Goal: Task Accomplishment & Management: Manage account settings

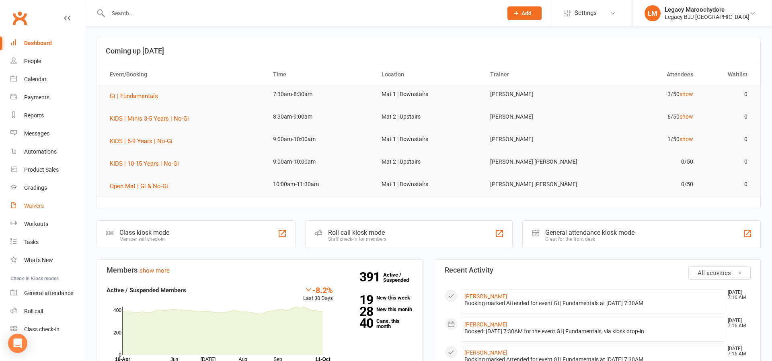
click at [40, 210] on link "Waivers" at bounding box center [47, 206] width 74 height 18
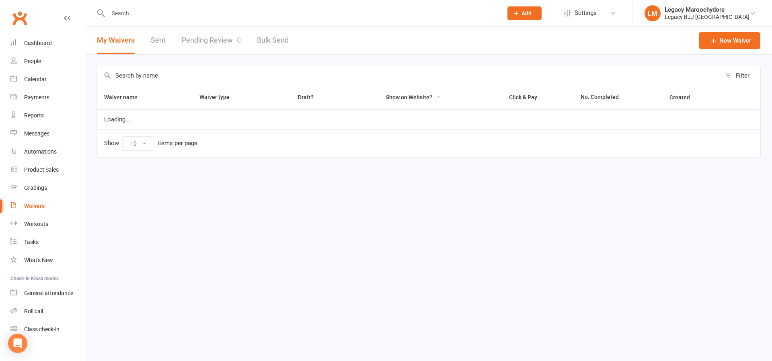
select select "25"
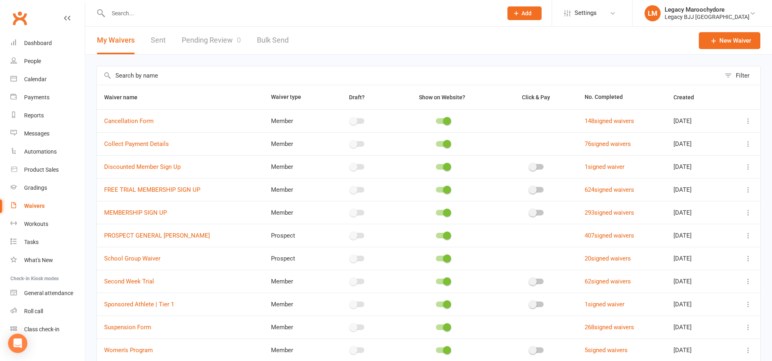
click at [183, 16] on input "text" at bounding box center [301, 13] width 391 height 11
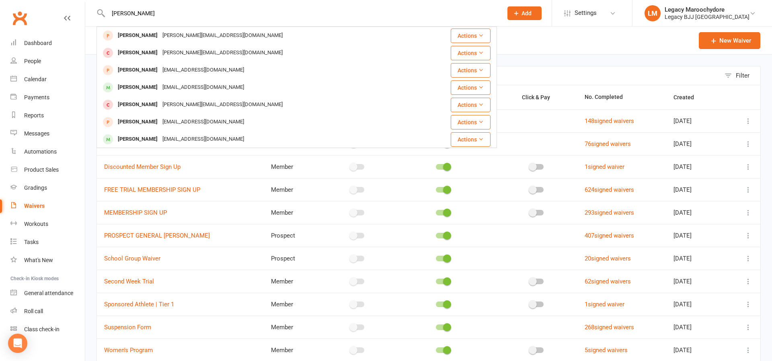
type input "Nathan"
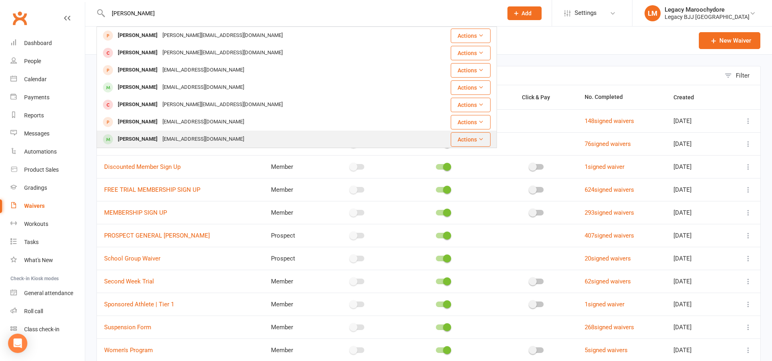
drag, startPoint x: 183, startPoint y: 16, endPoint x: 149, endPoint y: 138, distance: 126.9
click at [149, 138] on div "Nathan Whysall" at bounding box center [137, 140] width 45 height 12
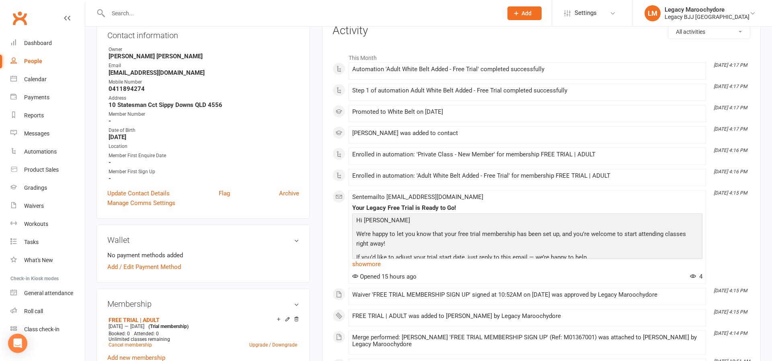
scroll to position [104, 0]
click at [36, 208] on div "Waivers" at bounding box center [34, 206] width 20 height 6
select select "25"
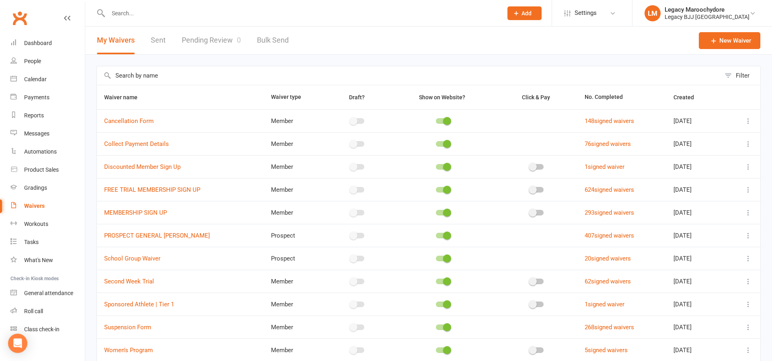
click at [212, 41] on link "Pending Review 0" at bounding box center [211, 41] width 59 height 28
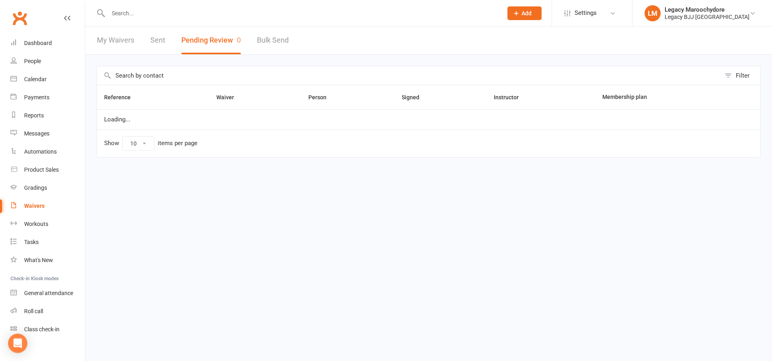
select select "100"
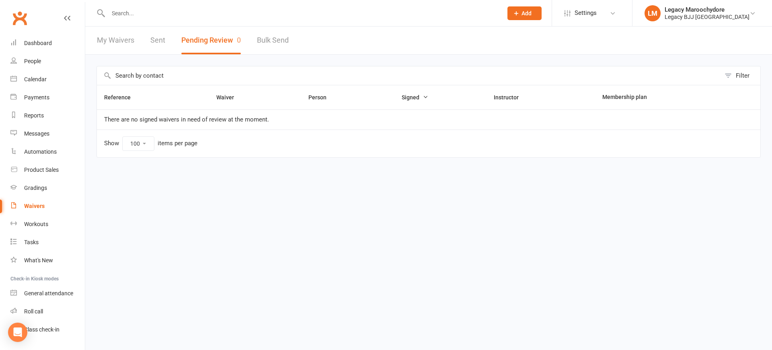
click at [160, 18] on input "text" at bounding box center [301, 13] width 391 height 11
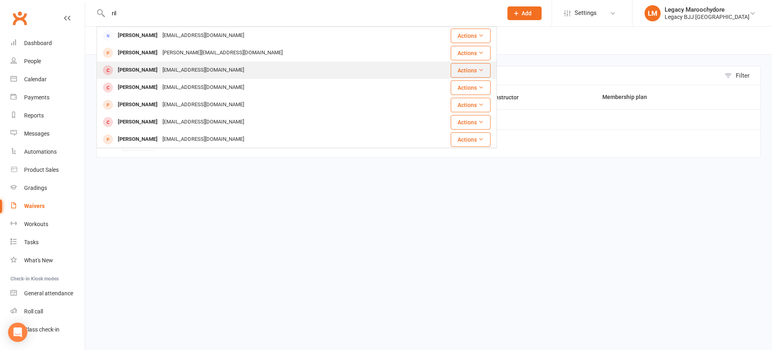
type input "ril"
click at [146, 69] on div "[PERSON_NAME]" at bounding box center [137, 70] width 45 height 12
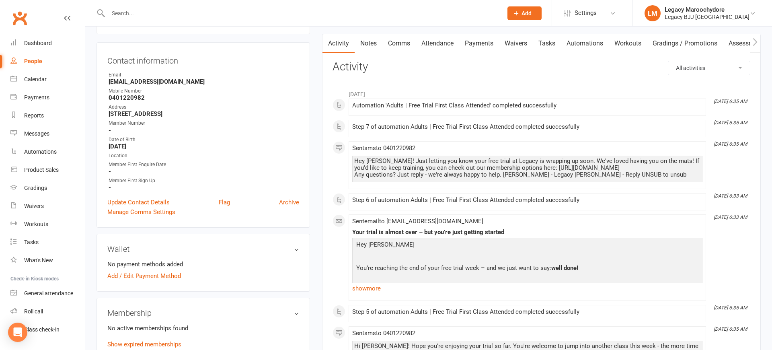
scroll to position [81, 0]
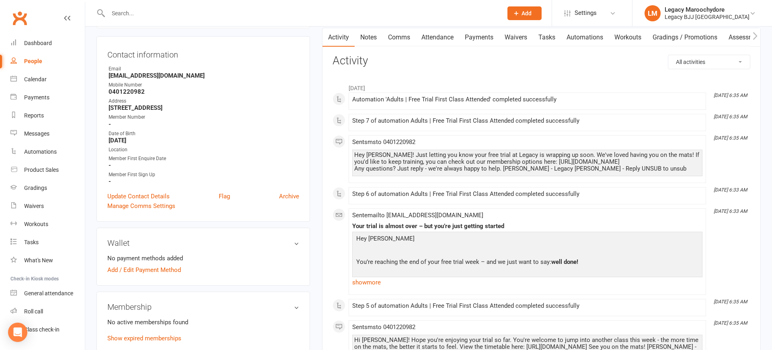
click at [511, 37] on link "Waivers" at bounding box center [516, 37] width 34 height 19
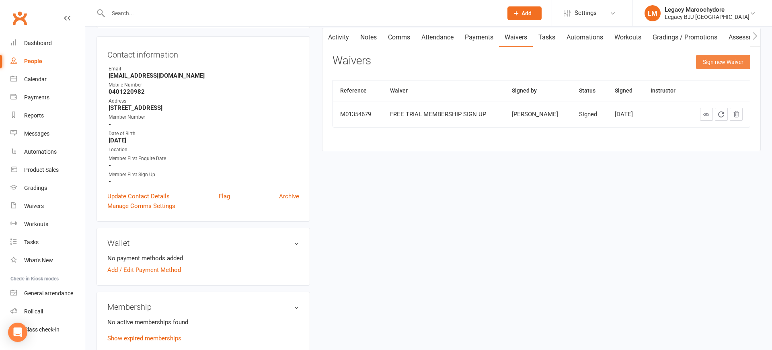
click at [733, 60] on button "Sign new Waiver" at bounding box center [723, 62] width 54 height 14
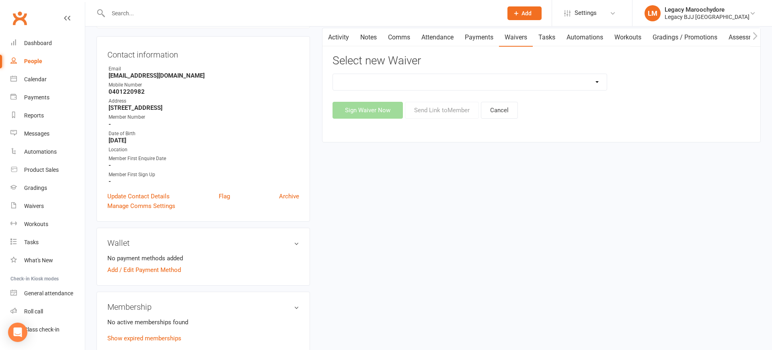
select select "10218"
click at [367, 117] on button "Sign Waiver Now" at bounding box center [368, 110] width 70 height 17
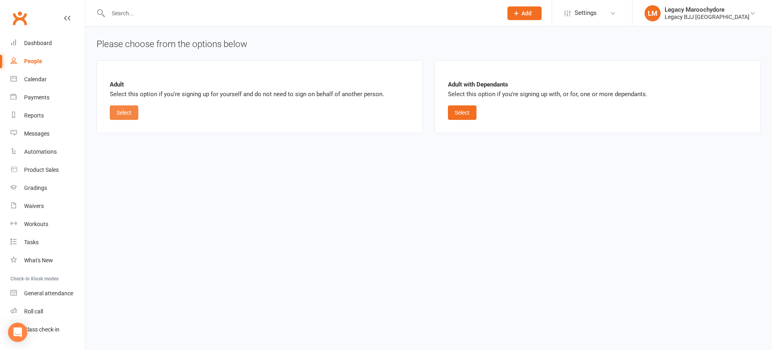
click at [121, 115] on button "Select" at bounding box center [124, 112] width 29 height 14
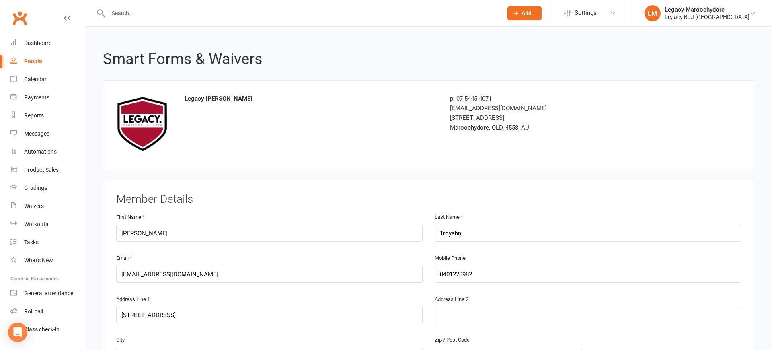
click at [128, 16] on input "text" at bounding box center [301, 13] width 391 height 11
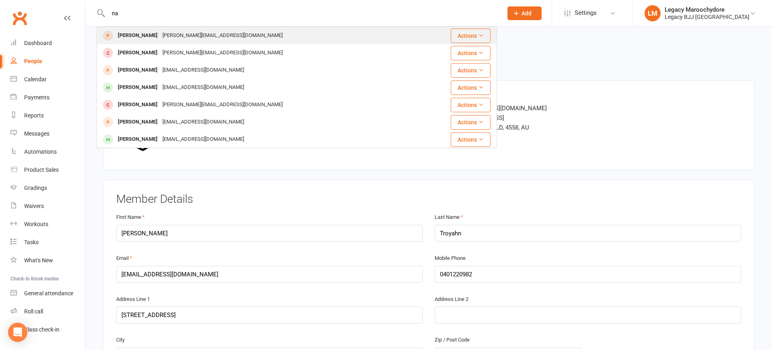
type input "n"
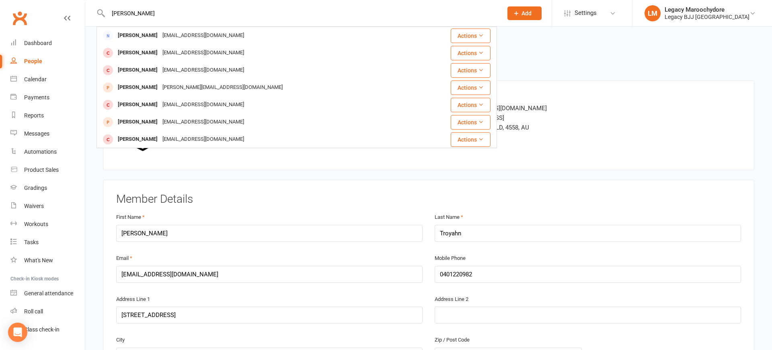
type input "Riley"
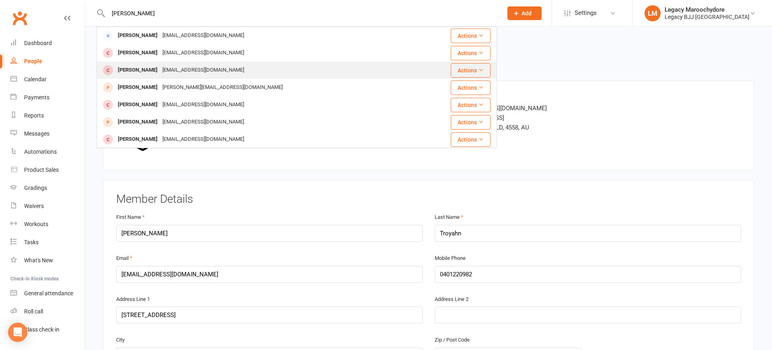
drag, startPoint x: 171, startPoint y: 43, endPoint x: 145, endPoint y: 72, distance: 39.1
click at [145, 72] on div "[PERSON_NAME]" at bounding box center [137, 70] width 45 height 12
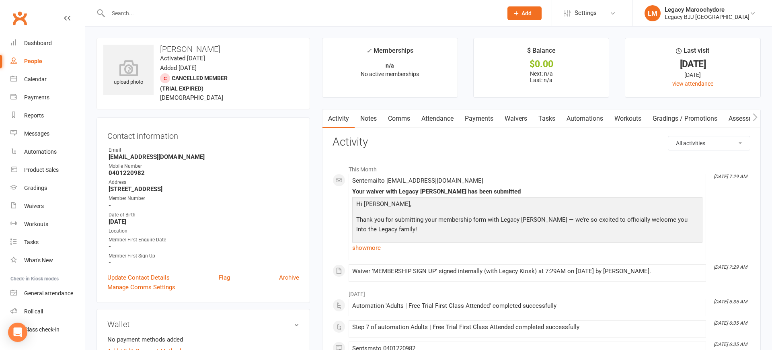
click at [443, 118] on link "Attendance" at bounding box center [437, 118] width 43 height 19
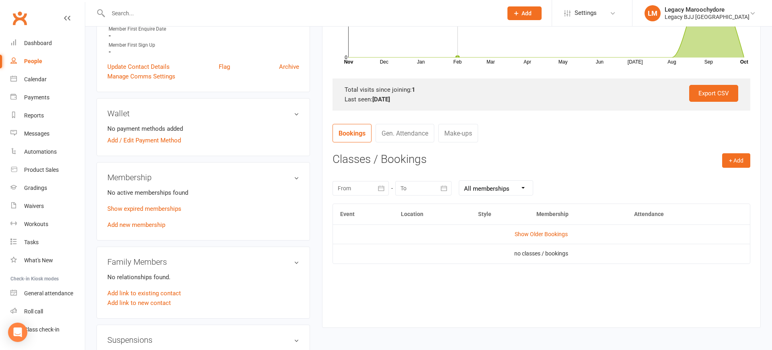
scroll to position [226, 0]
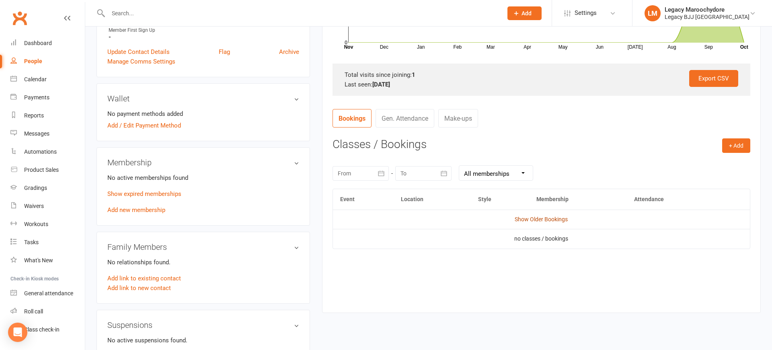
click at [535, 218] on link "Show Older Bookings" at bounding box center [541, 219] width 53 height 6
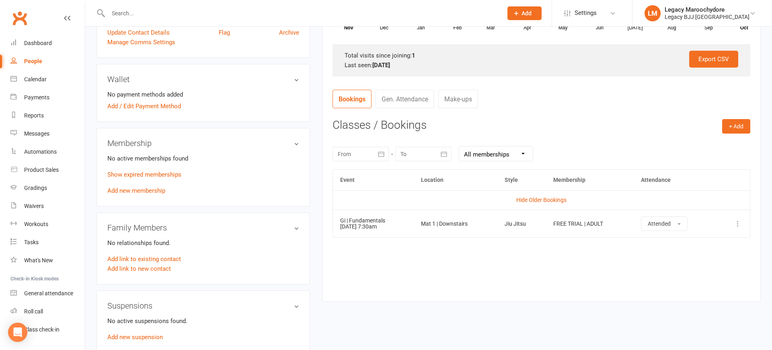
scroll to position [246, 0]
click at [43, 200] on link "Waivers" at bounding box center [47, 206] width 74 height 18
select select "25"
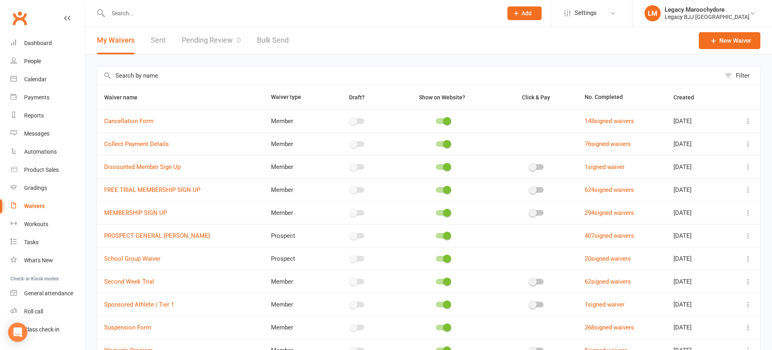
click at [220, 46] on link "Pending Review 0" at bounding box center [211, 41] width 59 height 28
select select "100"
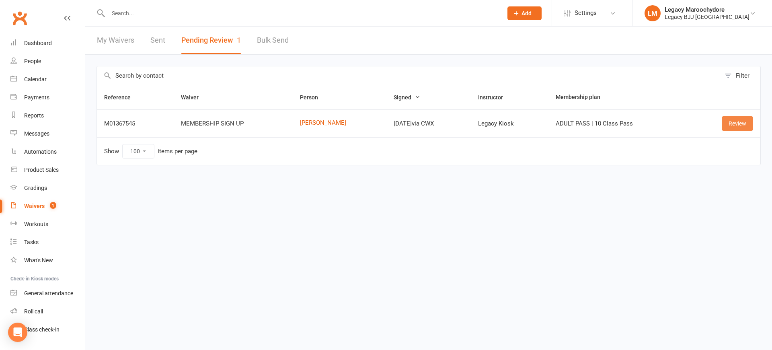
click at [738, 126] on link "Review" at bounding box center [737, 123] width 31 height 14
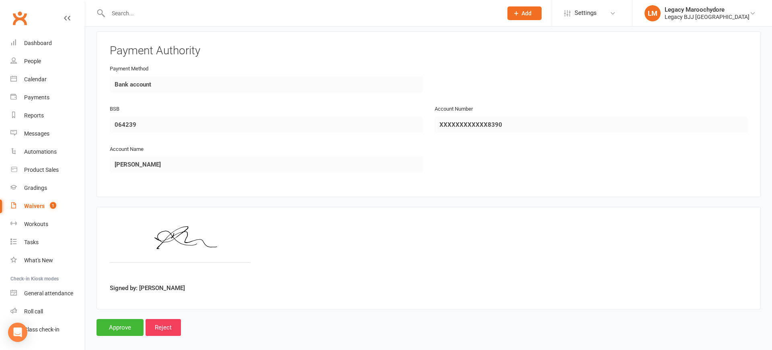
scroll to position [518, 0]
click at [128, 325] on input "Approve" at bounding box center [120, 326] width 47 height 17
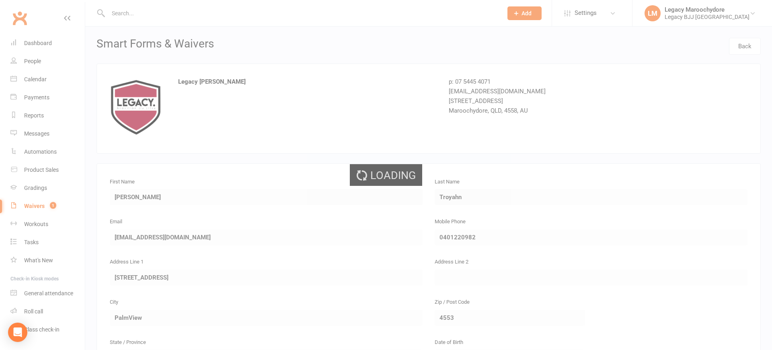
select select "100"
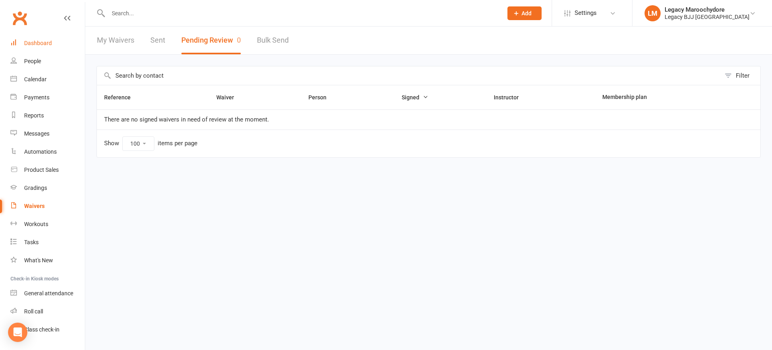
click at [28, 42] on div "Dashboard" at bounding box center [38, 43] width 28 height 6
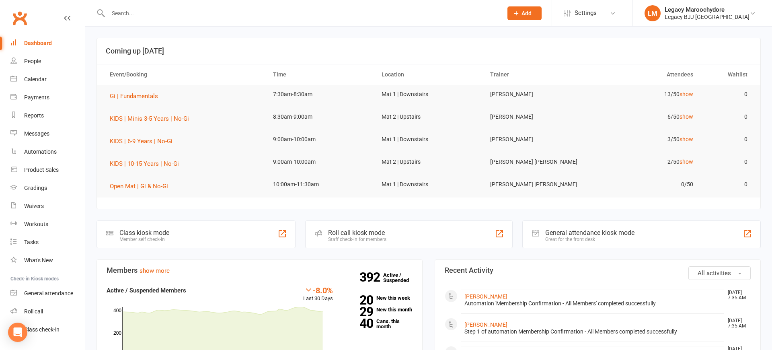
click at [256, 19] on div at bounding box center [297, 13] width 401 height 26
click at [253, 14] on input "text" at bounding box center [301, 13] width 391 height 11
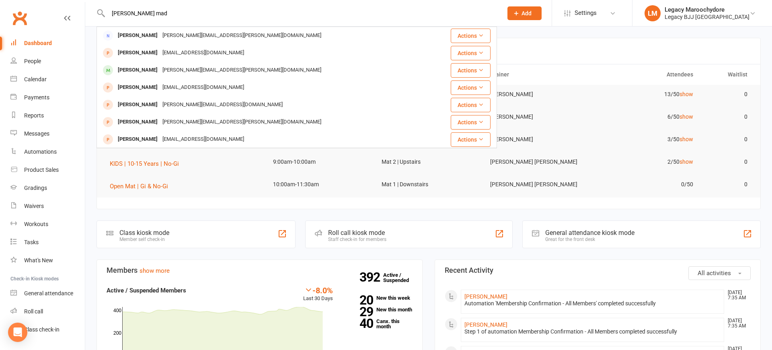
type input "Tiffany mad"
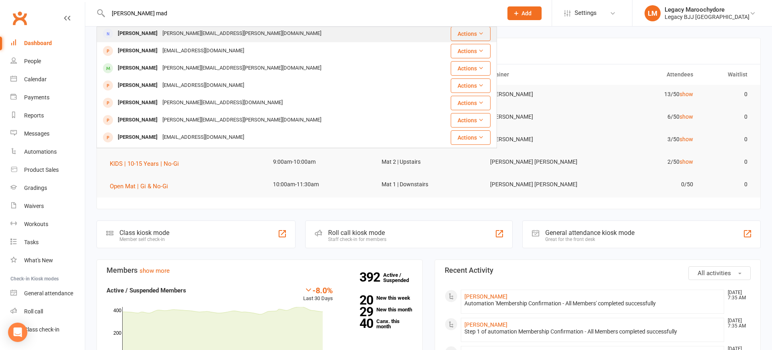
click at [135, 31] on div "Tiffany Madsen" at bounding box center [137, 34] width 45 height 12
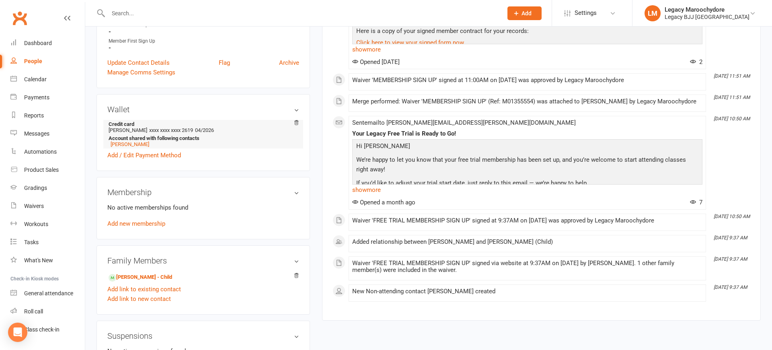
scroll to position [197, 0]
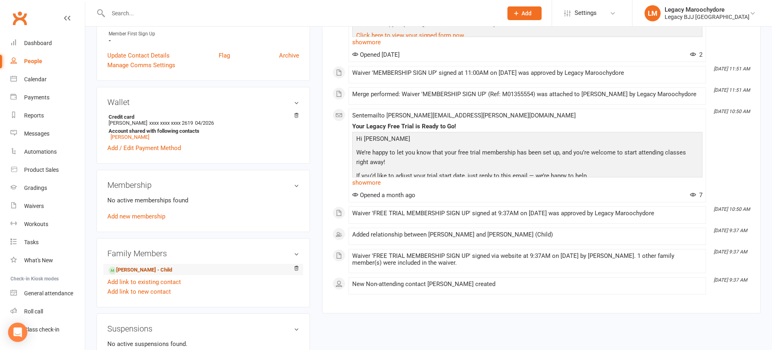
click at [124, 272] on link "Thomas McCulkin - Child" at bounding box center [141, 270] width 64 height 8
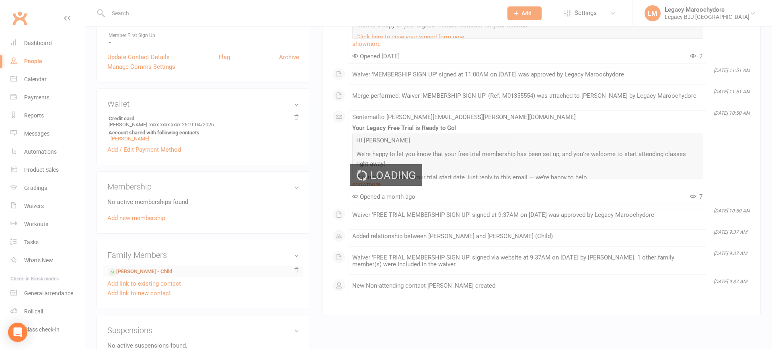
scroll to position [196, 0]
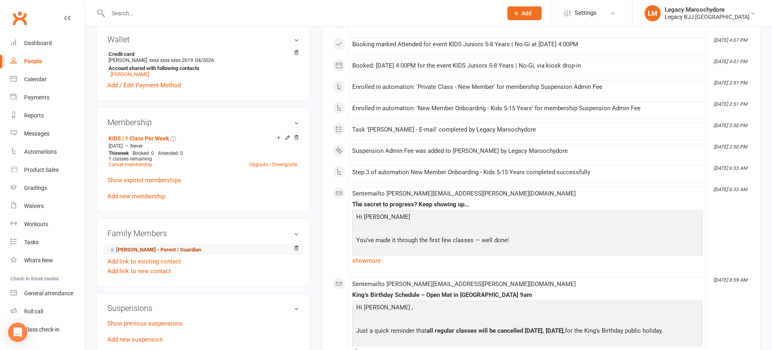
click at [164, 251] on link "Tiffany Madsen - Parent / Guardian" at bounding box center [155, 250] width 93 height 8
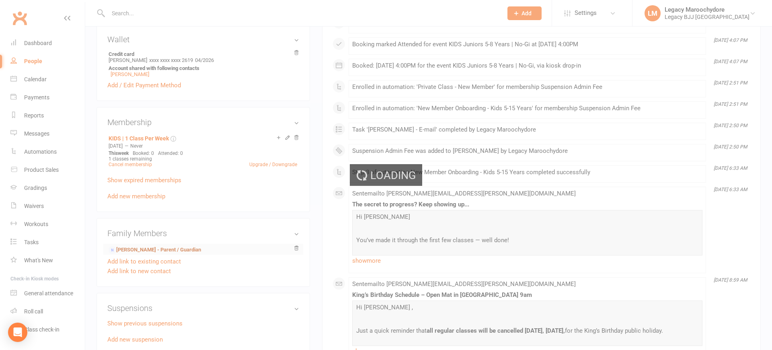
scroll to position [280, 0]
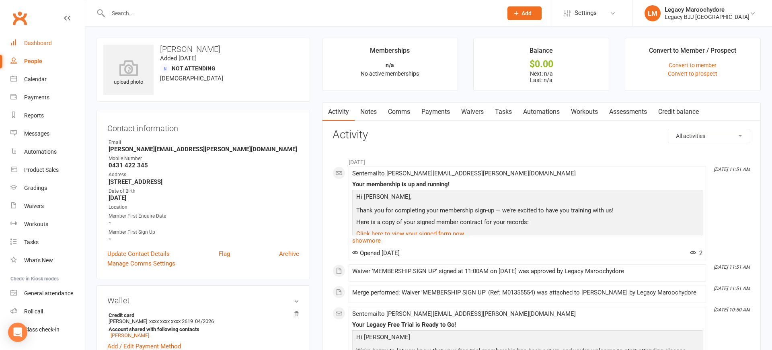
click at [56, 42] on link "Dashboard" at bounding box center [47, 43] width 74 height 18
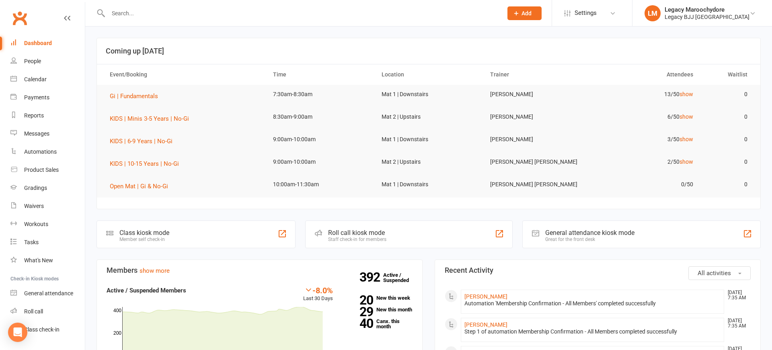
click at [186, 14] on input "text" at bounding box center [301, 13] width 391 height 11
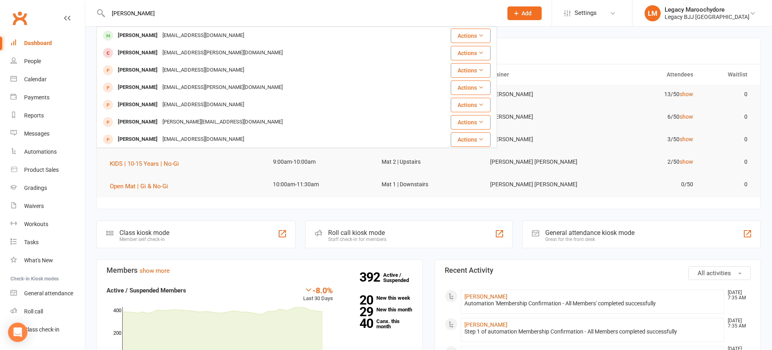
type input "myles gall"
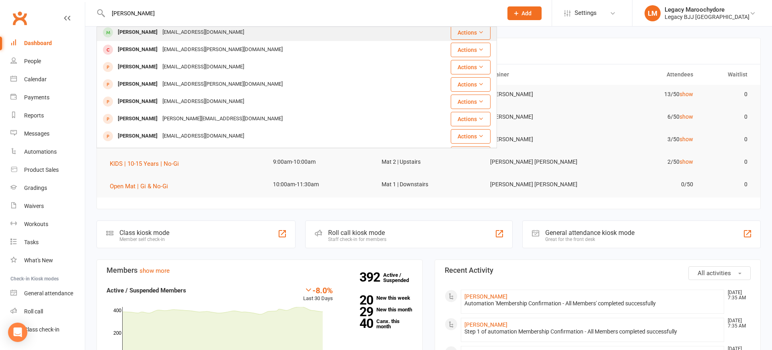
click at [158, 39] on div "Myles Gallagher breezag_88@hotmail.com" at bounding box center [257, 32] width 321 height 16
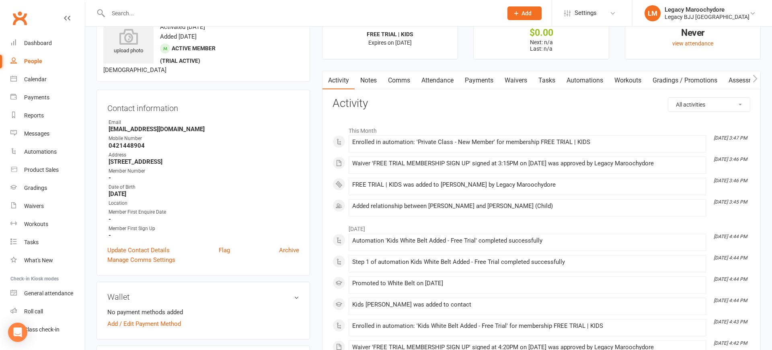
scroll to position [34, 0]
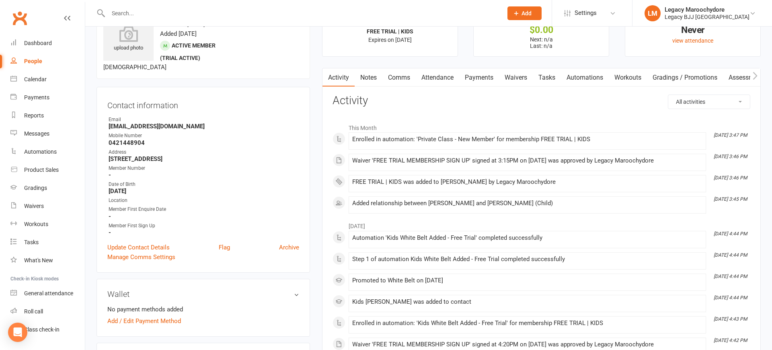
click at [148, 14] on input "text" at bounding box center [301, 13] width 391 height 11
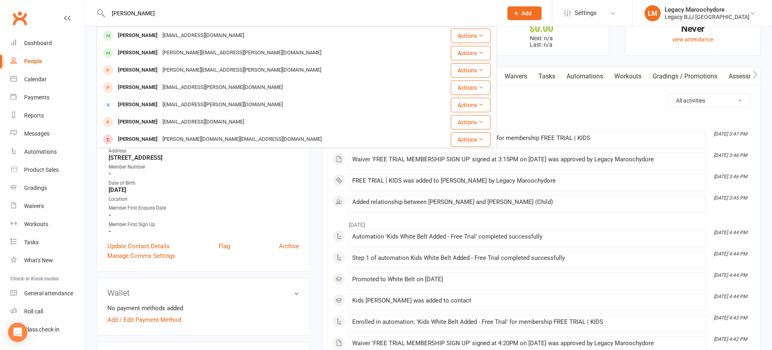
type input "millie"
click at [136, 35] on div "[PERSON_NAME]" at bounding box center [137, 35] width 45 height 12
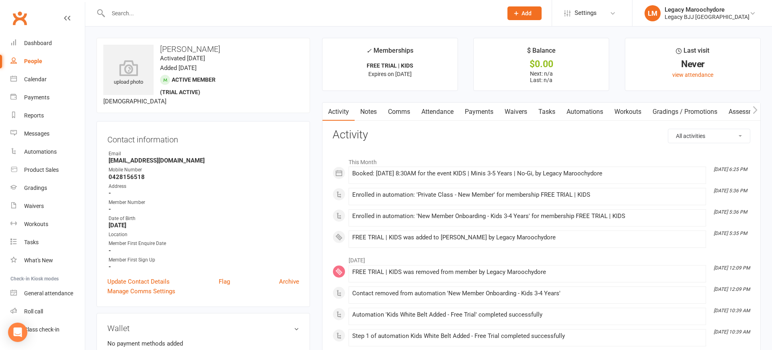
click at [131, 24] on div at bounding box center [297, 13] width 401 height 26
click at [128, 19] on input "text" at bounding box center [301, 13] width 391 height 11
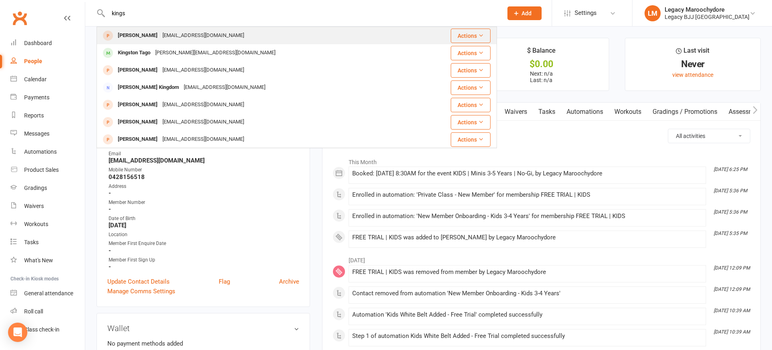
scroll to position [0, 0]
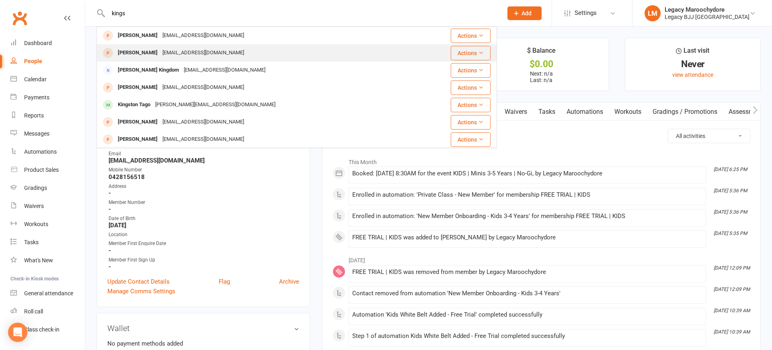
type input "kings"
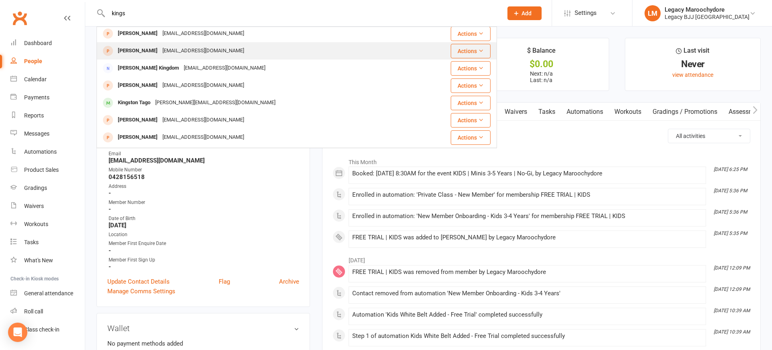
click at [150, 56] on div "Seth King sethking908@gmail.com" at bounding box center [263, 51] width 332 height 16
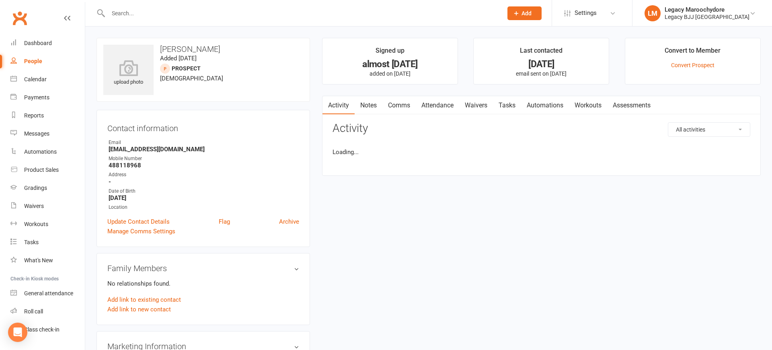
click at [133, 13] on input "text" at bounding box center [301, 13] width 391 height 11
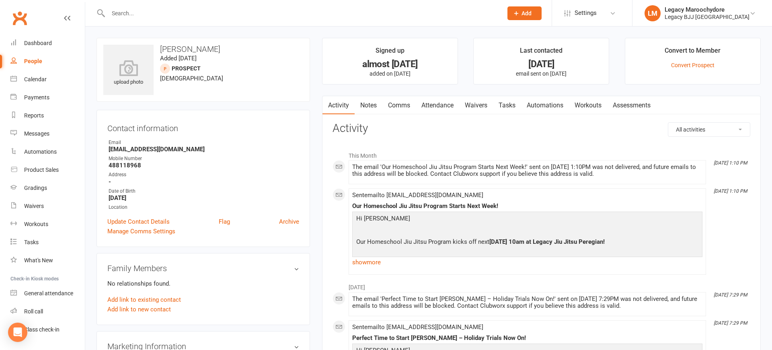
scroll to position [1, 0]
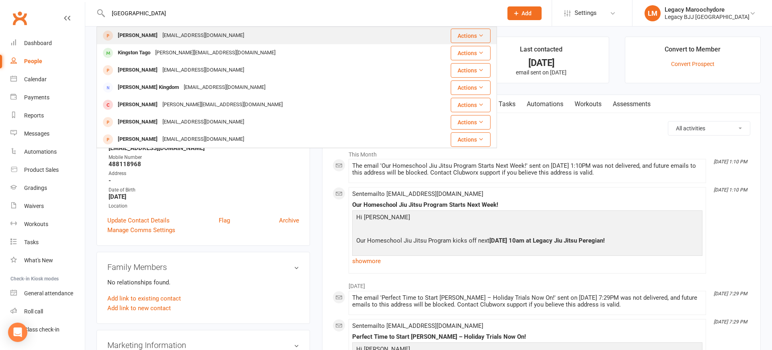
type input "Kingston"
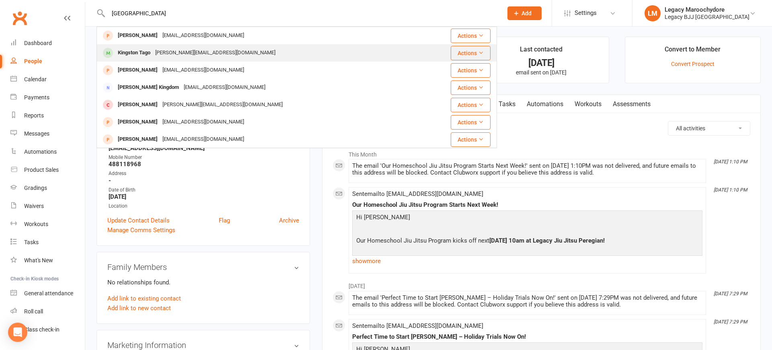
drag, startPoint x: 130, startPoint y: 27, endPoint x: 135, endPoint y: 56, distance: 28.6
click at [135, 56] on div "Kingston Tago" at bounding box center [133, 53] width 37 height 12
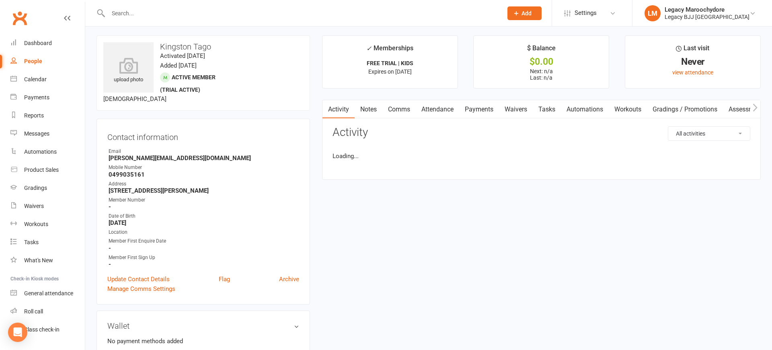
scroll to position [0, 0]
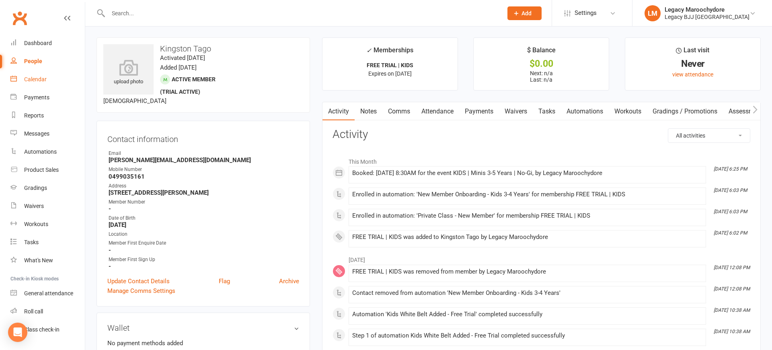
click at [28, 83] on link "Calendar" at bounding box center [47, 79] width 74 height 18
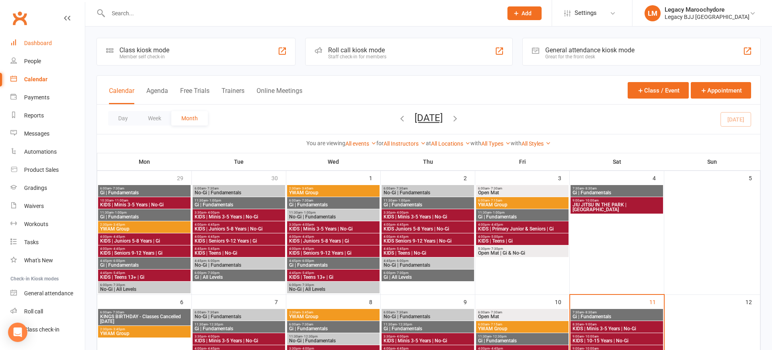
click at [37, 45] on div "Dashboard" at bounding box center [38, 43] width 28 height 6
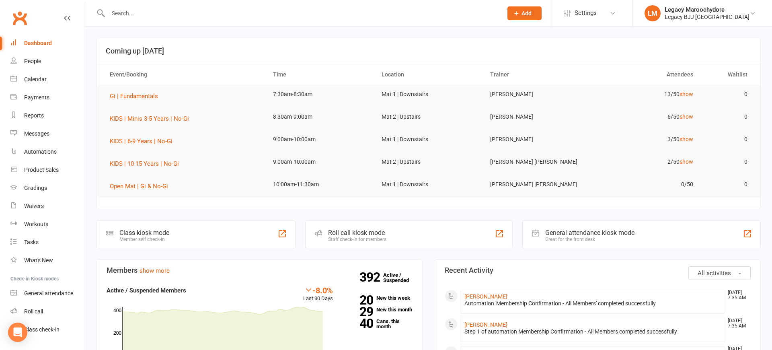
click at [148, 12] on input "text" at bounding box center [301, 13] width 391 height 11
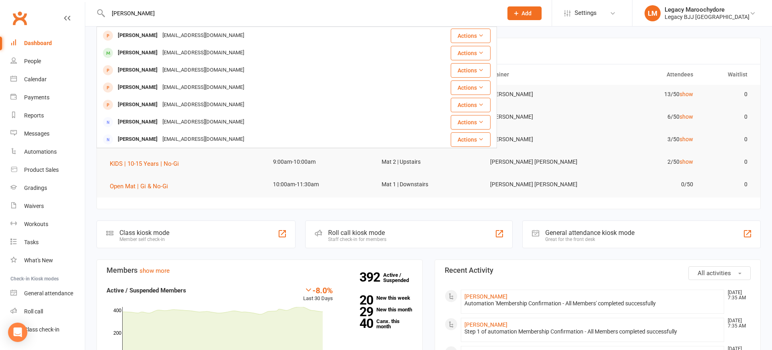
type input "mark nugget"
drag, startPoint x: 161, startPoint y: 23, endPoint x: 143, endPoint y: 36, distance: 22.4
click at [143, 36] on div "Mark Nugent" at bounding box center [137, 36] width 45 height 12
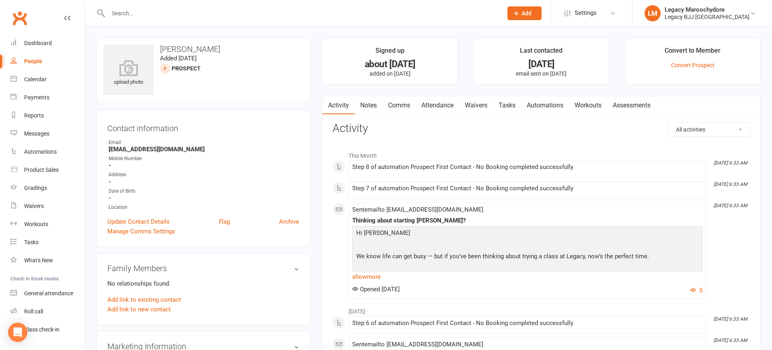
click at [157, 16] on input "text" at bounding box center [301, 13] width 391 height 11
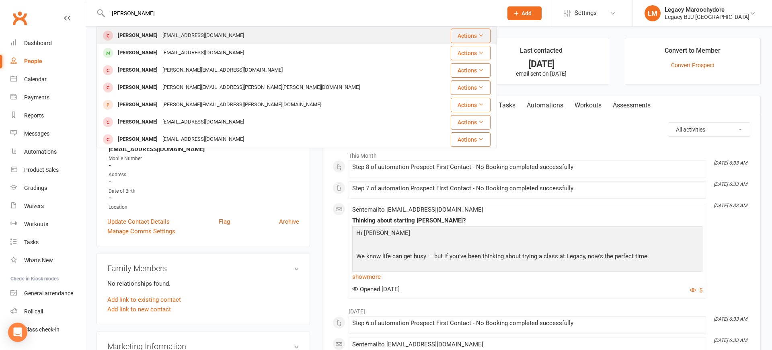
type input "Leo coch"
click at [152, 31] on div "[PERSON_NAME]" at bounding box center [137, 36] width 45 height 12
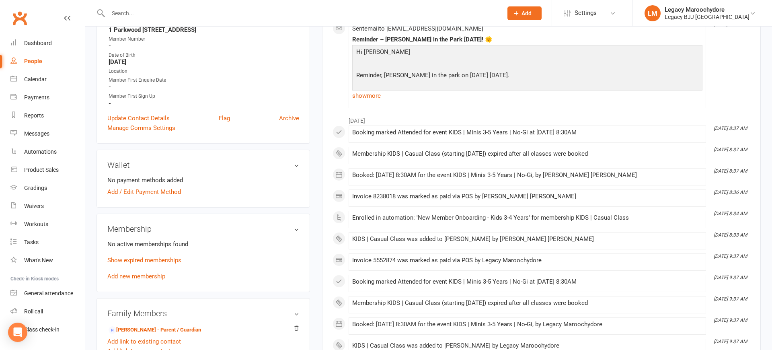
scroll to position [156, 0]
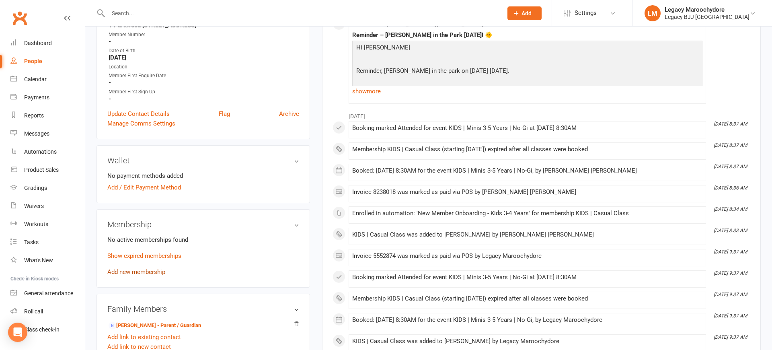
click at [158, 272] on link "Add new membership" at bounding box center [136, 271] width 58 height 7
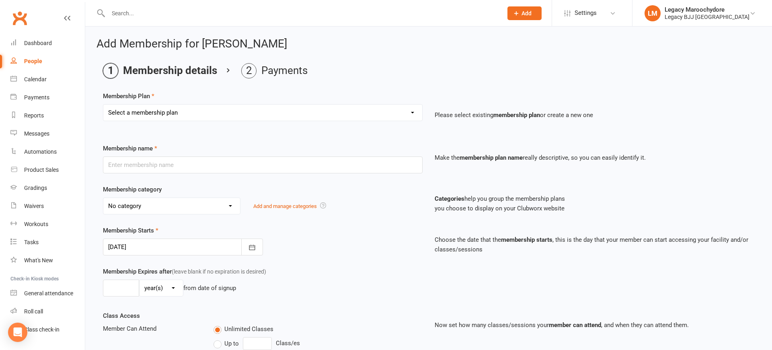
select select "12"
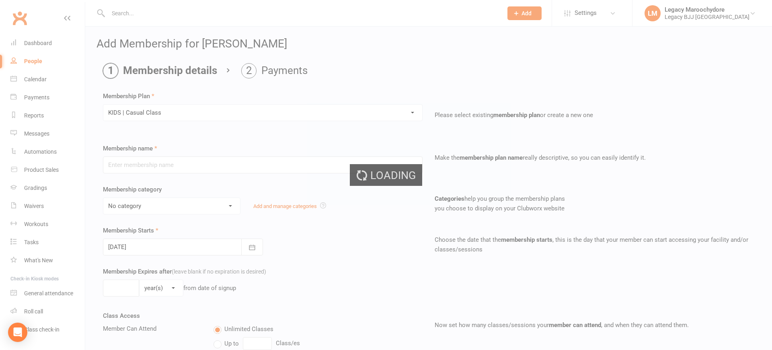
type input "KIDS | Casual Class"
select select "10"
type input "0"
type input "1"
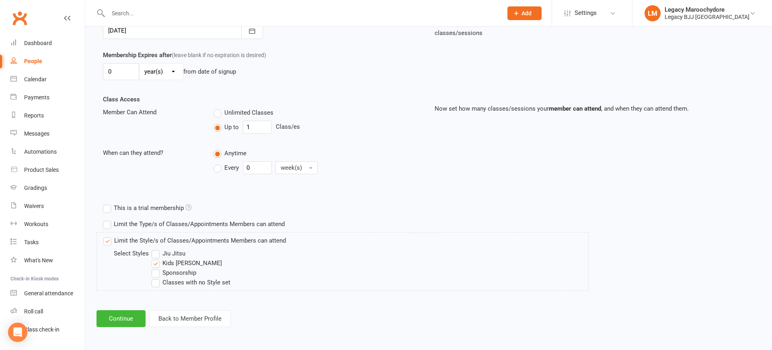
scroll to position [216, 0]
click at [128, 315] on button "Continue" at bounding box center [121, 319] width 49 height 17
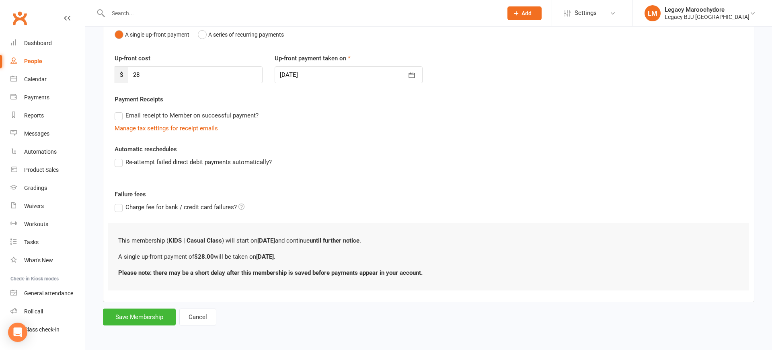
scroll to position [88, 0]
click at [165, 313] on button "Save Membership" at bounding box center [139, 317] width 73 height 17
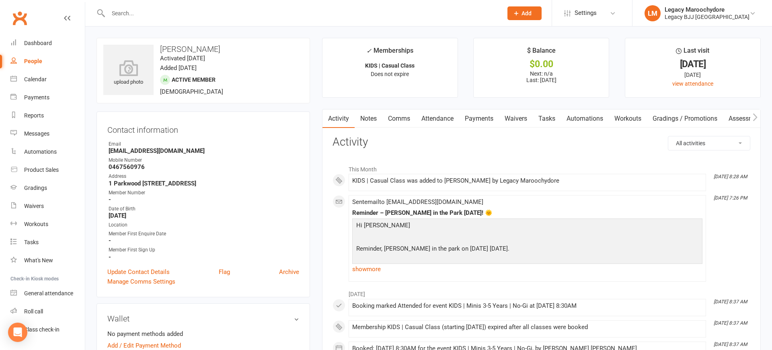
click at [149, 13] on input "text" at bounding box center [301, 13] width 391 height 11
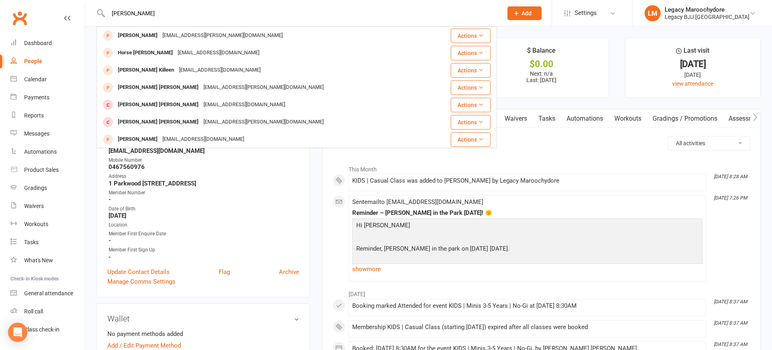
type input "Hudson"
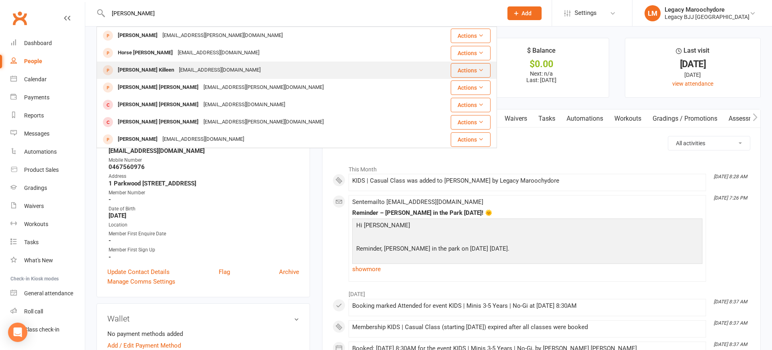
drag, startPoint x: 150, startPoint y: 12, endPoint x: 140, endPoint y: 69, distance: 57.6
click at [140, 69] on div "Hudson Killeen" at bounding box center [145, 70] width 61 height 12
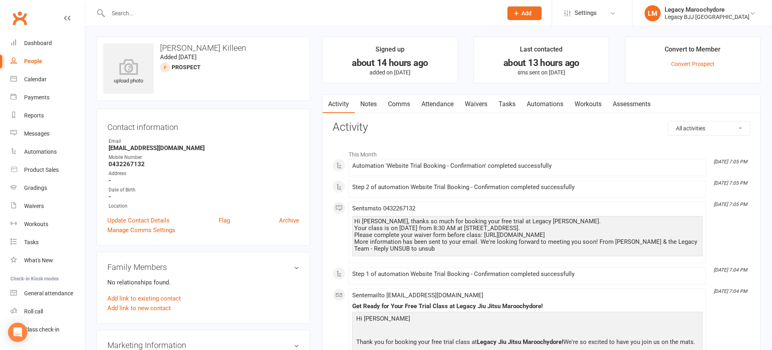
scroll to position [1, 0]
click at [163, 12] on input "text" at bounding box center [301, 13] width 391 height 11
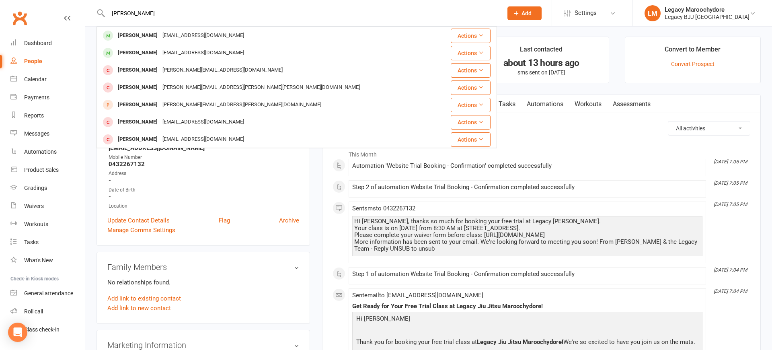
type input "[PERSON_NAME]"
drag, startPoint x: 163, startPoint y: 12, endPoint x: 141, endPoint y: 37, distance: 33.0
click at [141, 37] on div "[PERSON_NAME]" at bounding box center [137, 36] width 45 height 12
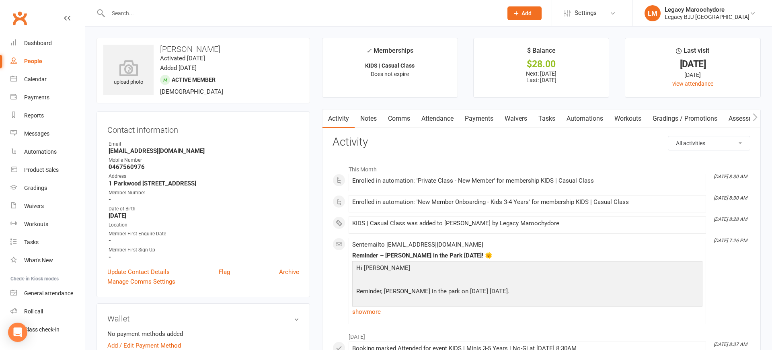
click at [477, 121] on link "Payments" at bounding box center [479, 118] width 40 height 19
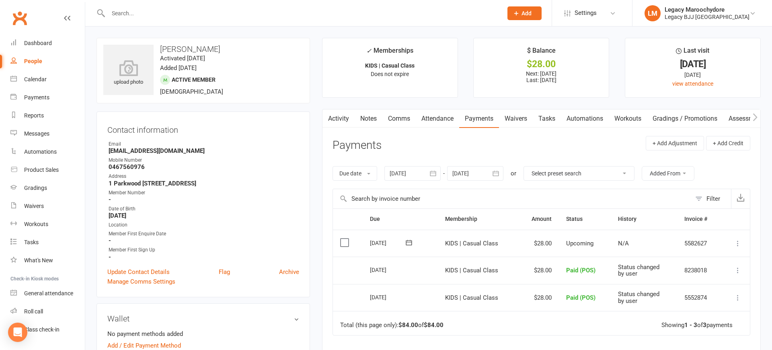
click at [737, 244] on icon at bounding box center [738, 243] width 8 height 8
click at [706, 276] on link "Mark as Paid (POS)" at bounding box center [703, 275] width 80 height 16
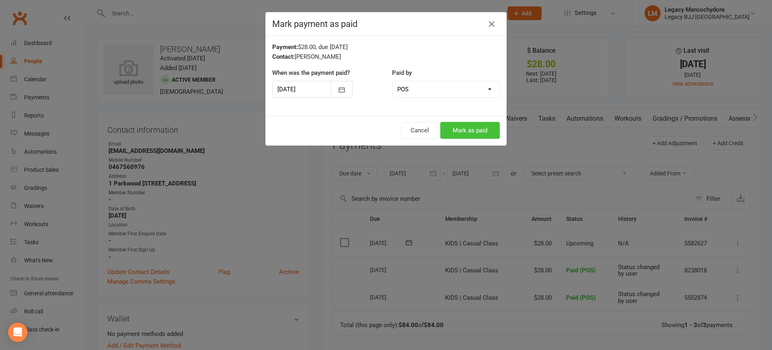
click at [480, 128] on button "Mark as paid" at bounding box center [470, 130] width 60 height 17
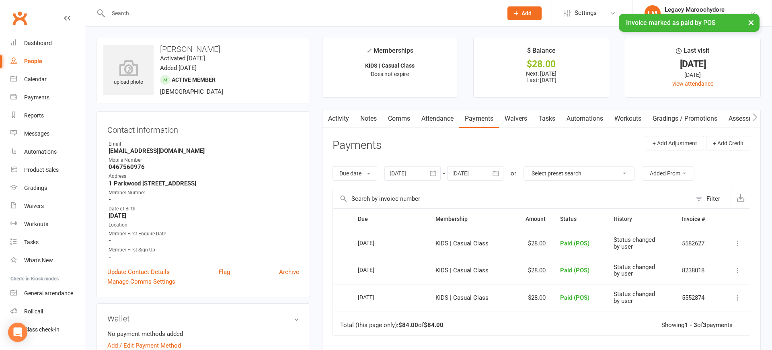
click at [439, 120] on link "Attendance" at bounding box center [437, 118] width 43 height 19
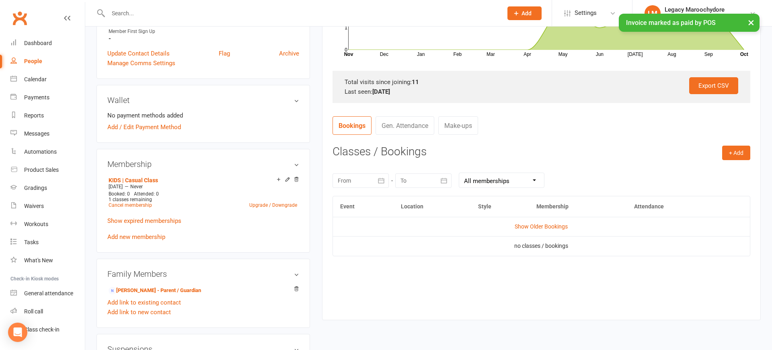
scroll to position [212, 0]
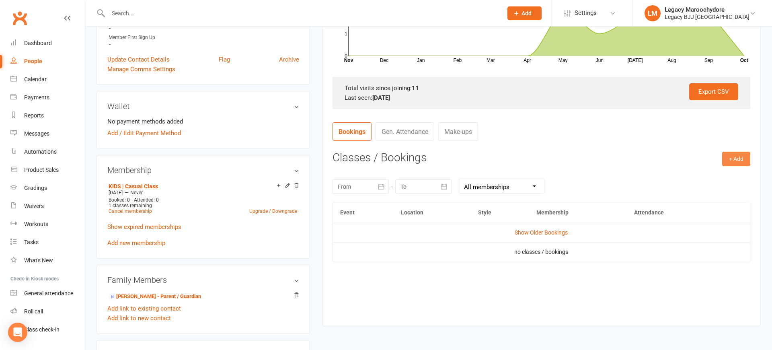
click at [736, 160] on button "+ Add" at bounding box center [736, 159] width 28 height 14
click at [694, 173] on link "Book Event" at bounding box center [711, 177] width 80 height 16
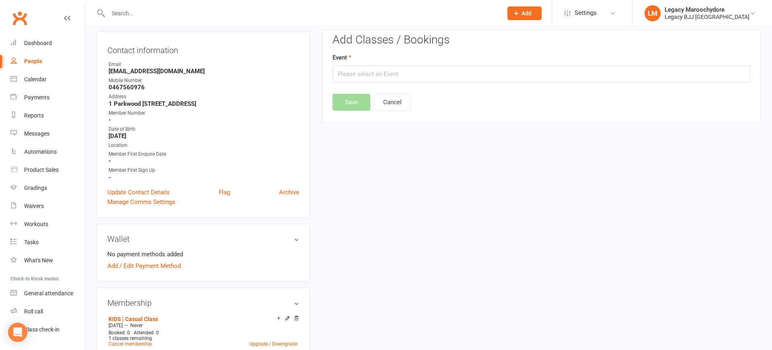
scroll to position [68, 0]
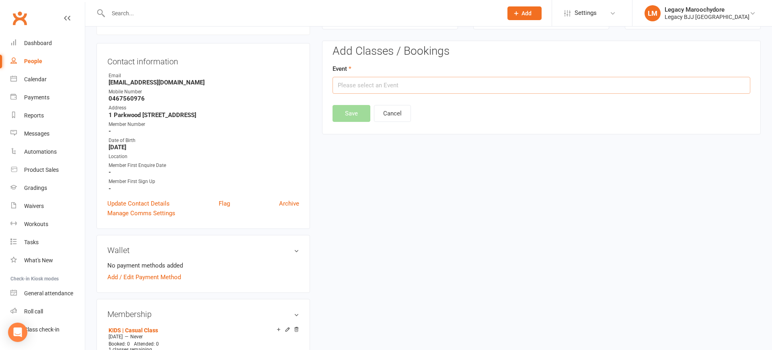
click at [398, 90] on input "text" at bounding box center [542, 85] width 418 height 17
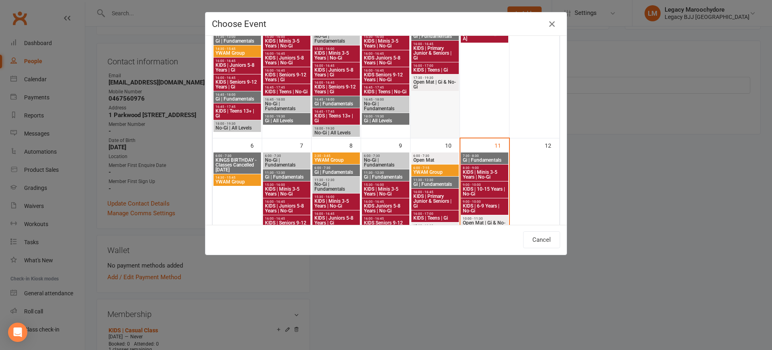
scroll to position [101, 0]
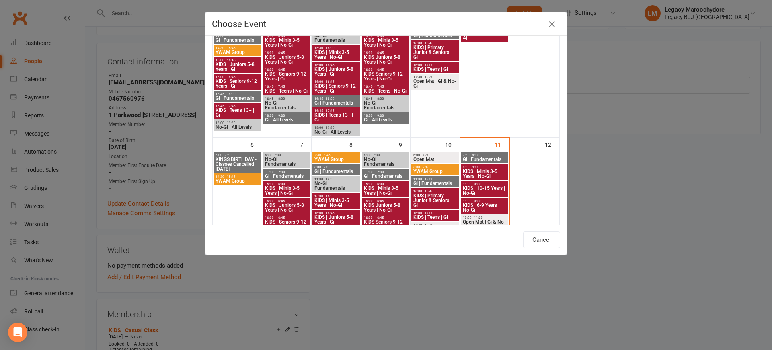
click at [492, 172] on span "KIDS | Minis 3-5 Years | No-Gi" at bounding box center [485, 174] width 44 height 10
type input "KIDS | Minis 3-5 Years | No-Gi - Oct 11, 2025 8:30:00 AM"
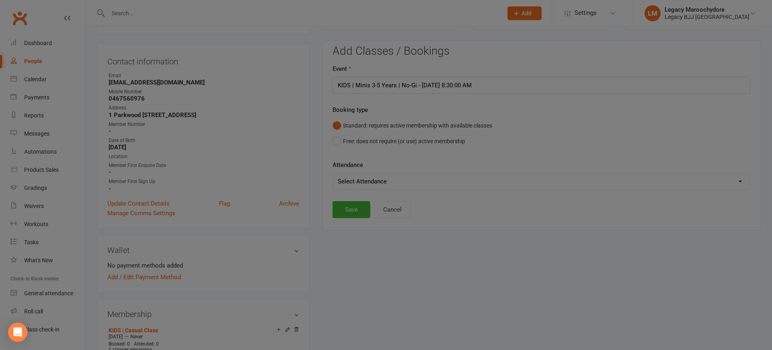
scroll to position [100, 0]
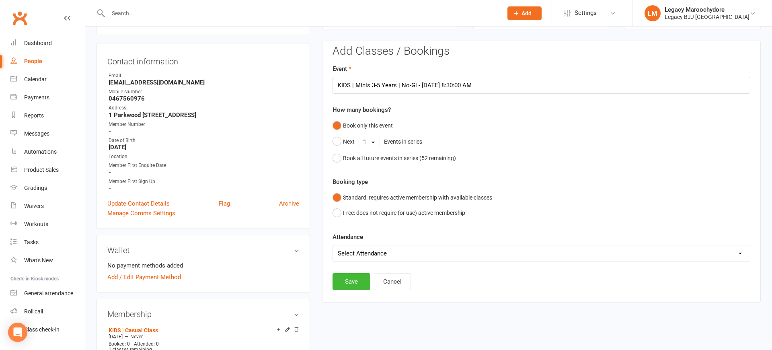
select select "0"
click at [357, 281] on button "Save" at bounding box center [352, 281] width 38 height 17
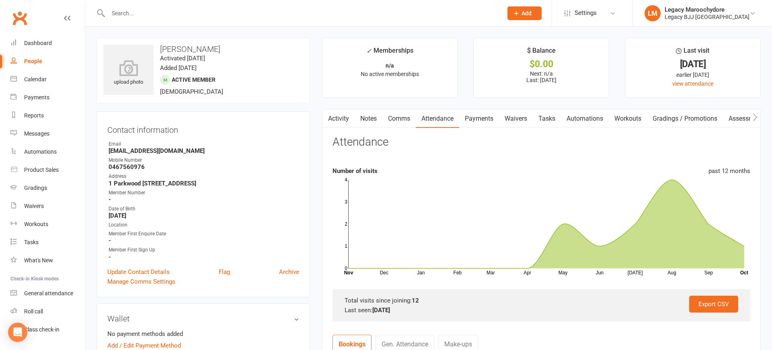
scroll to position [0, 0]
click at [134, 12] on input "text" at bounding box center [301, 13] width 391 height 11
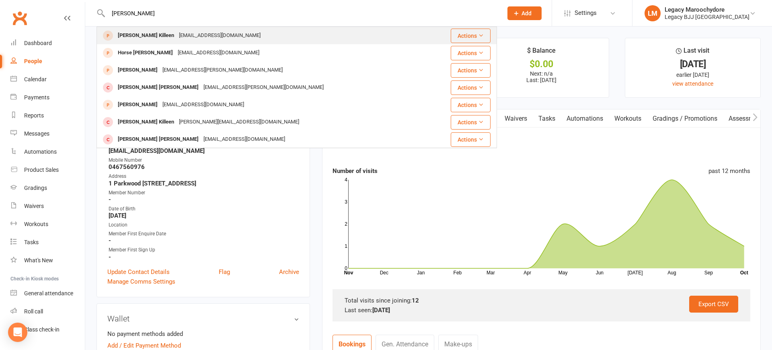
type input "Hudson kil"
click at [147, 37] on div "Hudson Killeen" at bounding box center [145, 36] width 61 height 12
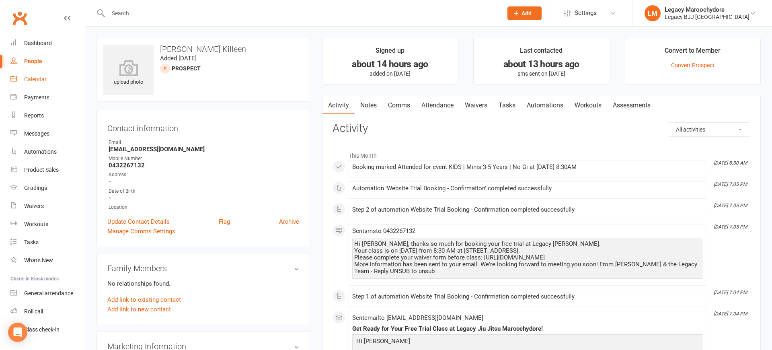
click at [45, 82] on div "Calendar" at bounding box center [35, 79] width 23 height 6
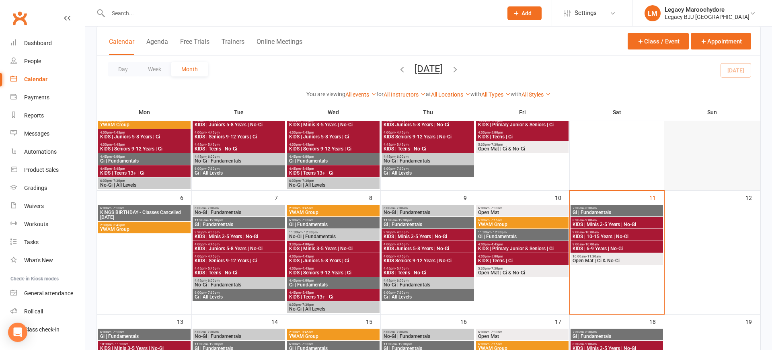
scroll to position [105, 0]
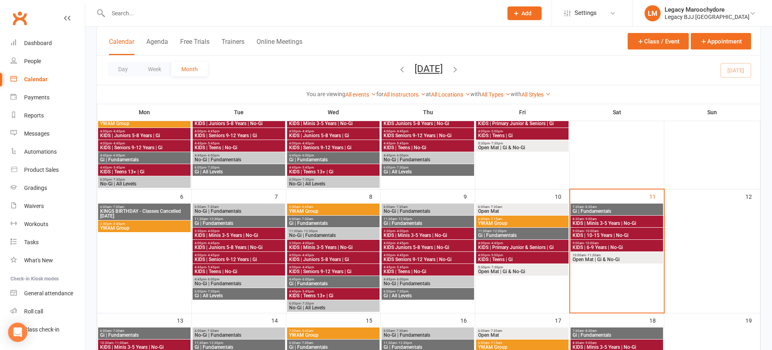
click at [618, 222] on span "KIDS | Minis 3-5 Years | No-Gi" at bounding box center [616, 223] width 89 height 5
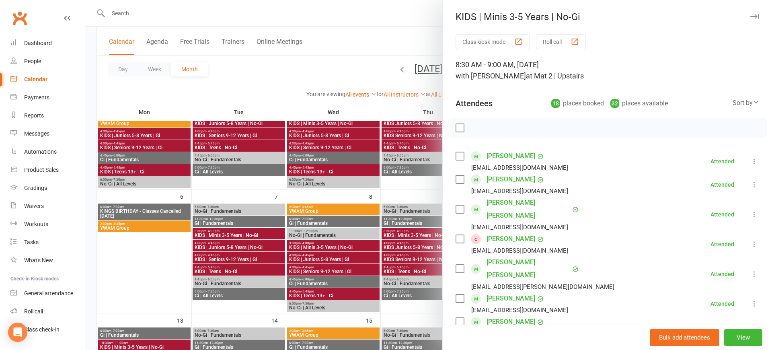
scroll to position [0, 0]
click at [755, 14] on button "button" at bounding box center [755, 17] width 10 height 10
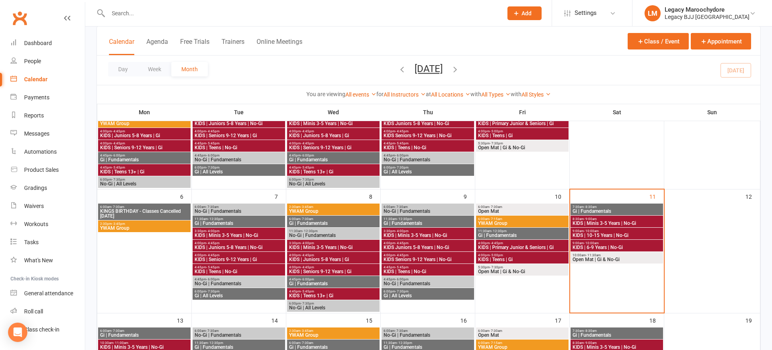
click at [619, 244] on span "9:00am - 10:00am" at bounding box center [616, 243] width 89 height 4
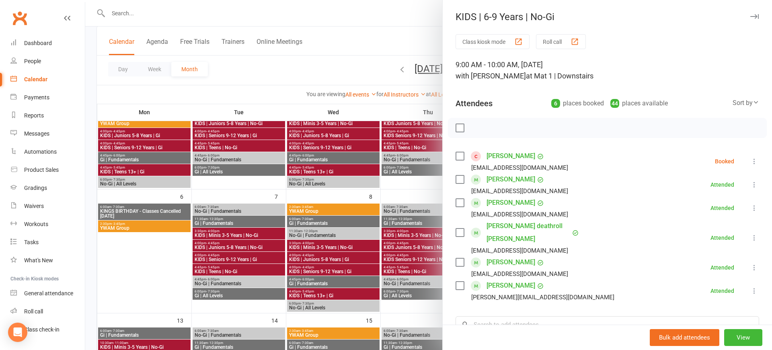
click at [753, 13] on button "button" at bounding box center [755, 17] width 10 height 10
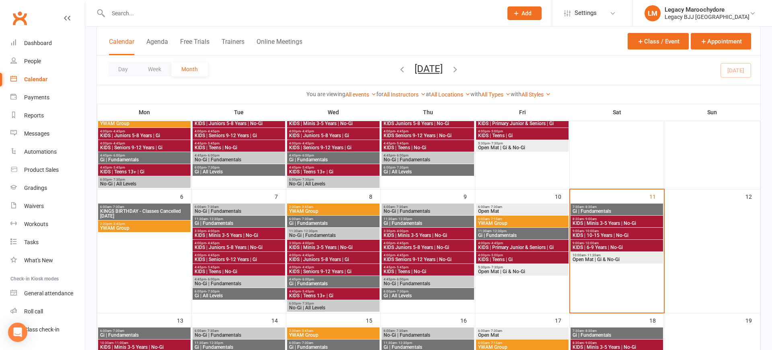
click at [173, 23] on div at bounding box center [297, 13] width 401 height 26
click at [174, 19] on div at bounding box center [297, 13] width 401 height 26
click at [147, 12] on input "text" at bounding box center [301, 13] width 391 height 11
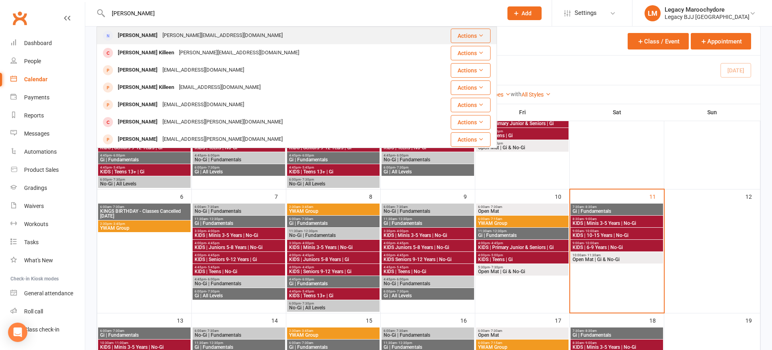
type input "Jake killeen"
click at [142, 36] on div "Jake Killeen" at bounding box center [137, 36] width 45 height 12
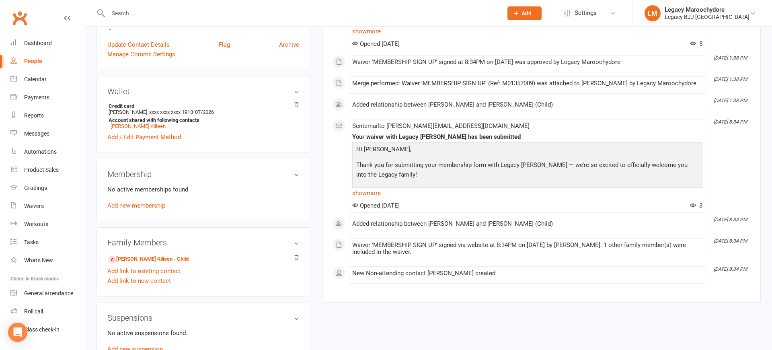
scroll to position [239, 0]
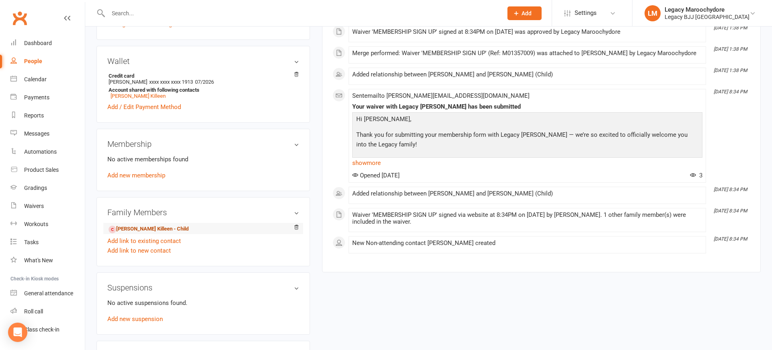
click at [132, 229] on link "Hudson Killeen - Child" at bounding box center [149, 229] width 80 height 8
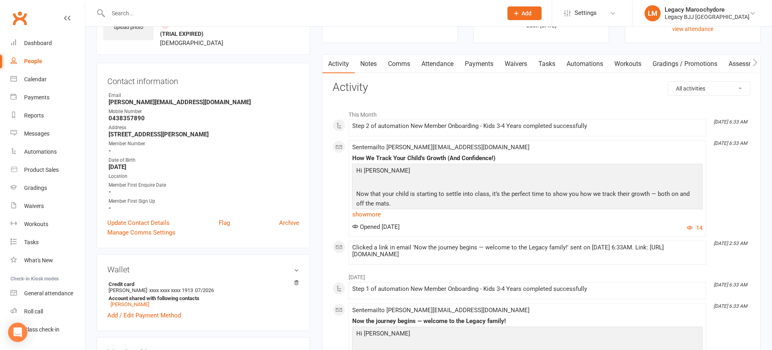
scroll to position [60, 0]
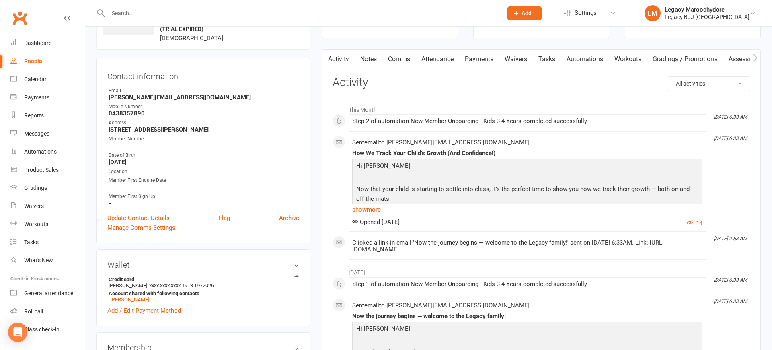
click at [497, 58] on link "Payments" at bounding box center [479, 59] width 40 height 19
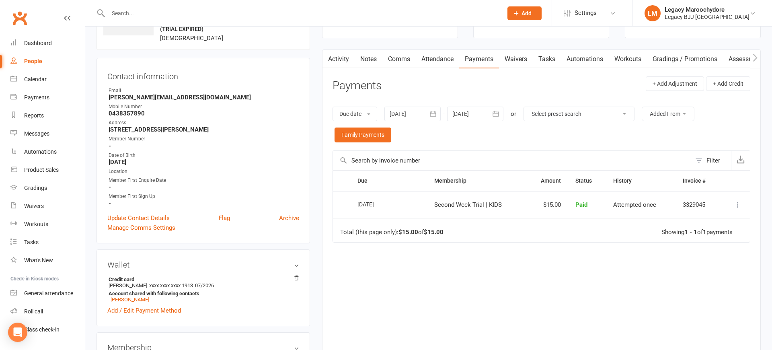
click at [339, 60] on link "Activity" at bounding box center [339, 59] width 32 height 19
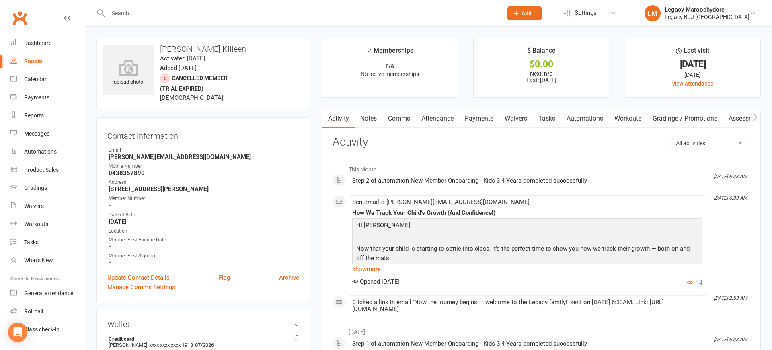
click at [485, 121] on link "Payments" at bounding box center [479, 118] width 40 height 19
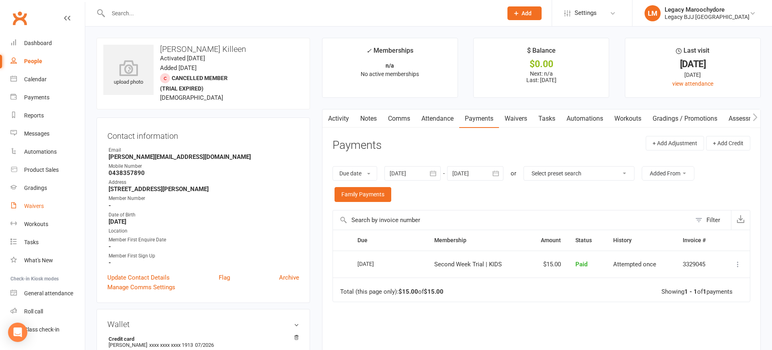
click at [42, 209] on div "Waivers" at bounding box center [34, 206] width 20 height 6
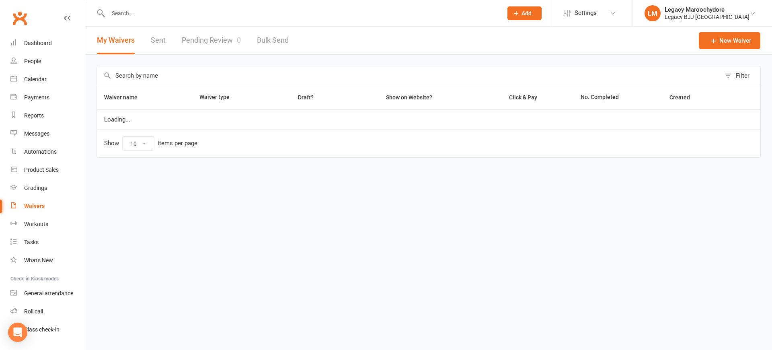
select select "25"
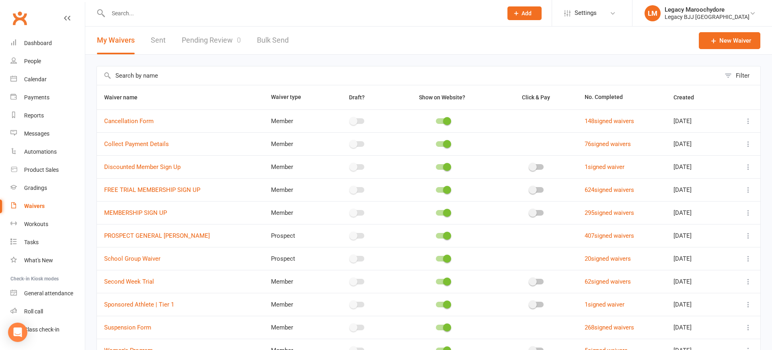
click at [220, 41] on link "Pending Review 0" at bounding box center [211, 41] width 59 height 28
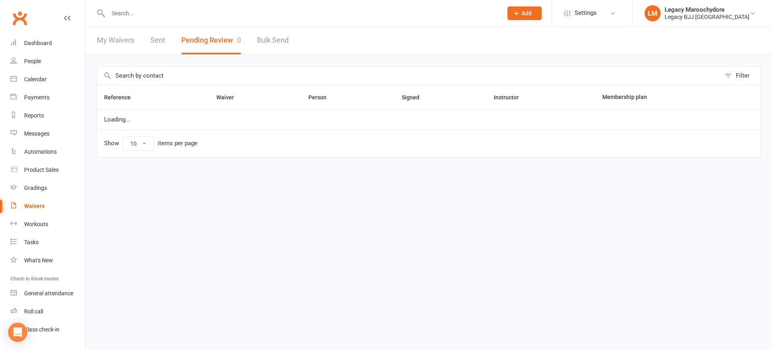
select select "100"
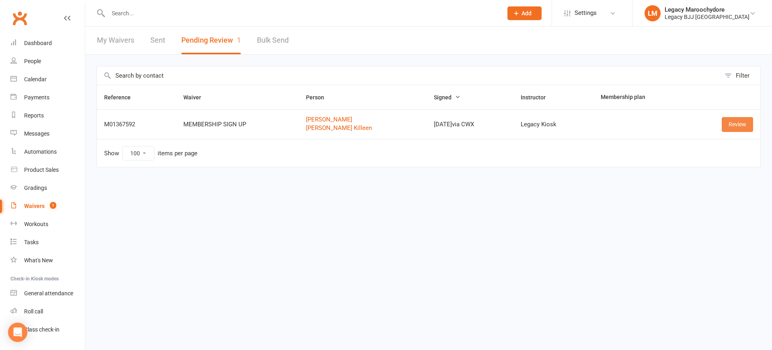
click at [732, 130] on link "Review" at bounding box center [737, 124] width 31 height 14
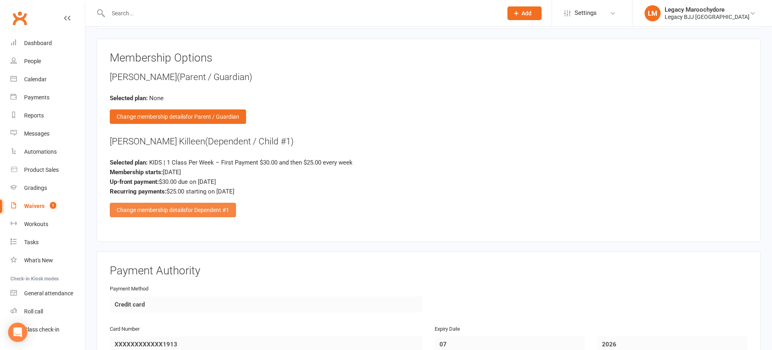
scroll to position [671, 0]
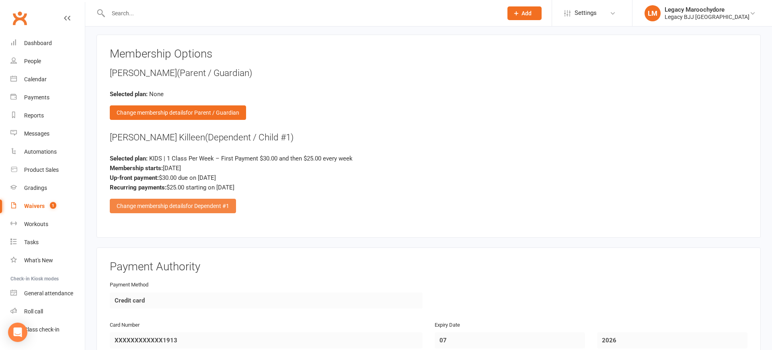
click at [185, 204] on div "Change membership details for Dependent #1" at bounding box center [173, 206] width 126 height 14
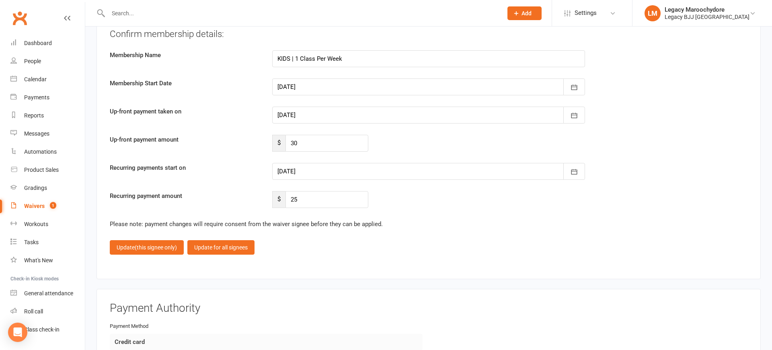
scroll to position [1166, 0]
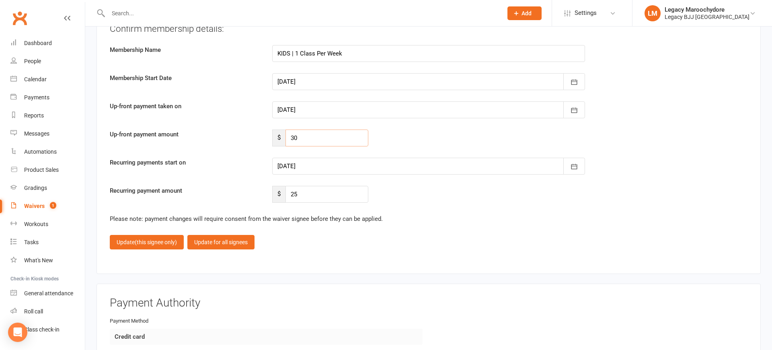
drag, startPoint x: 329, startPoint y: 138, endPoint x: 268, endPoint y: 142, distance: 61.2
click at [268, 142] on div "$ 30" at bounding box center [320, 138] width 108 height 17
type input "3"
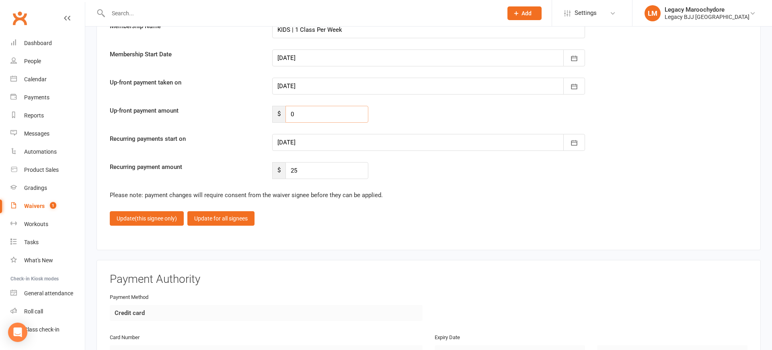
scroll to position [1190, 0]
type input "0"
click at [172, 216] on span "(this signee only)" at bounding box center [156, 218] width 42 height 6
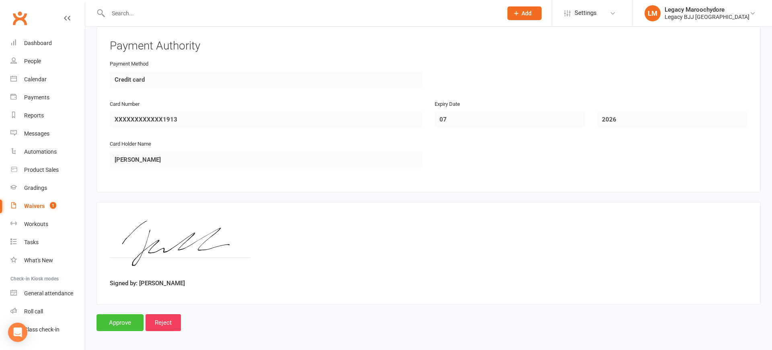
click at [117, 325] on input "Approve" at bounding box center [120, 322] width 47 height 17
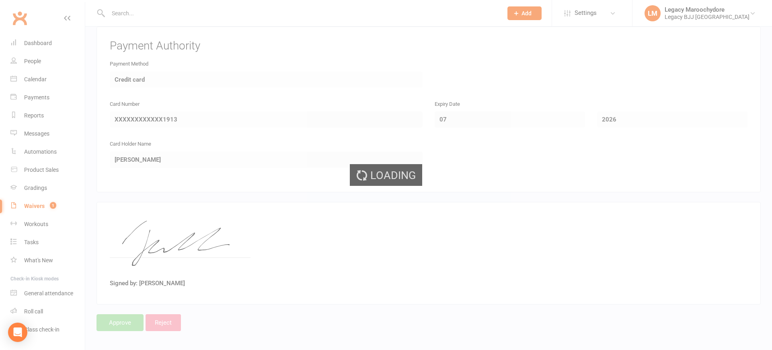
select select "100"
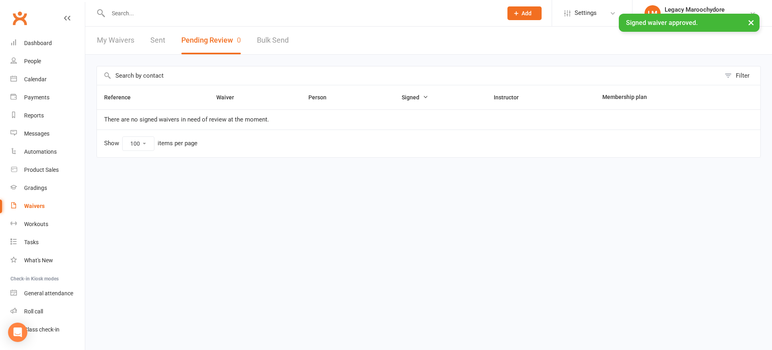
click at [159, 14] on div "× Signed waiver approved." at bounding box center [381, 14] width 762 height 0
click at [138, 13] on input "text" at bounding box center [301, 13] width 391 height 11
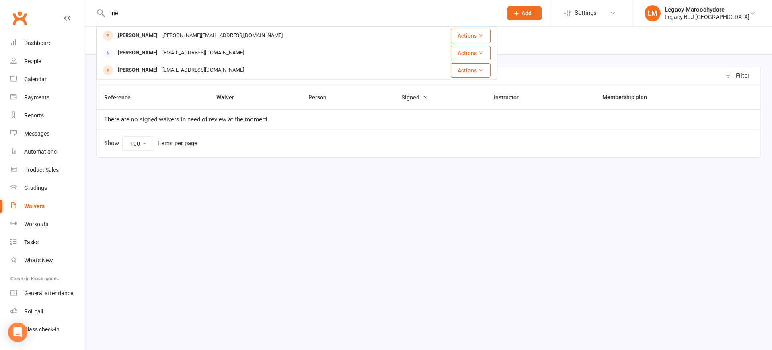
type input "n"
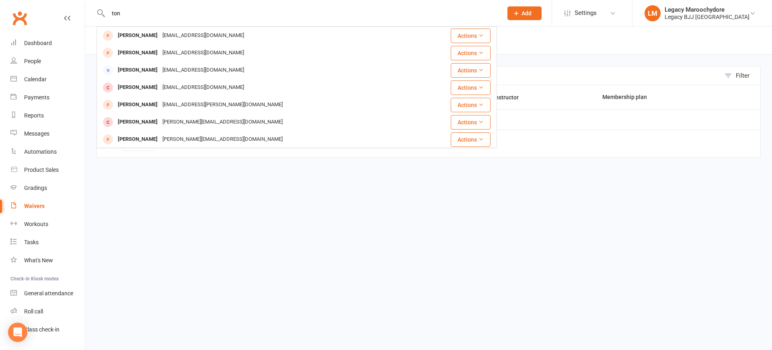
type input "ton"
drag, startPoint x: 130, startPoint y: 327, endPoint x: 62, endPoint y: 64, distance: 271.7
click at [130, 191] on html "ton Tony Brydon tonybrydon@hotmail.co.uk Actions Toni Linton tonileahardy@gmail…" at bounding box center [386, 95] width 772 height 191
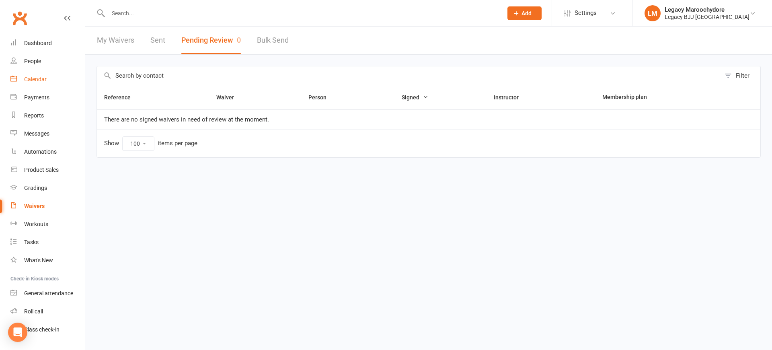
click at [37, 84] on link "Calendar" at bounding box center [47, 79] width 74 height 18
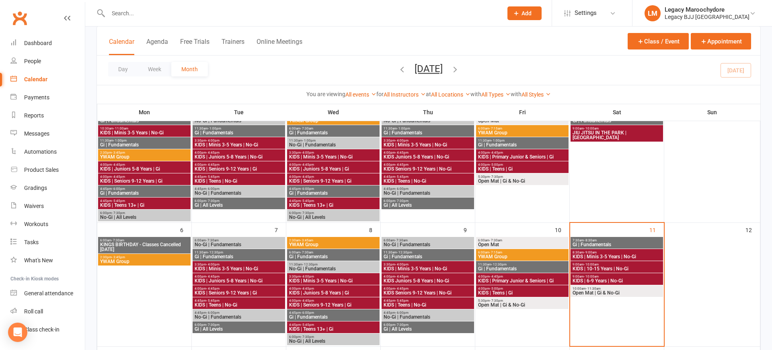
scroll to position [72, 0]
click at [620, 280] on span "KIDS | 6-9 Years | No-Gi" at bounding box center [616, 280] width 89 height 5
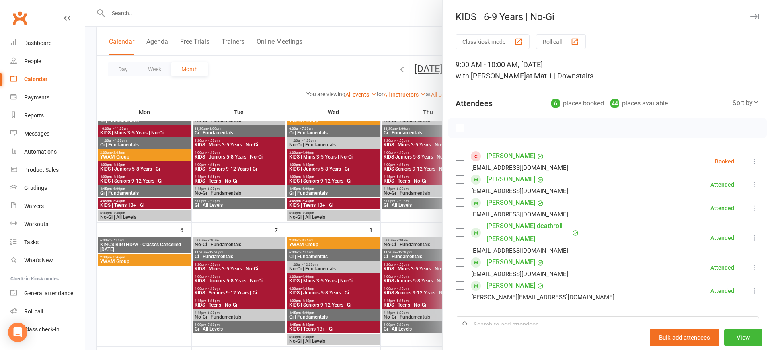
scroll to position [0, 0]
click at [418, 33] on div at bounding box center [428, 175] width 687 height 350
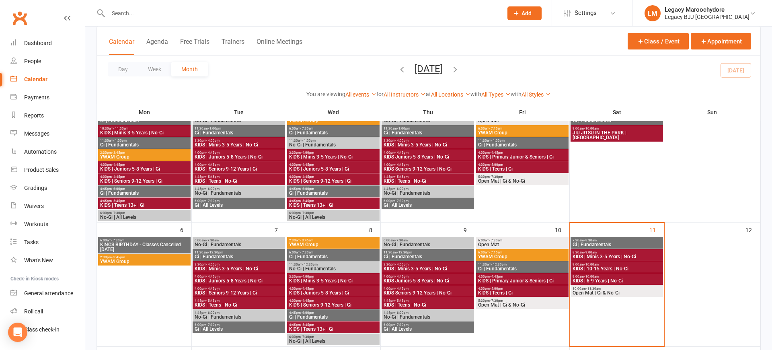
scroll to position [74, 0]
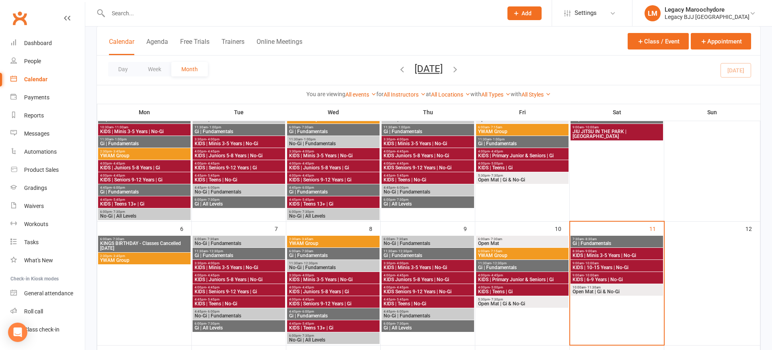
click at [613, 257] on span "KIDS | Minis 3-5 Years | No-Gi" at bounding box center [616, 255] width 89 height 5
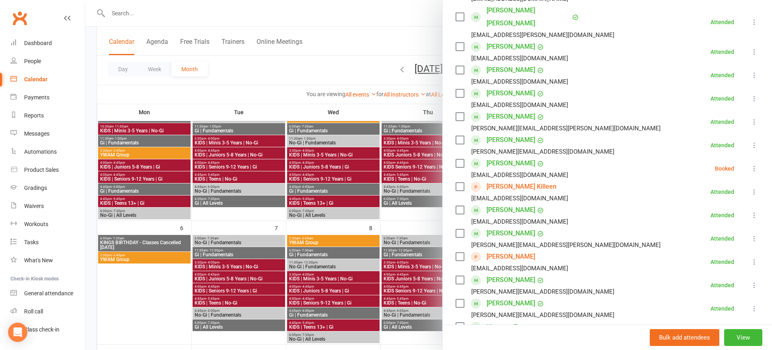
scroll to position [259, 0]
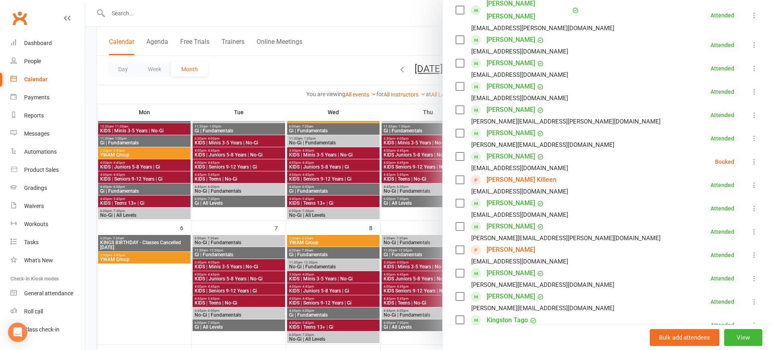
click at [511, 243] on link "[PERSON_NAME]" at bounding box center [511, 249] width 49 height 13
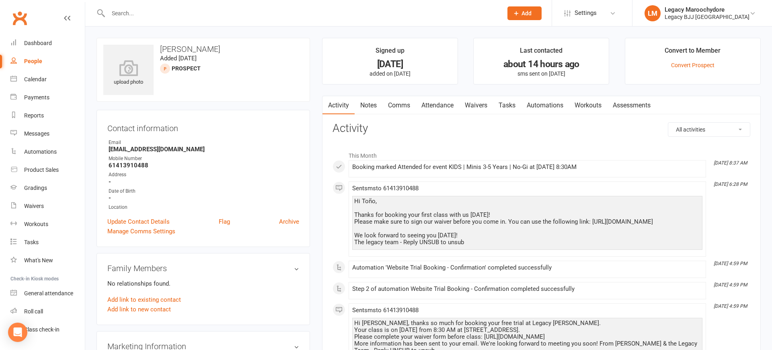
click at [481, 107] on link "Waivers" at bounding box center [476, 105] width 34 height 19
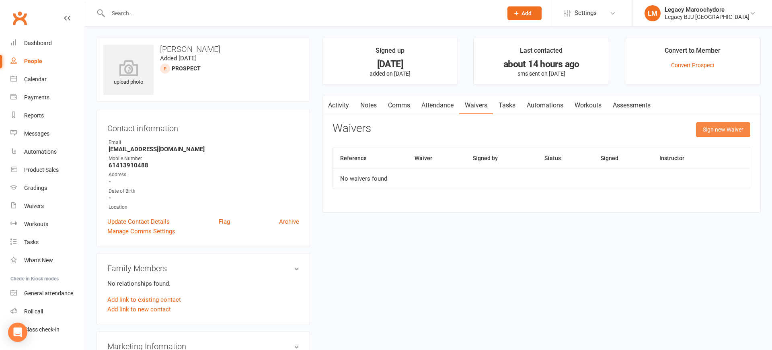
click at [729, 127] on button "Sign new Waiver" at bounding box center [723, 129] width 54 height 14
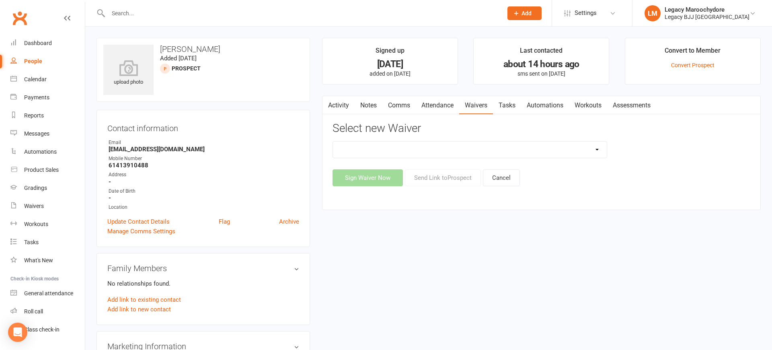
select select "10622"
click at [447, 179] on button "Send Link to Prospect" at bounding box center [443, 177] width 76 height 17
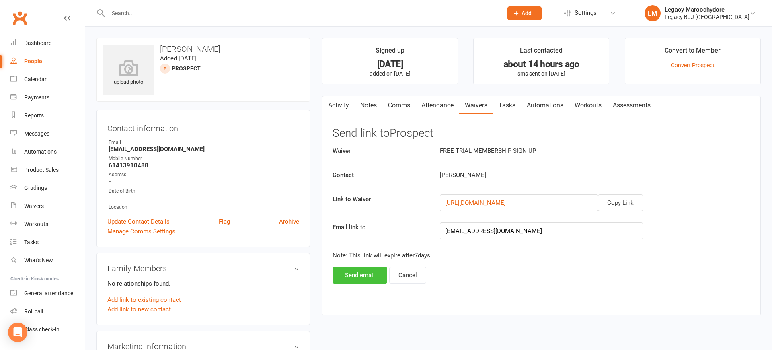
click at [378, 277] on button "Send email" at bounding box center [360, 275] width 55 height 17
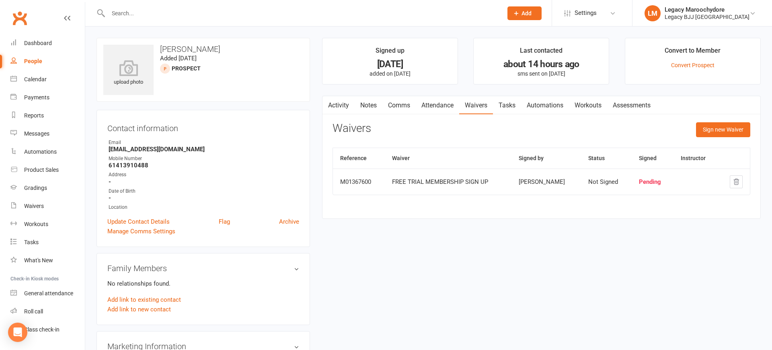
click at [179, 10] on input "text" at bounding box center [301, 13] width 391 height 11
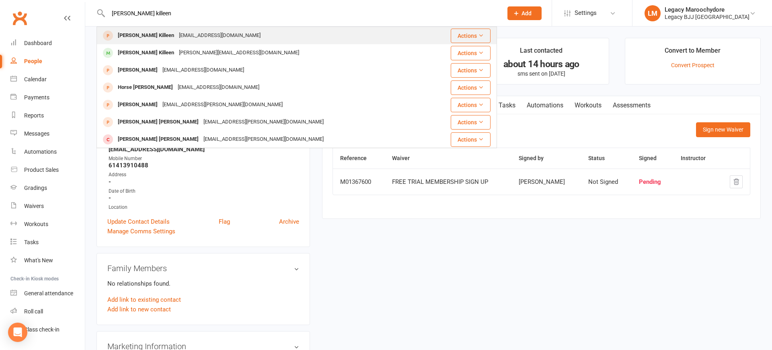
type input "Hudson killeen"
click at [488, 42] on button "Actions" at bounding box center [471, 36] width 40 height 14
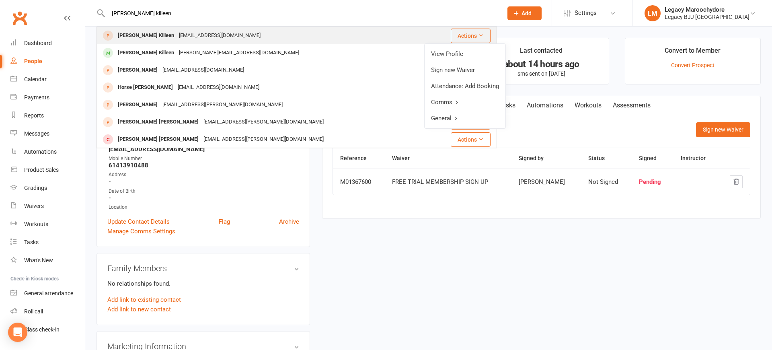
click at [137, 35] on div "Hudson Killeen" at bounding box center [145, 36] width 61 height 12
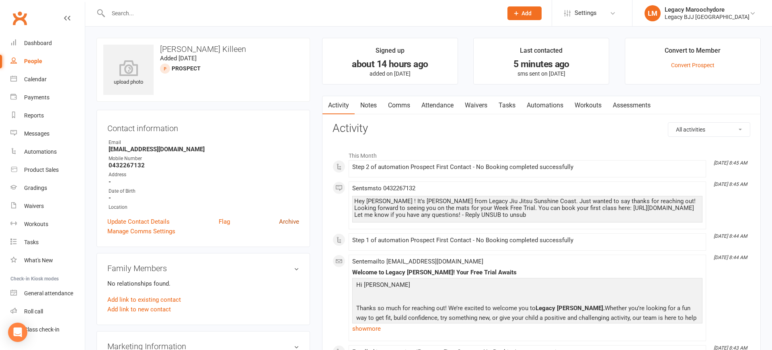
click at [281, 219] on link "Archive" at bounding box center [289, 222] width 20 height 10
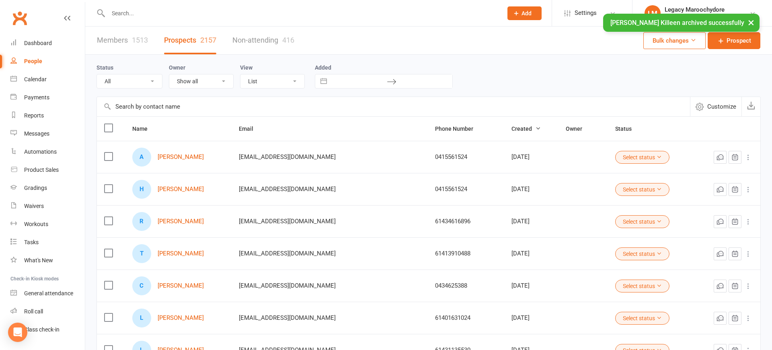
click at [148, 14] on div "× Hudson Killeen archived successfully" at bounding box center [381, 14] width 762 height 0
click at [136, 12] on input "text" at bounding box center [301, 13] width 391 height 11
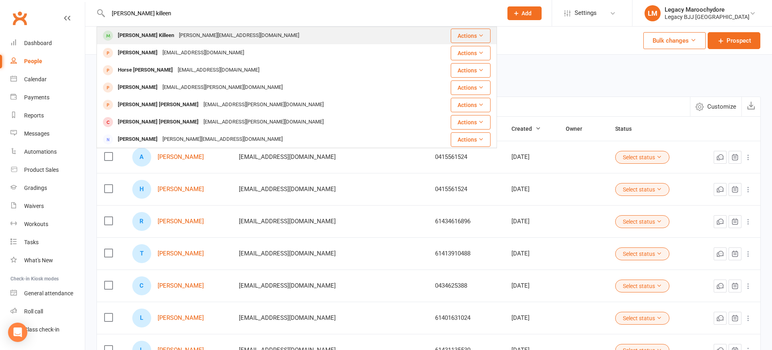
type input "Hudson killeen"
click at [141, 35] on div "Hudson Killeen" at bounding box center [145, 36] width 61 height 12
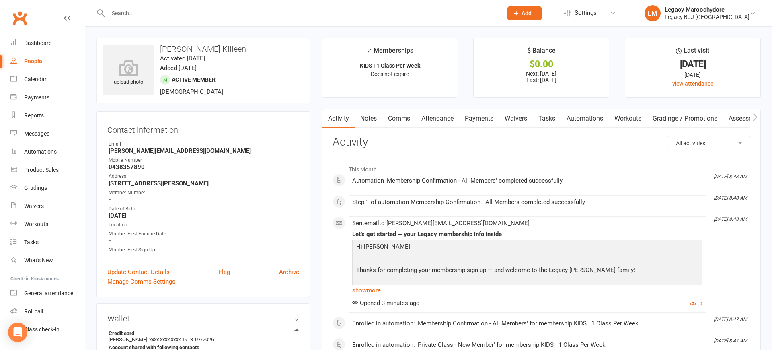
click at [491, 117] on link "Payments" at bounding box center [479, 118] width 40 height 19
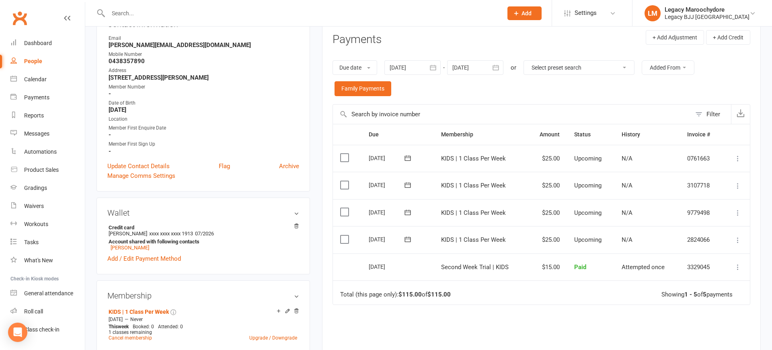
scroll to position [102, 0]
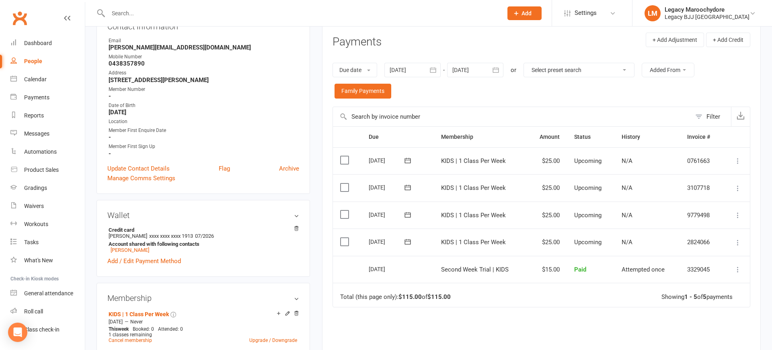
click at [736, 239] on icon at bounding box center [738, 243] width 8 height 8
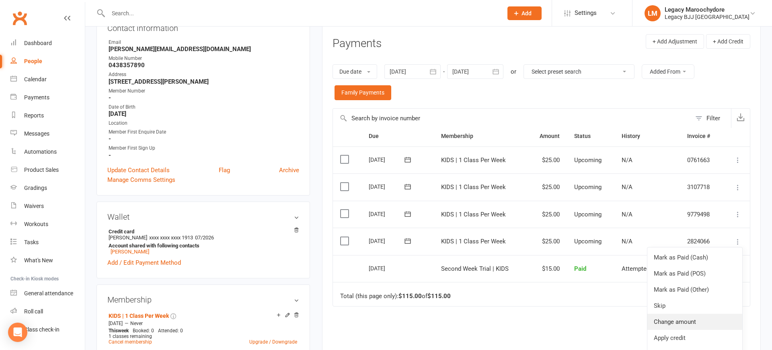
scroll to position [6, 0]
click at [686, 315] on link "Change amount" at bounding box center [695, 322] width 95 height 16
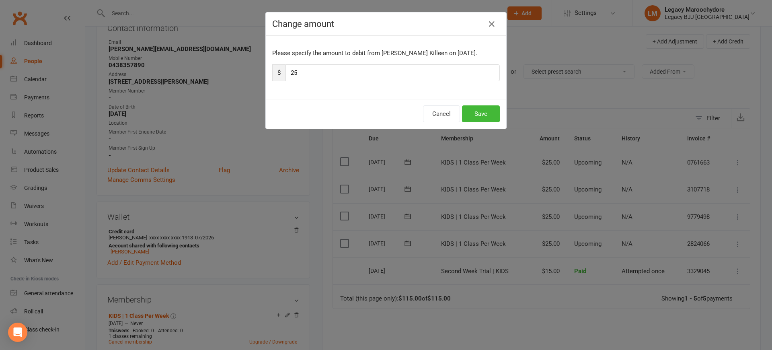
scroll to position [0, 0]
click at [313, 75] on input "25" at bounding box center [393, 72] width 214 height 17
type input "2"
type input "12"
type input "12.50"
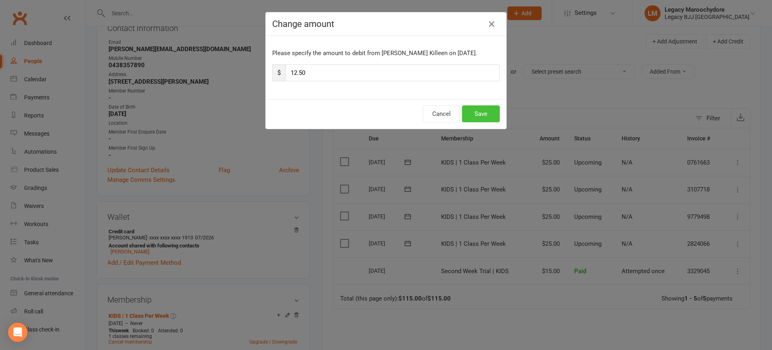
click at [488, 117] on button "Save" at bounding box center [481, 113] width 38 height 17
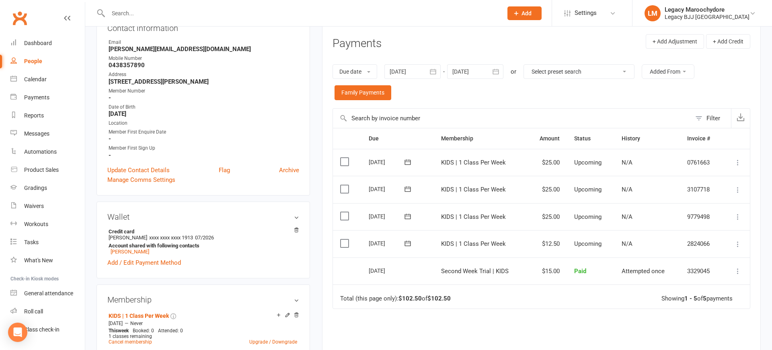
click at [739, 213] on icon at bounding box center [738, 217] width 8 height 8
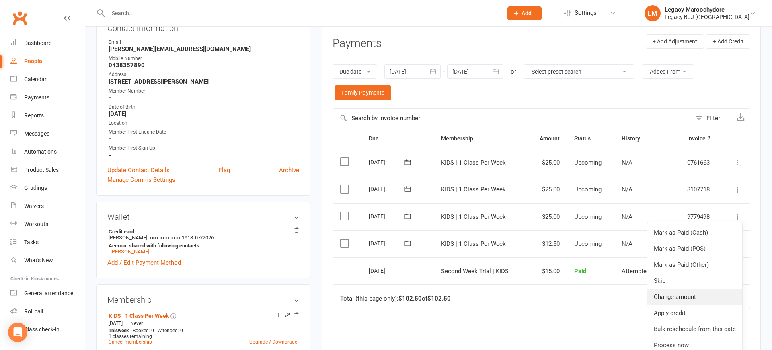
click at [687, 292] on link "Change amount" at bounding box center [695, 297] width 95 height 16
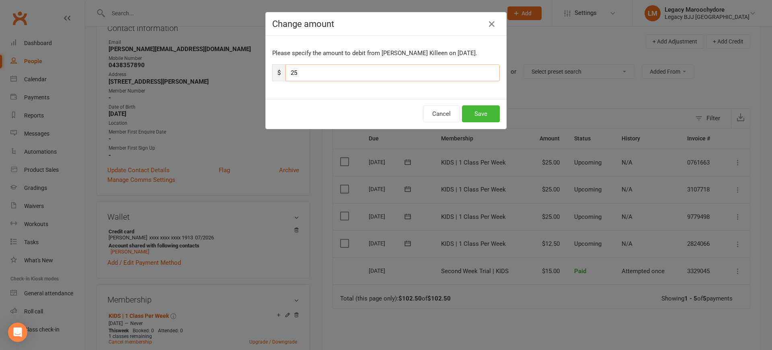
drag, startPoint x: 307, startPoint y: 73, endPoint x: 263, endPoint y: 70, distance: 44.3
click at [263, 70] on div "Change amount Please specify the amount to debit from Hudson Killeen on Oct 19,…" at bounding box center [386, 175] width 772 height 350
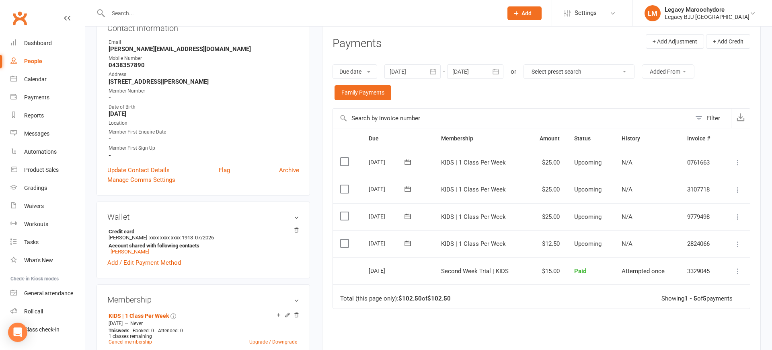
click at [132, 15] on input "text" at bounding box center [301, 13] width 391 height 11
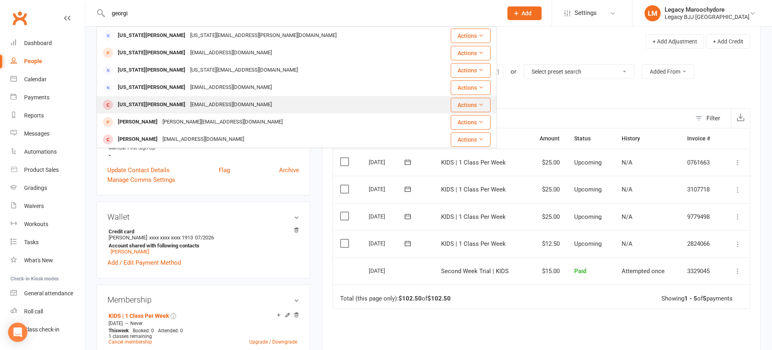
type input "georgi"
click at [139, 105] on div "Georgia Dick" at bounding box center [151, 105] width 72 height 12
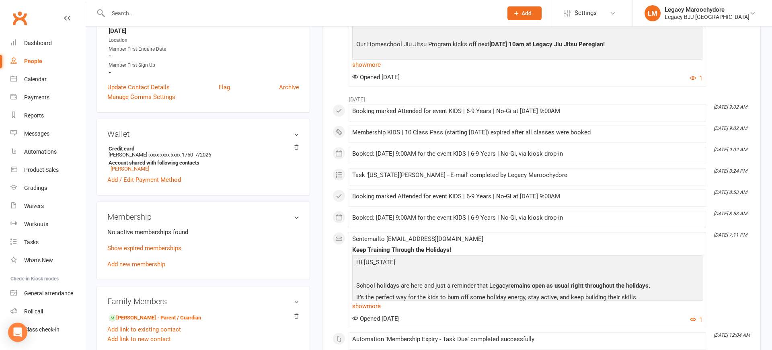
scroll to position [190, 0]
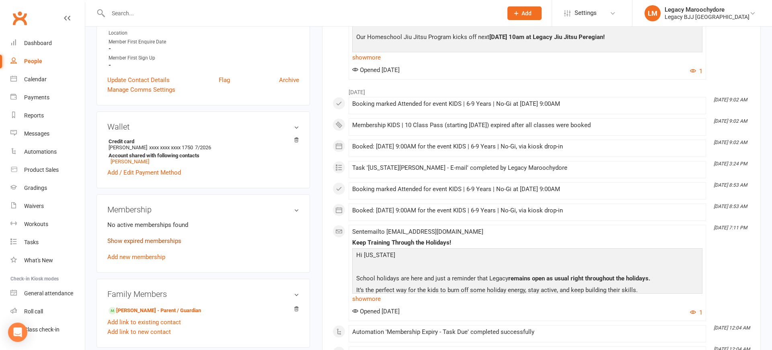
click at [147, 242] on link "Show expired memberships" at bounding box center [144, 240] width 74 height 7
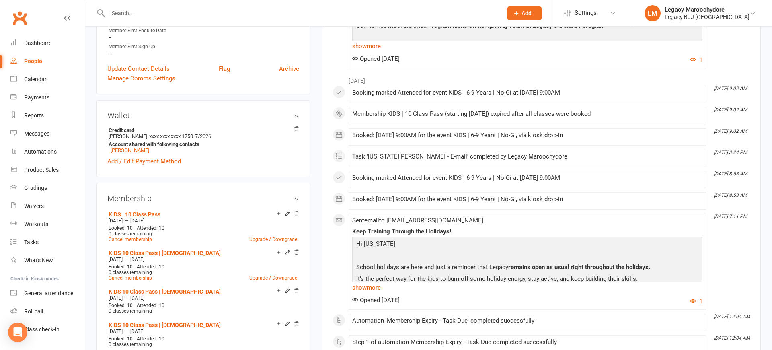
scroll to position [205, 0]
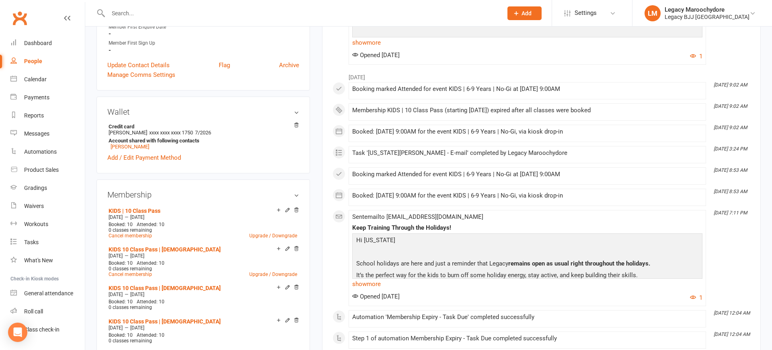
click at [298, 195] on h3 "Membership" at bounding box center [203, 194] width 192 height 9
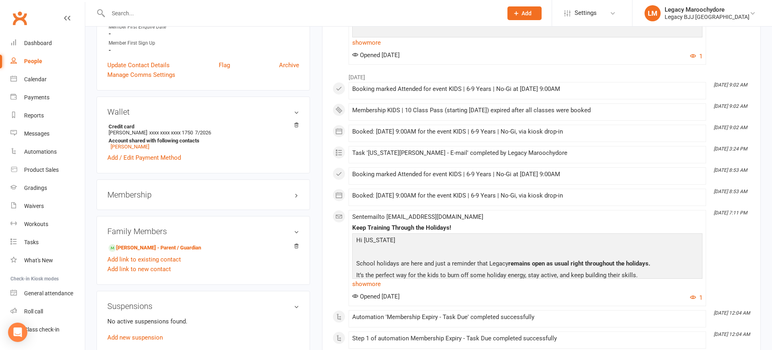
click at [297, 197] on h3 "Membership" at bounding box center [203, 194] width 192 height 9
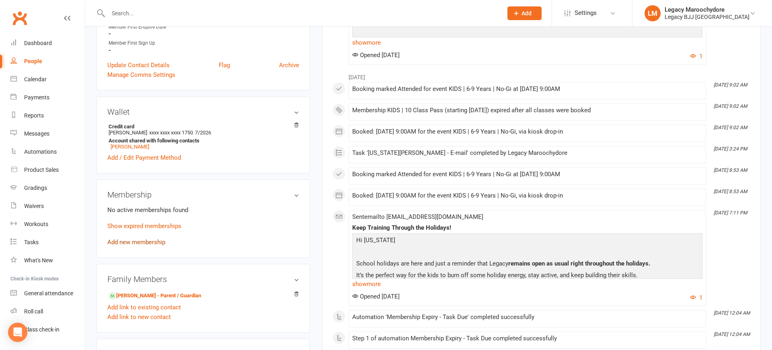
click at [146, 242] on link "Add new membership" at bounding box center [136, 242] width 58 height 7
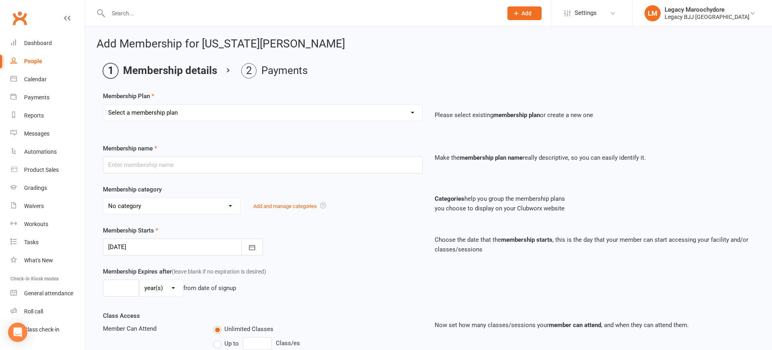
select select "11"
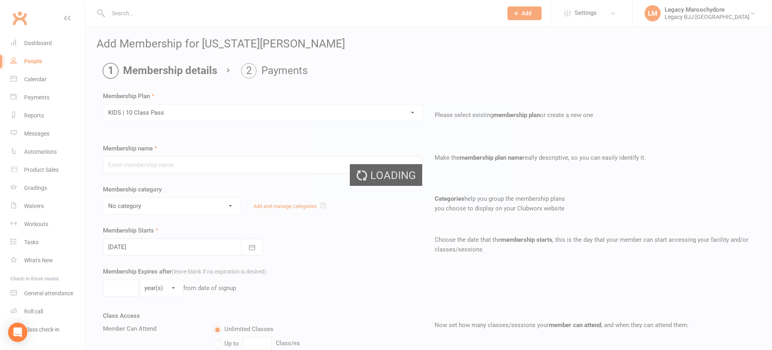
type input "KIDS | 10 Class Pass"
select select "10"
type input "4"
select select "2"
type input "10"
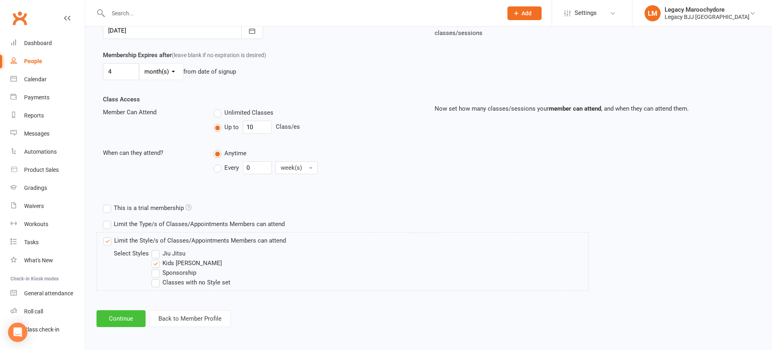
scroll to position [216, 0]
click at [133, 317] on button "Continue" at bounding box center [121, 319] width 49 height 17
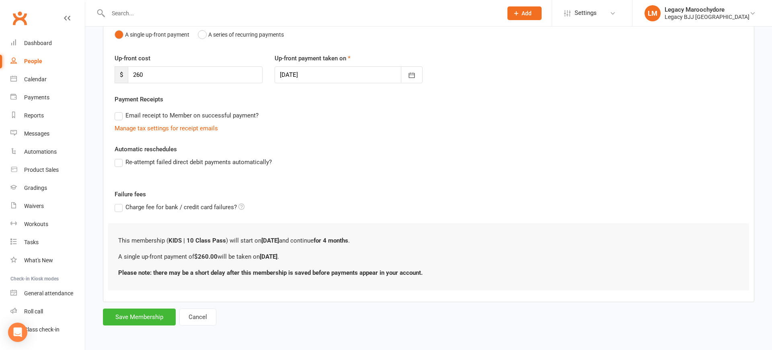
scroll to position [0, 0]
click at [144, 316] on button "Save Membership" at bounding box center [139, 317] width 73 height 17
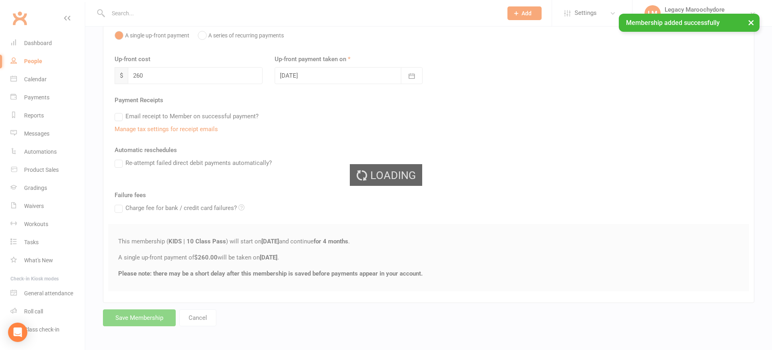
scroll to position [88, 0]
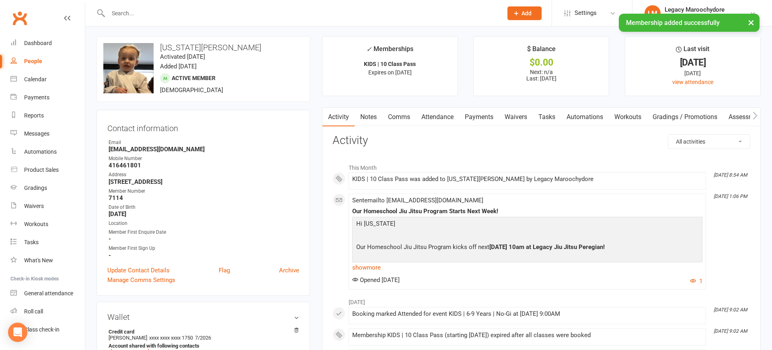
scroll to position [2, 0]
click at [481, 119] on link "Payments" at bounding box center [479, 117] width 40 height 19
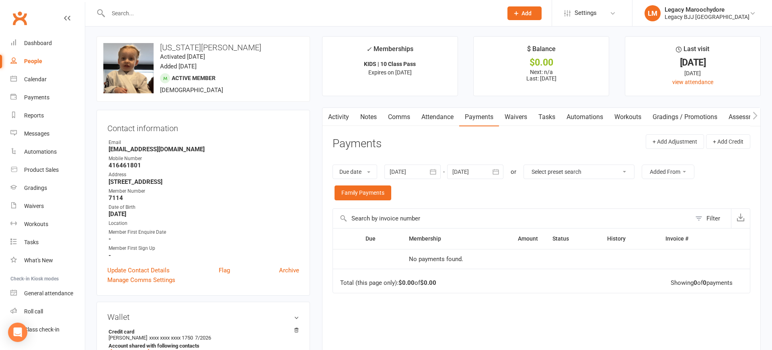
click at [141, 10] on input "text" at bounding box center [301, 13] width 391 height 11
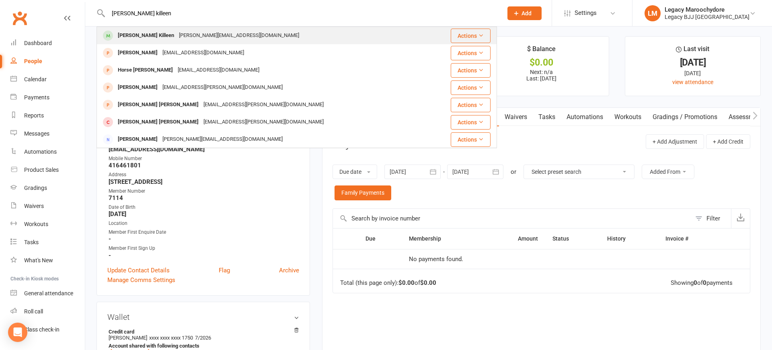
type input "Hudson killeen"
click at [130, 37] on div "Hudson Killeen" at bounding box center [145, 36] width 61 height 12
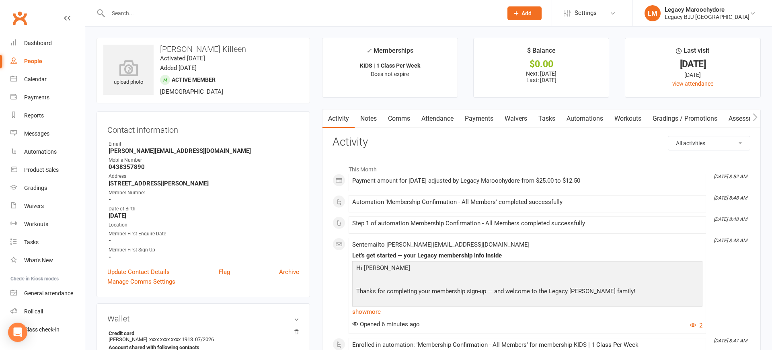
click at [476, 119] on link "Payments" at bounding box center [479, 118] width 40 height 19
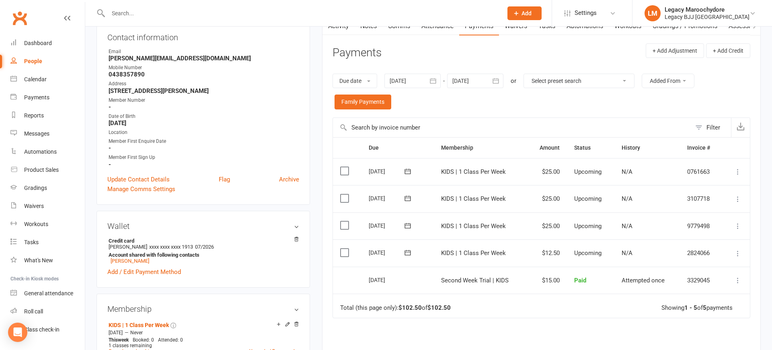
scroll to position [104, 0]
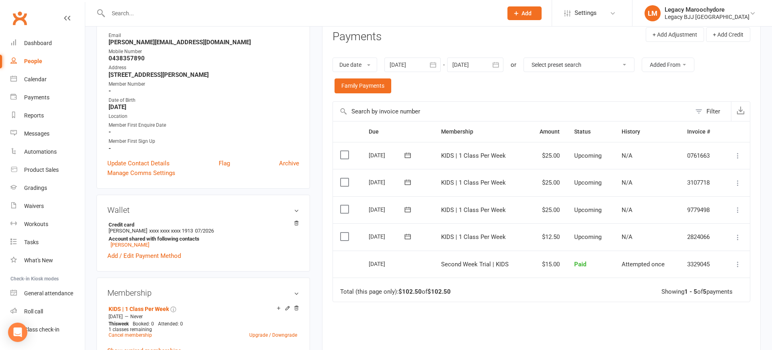
click at [737, 206] on icon at bounding box center [738, 210] width 8 height 8
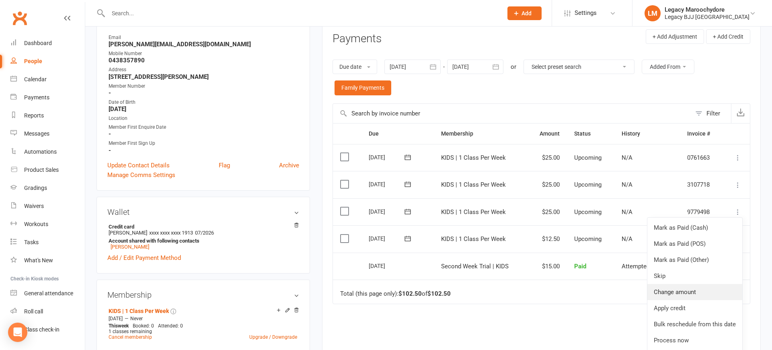
click at [696, 287] on link "Change amount" at bounding box center [695, 292] width 95 height 16
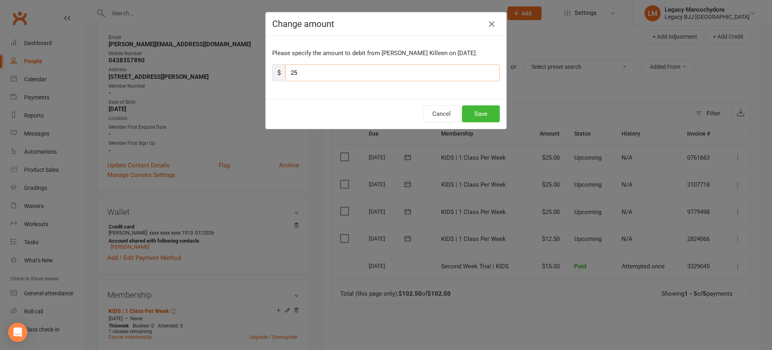
click at [314, 75] on input "25" at bounding box center [393, 72] width 214 height 17
type input "2"
type input "12"
type input "12.50"
click at [491, 116] on button "Save" at bounding box center [481, 113] width 38 height 17
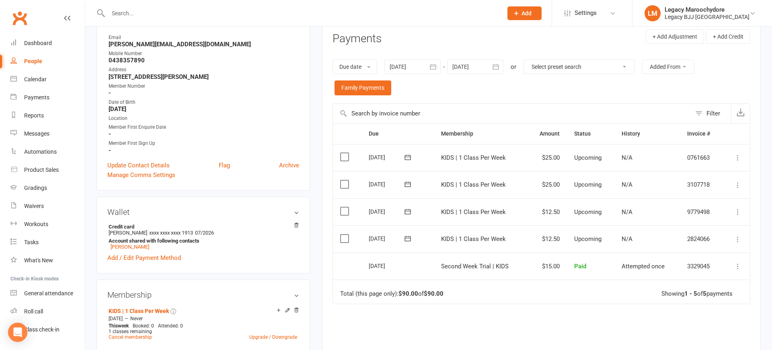
click at [736, 181] on icon at bounding box center [738, 185] width 8 height 8
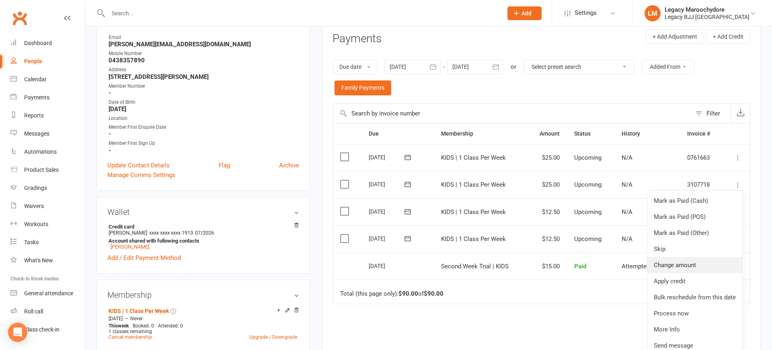
click at [682, 260] on link "Change amount" at bounding box center [695, 265] width 95 height 16
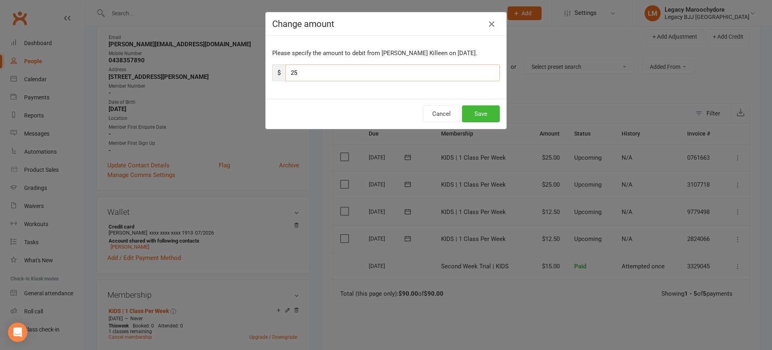
click at [314, 74] on input "25" at bounding box center [393, 72] width 214 height 17
type input "2"
type input "12"
type input "12.50"
click at [477, 114] on button "Save" at bounding box center [481, 113] width 38 height 17
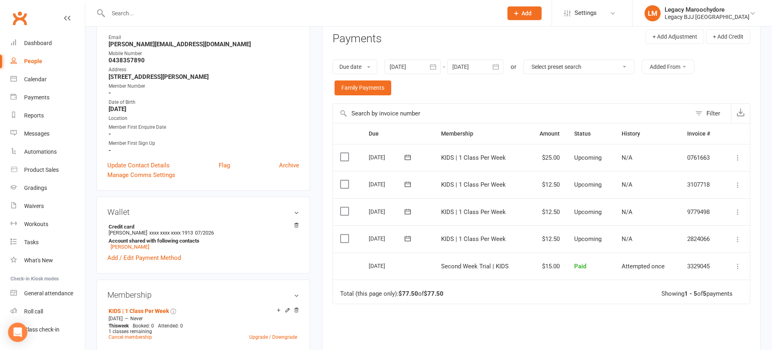
click at [739, 153] on button at bounding box center [738, 158] width 10 height 10
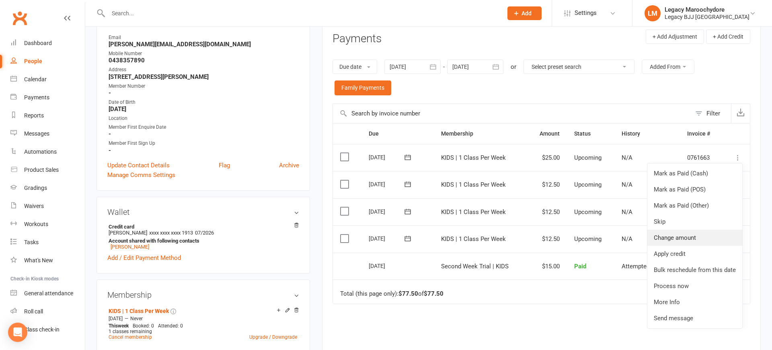
click at [687, 237] on link "Change amount" at bounding box center [695, 238] width 95 height 16
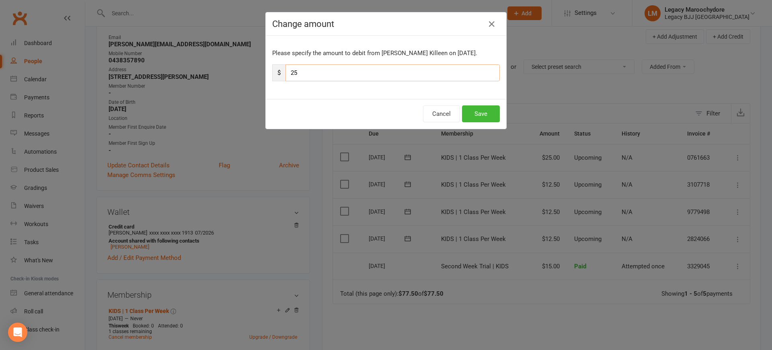
click at [307, 71] on input "25" at bounding box center [393, 72] width 214 height 17
type input "2"
type input "12"
type input "12.50"
click at [484, 117] on button "Save" at bounding box center [481, 113] width 38 height 17
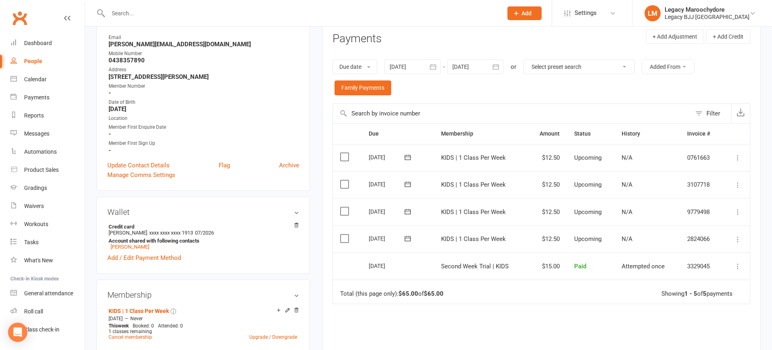
click at [132, 15] on input "text" at bounding box center [301, 13] width 391 height 11
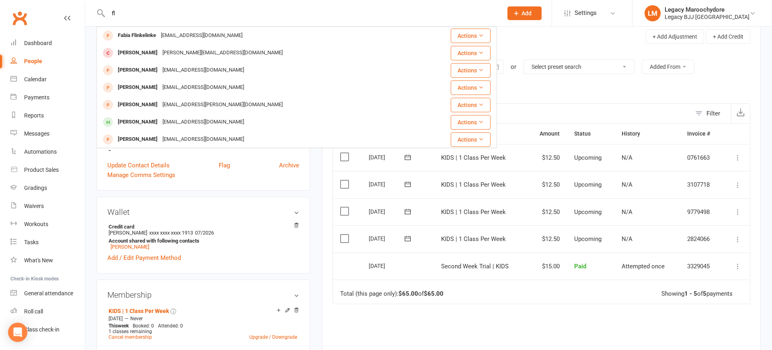
type input "f"
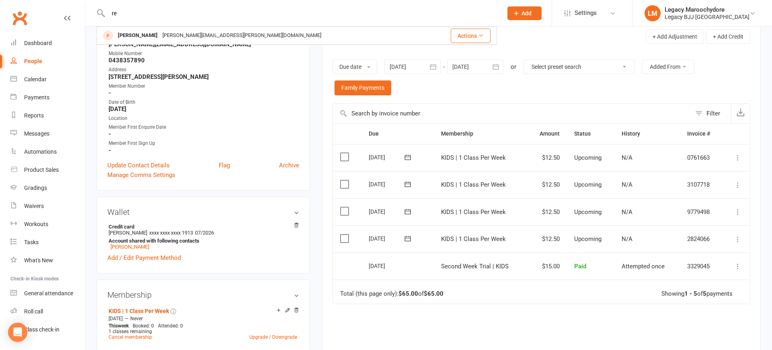
type input "r"
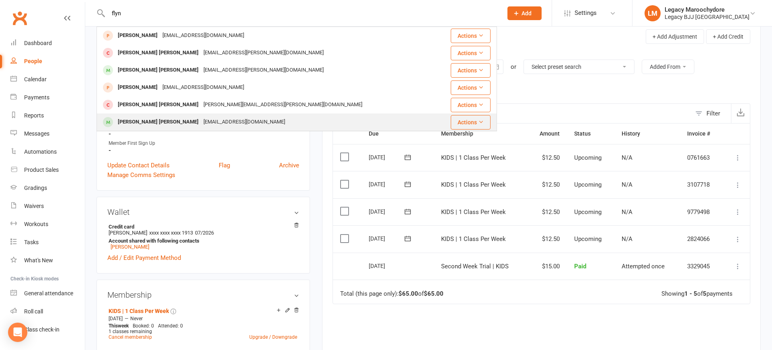
type input "flyn"
click at [141, 120] on div "[PERSON_NAME] [PERSON_NAME]" at bounding box center [158, 122] width 86 height 12
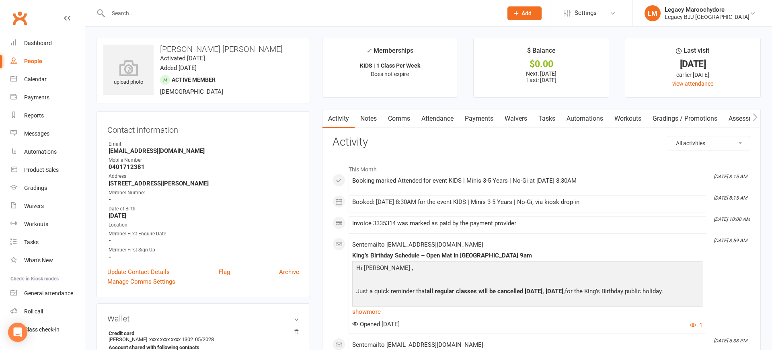
click at [518, 118] on link "Waivers" at bounding box center [516, 118] width 34 height 19
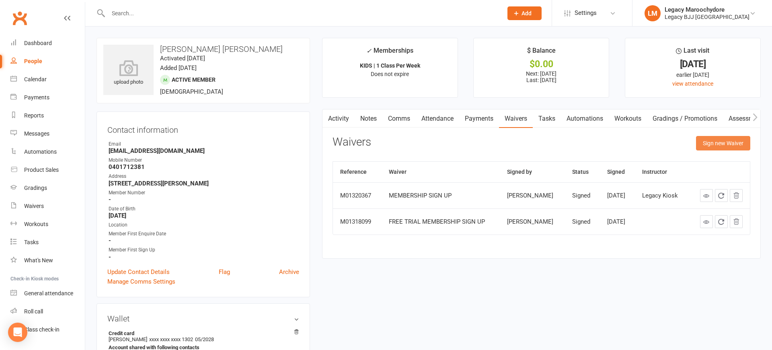
click at [730, 140] on button "Sign new Waiver" at bounding box center [723, 143] width 54 height 14
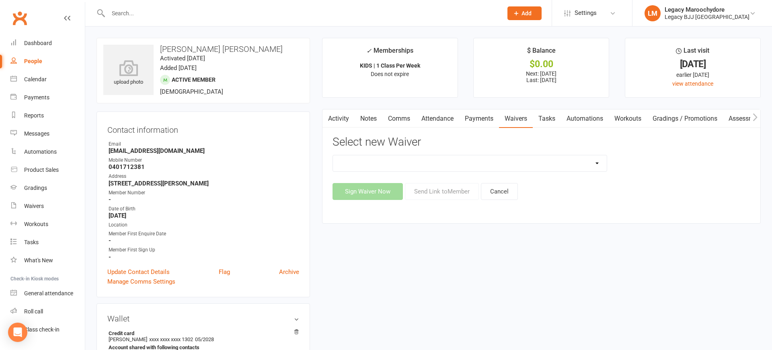
select select "10224"
click at [361, 193] on button "Sign Waiver Now" at bounding box center [368, 191] width 70 height 17
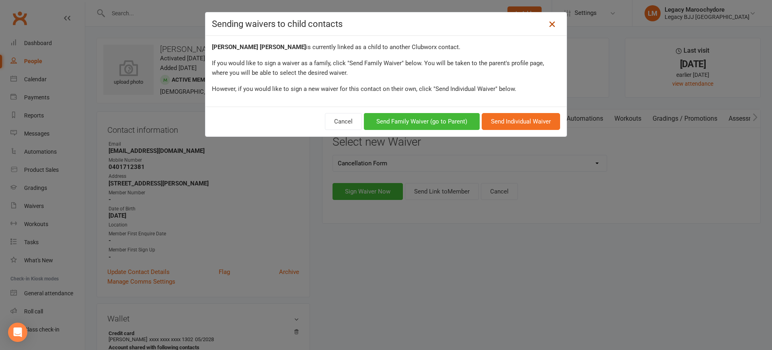
click at [552, 22] on icon at bounding box center [553, 24] width 10 height 10
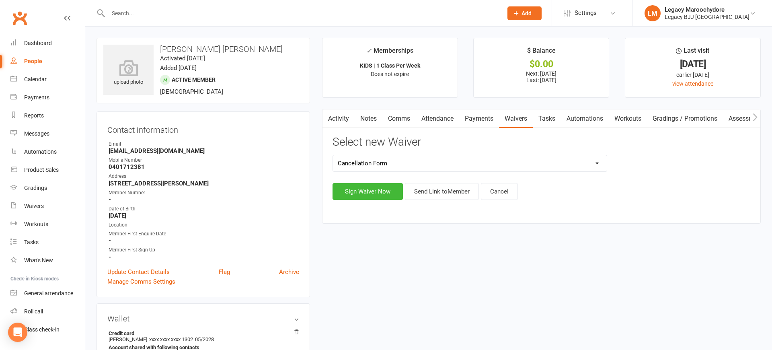
click at [43, 41] on div "Dashboard" at bounding box center [38, 43] width 28 height 6
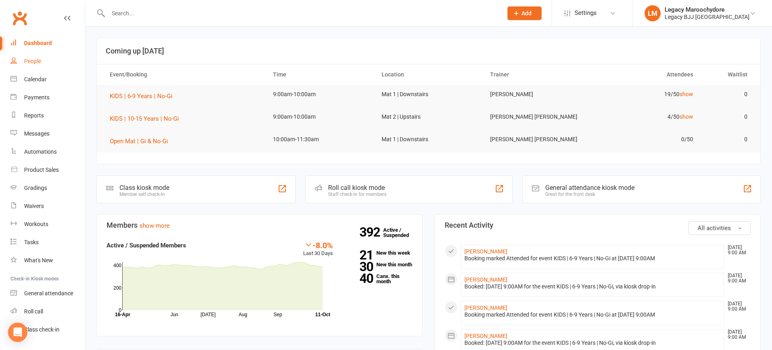
scroll to position [0, 0]
click at [147, 17] on input "text" at bounding box center [301, 13] width 391 height 11
type input "flynn"
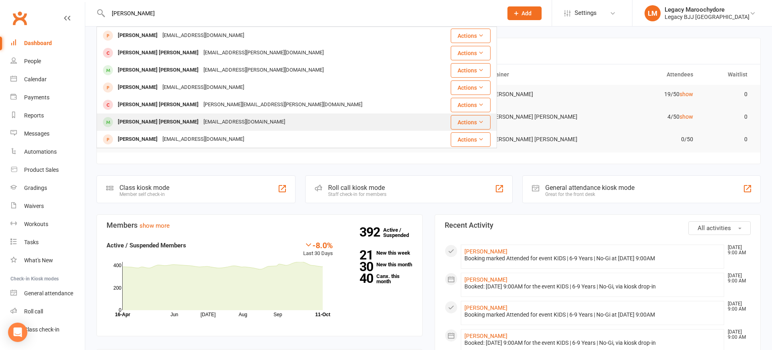
click at [152, 122] on div "[PERSON_NAME] [PERSON_NAME]" at bounding box center [158, 122] width 86 height 12
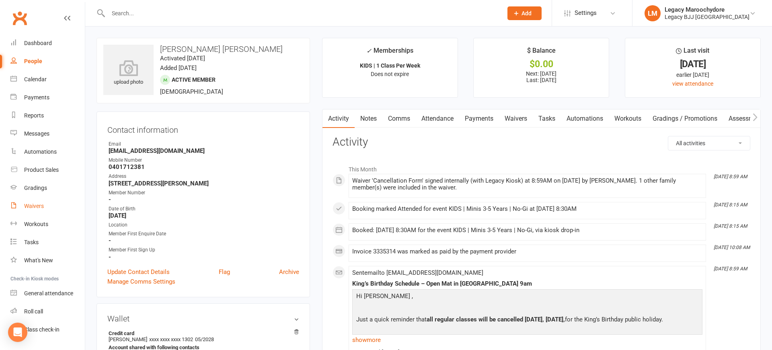
click at [35, 205] on div "Waivers" at bounding box center [34, 206] width 20 height 6
select select "25"
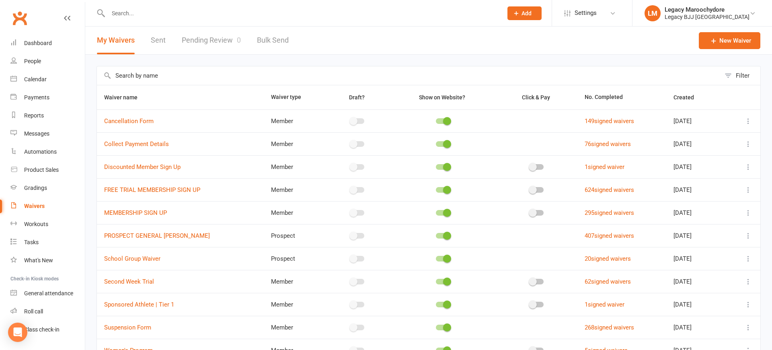
click at [216, 45] on link "Pending Review 0" at bounding box center [211, 41] width 59 height 28
select select "100"
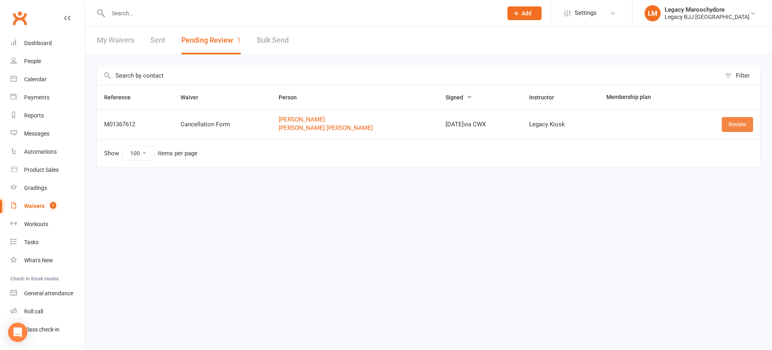
click at [731, 125] on link "Review" at bounding box center [737, 124] width 31 height 14
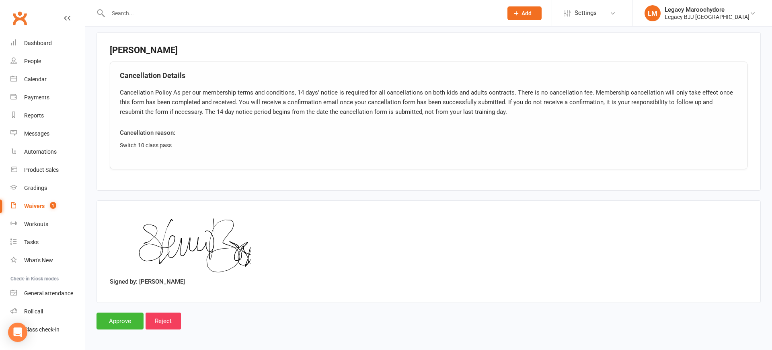
scroll to position [669, 0]
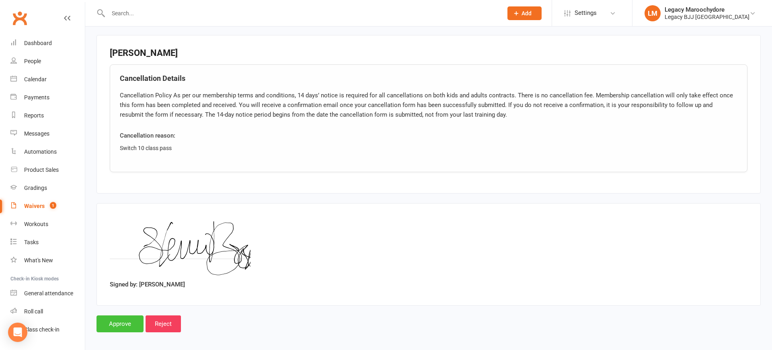
click at [113, 321] on input "Approve" at bounding box center [120, 323] width 47 height 17
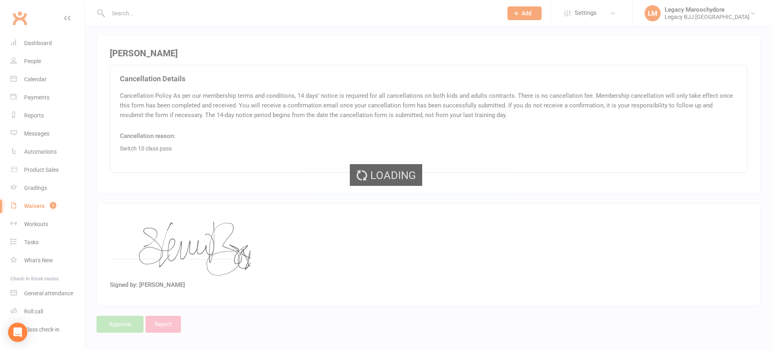
scroll to position [666, 0]
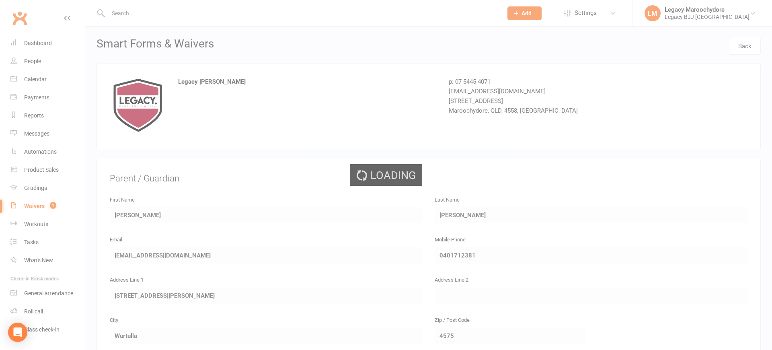
select select "100"
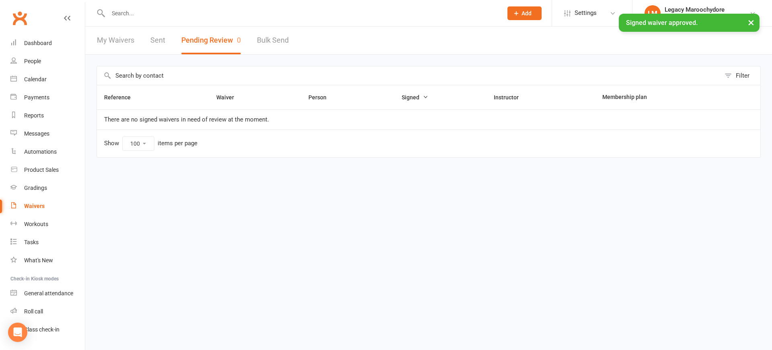
scroll to position [0, 0]
click at [212, 14] on div "× Signed waiver approved." at bounding box center [381, 14] width 762 height 0
click at [191, 14] on div "× Signed waiver approved." at bounding box center [381, 14] width 762 height 0
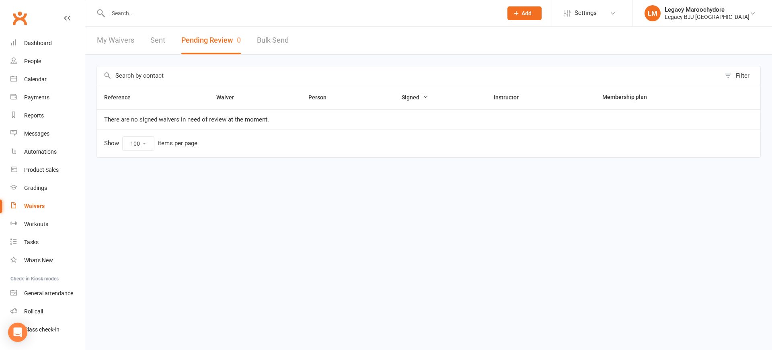
click at [133, 14] on input "text" at bounding box center [301, 13] width 391 height 11
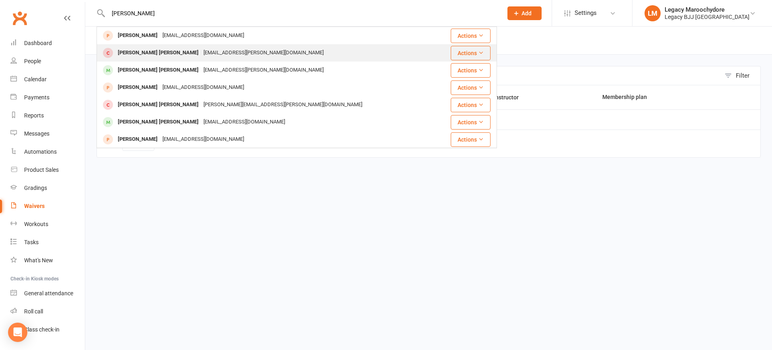
type input "flynn"
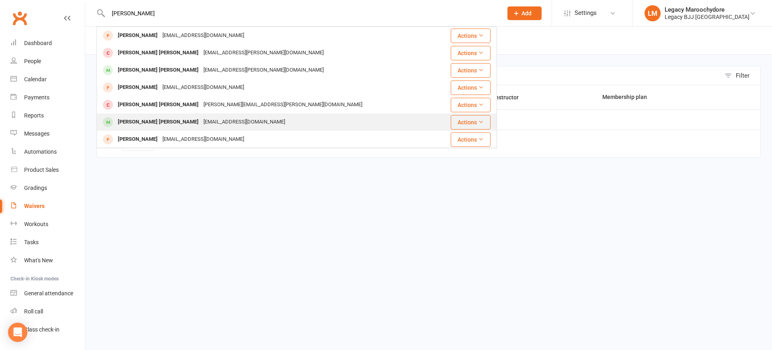
click at [148, 124] on div "[PERSON_NAME] [PERSON_NAME]" at bounding box center [158, 122] width 86 height 12
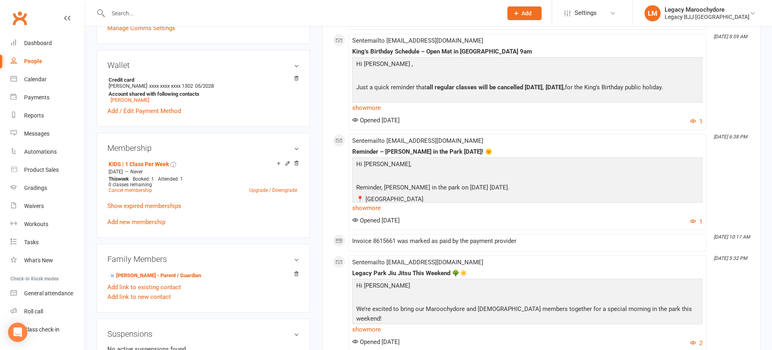
scroll to position [254, 0]
click at [134, 188] on link "Cancel membership" at bounding box center [130, 190] width 43 height 6
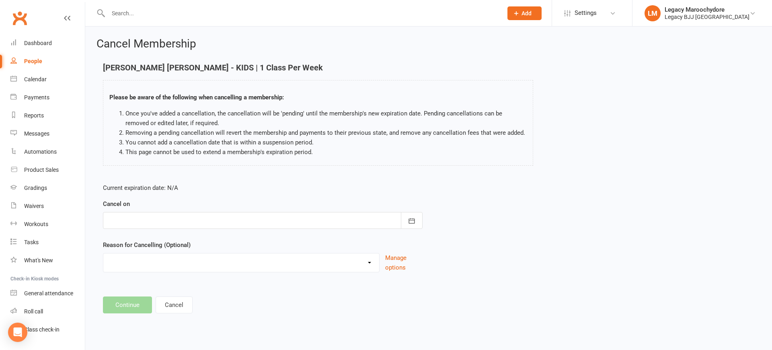
click at [201, 218] on div at bounding box center [263, 220] width 320 height 17
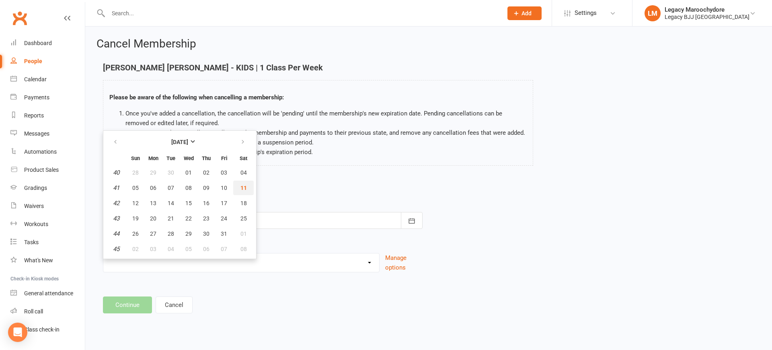
click at [245, 191] on button "11" at bounding box center [243, 188] width 21 height 14
type input "[DATE]"
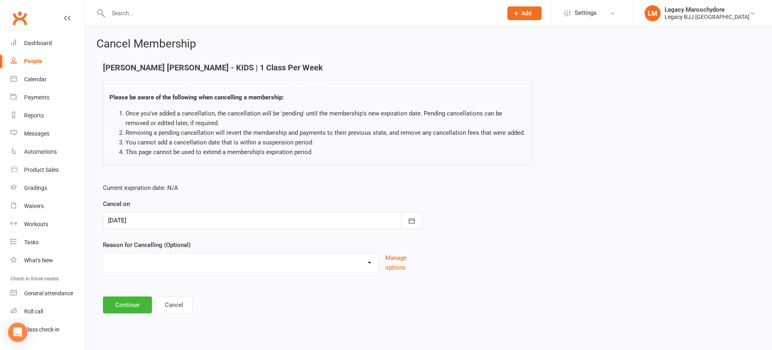
select select "14"
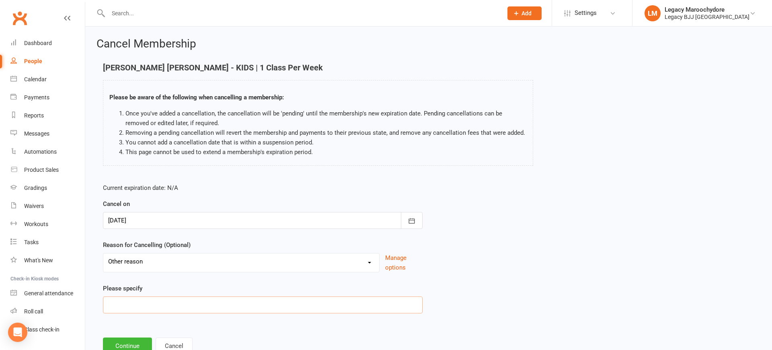
click at [146, 299] on input at bounding box center [263, 304] width 320 height 17
type input "Switching to 10 class pass"
click at [136, 341] on button "Continue" at bounding box center [127, 346] width 49 height 17
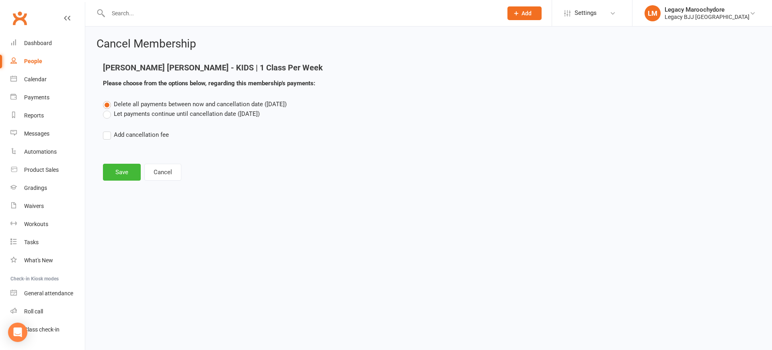
click at [111, 117] on label "Let payments continue until cancellation date (Oct 11, 2025)" at bounding box center [181, 114] width 157 height 10
click at [108, 109] on input "Let payments continue until cancellation date (Oct 11, 2025)" at bounding box center [105, 109] width 5 height 0
click at [117, 170] on button "Save" at bounding box center [122, 172] width 38 height 17
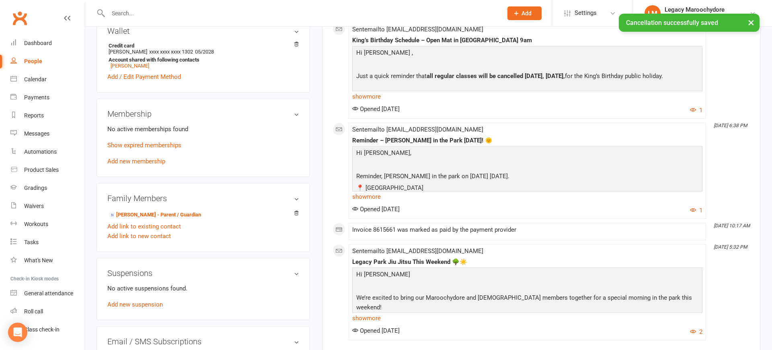
scroll to position [287, 0]
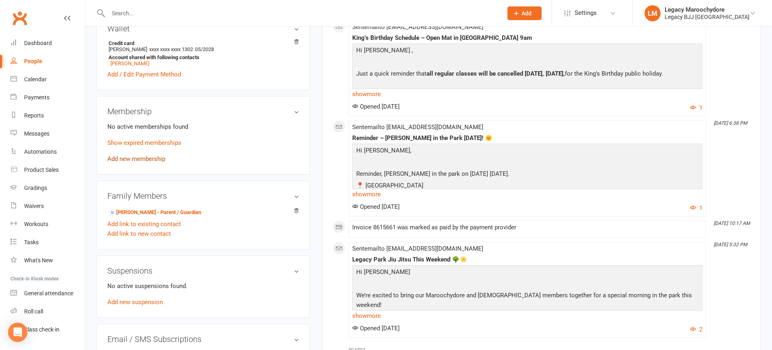
click at [153, 161] on div "No active memberships found Show expired memberships Add new membership" at bounding box center [203, 143] width 192 height 42
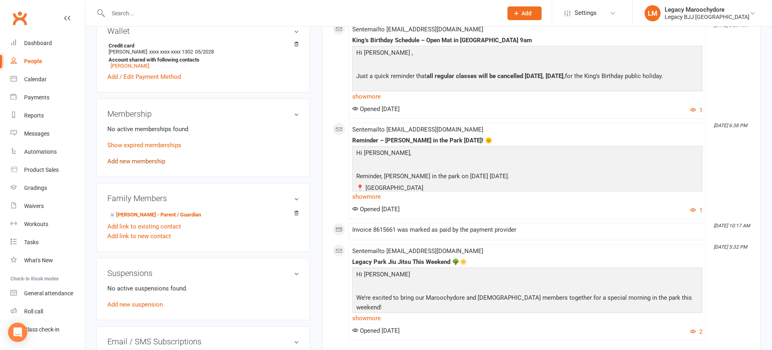
click at [156, 160] on link "Add new membership" at bounding box center [136, 161] width 58 height 7
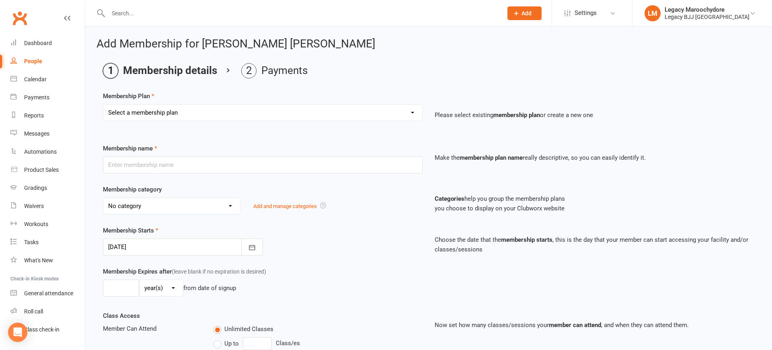
select select "11"
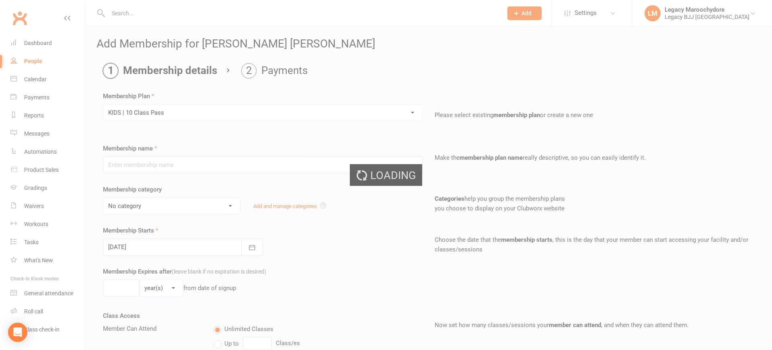
type input "KIDS | 10 Class Pass"
select select "10"
type input "4"
select select "2"
type input "10"
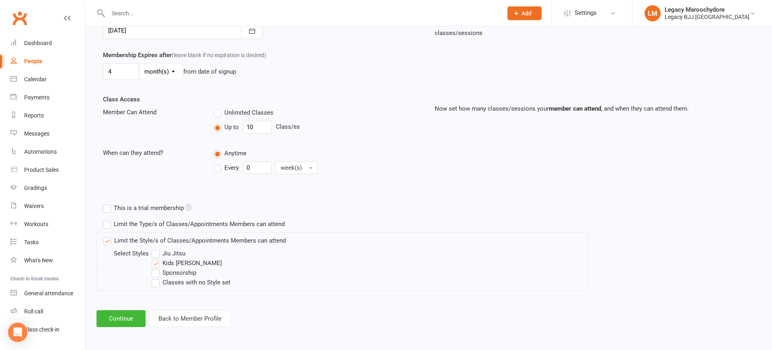
scroll to position [216, 0]
click at [113, 323] on button "Continue" at bounding box center [121, 319] width 49 height 17
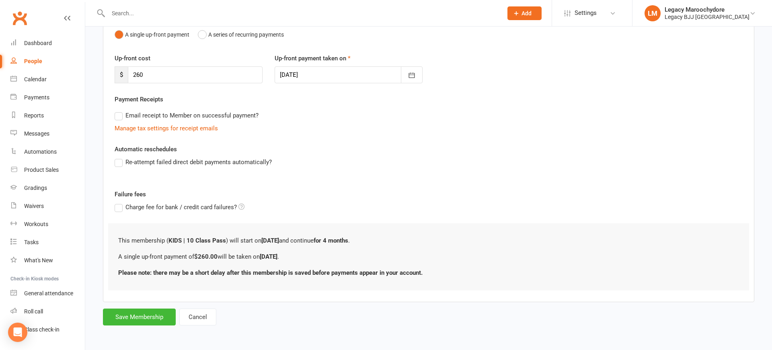
scroll to position [88, 0]
click at [412, 75] on icon "button" at bounding box center [412, 75] width 6 height 5
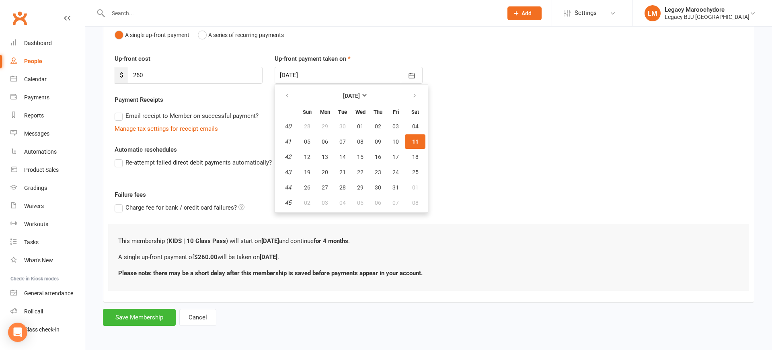
click at [415, 138] on span "11" at bounding box center [415, 141] width 6 height 6
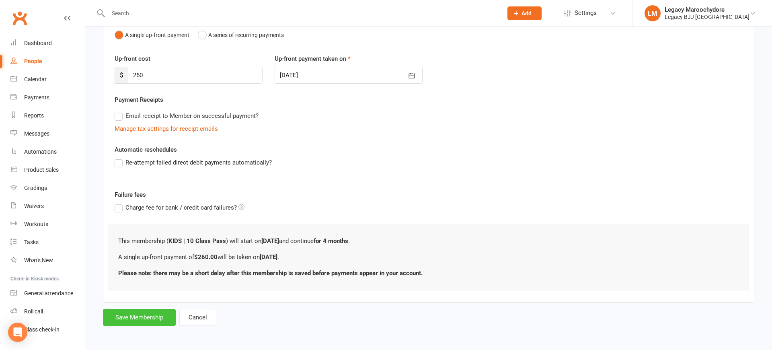
click at [154, 321] on button "Save Membership" at bounding box center [139, 317] width 73 height 17
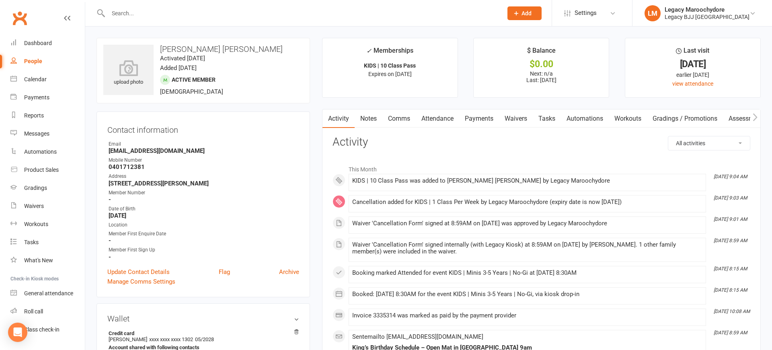
click at [480, 118] on link "Payments" at bounding box center [479, 118] width 40 height 19
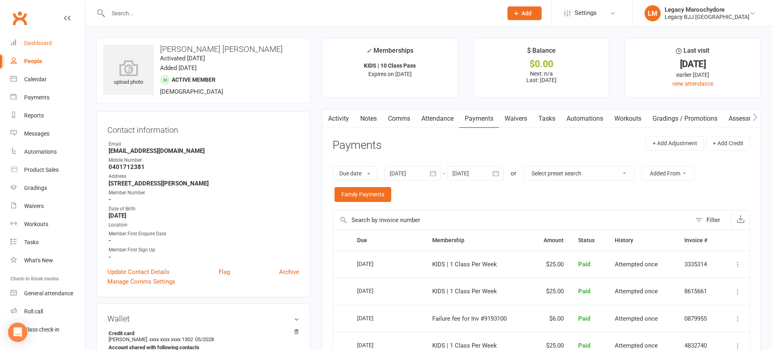
click at [35, 41] on div "Dashboard" at bounding box center [38, 43] width 28 height 6
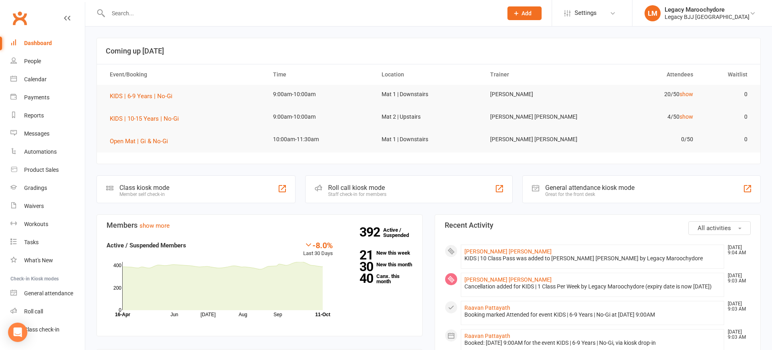
click at [121, 10] on input "text" at bounding box center [301, 13] width 391 height 11
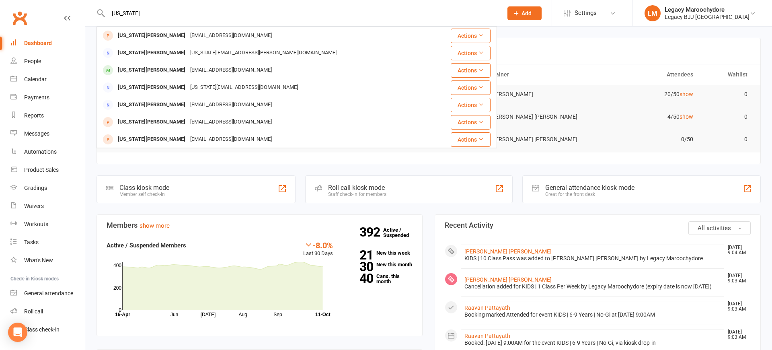
type input "Georgia"
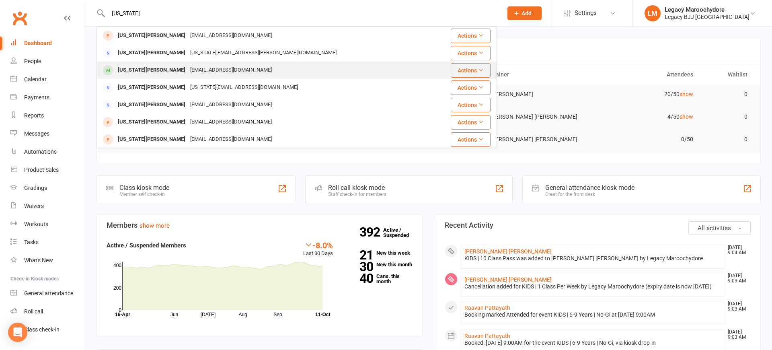
drag, startPoint x: 144, startPoint y: 23, endPoint x: 139, endPoint y: 70, distance: 46.5
click at [139, 70] on div "Georgia Dick" at bounding box center [151, 70] width 72 height 12
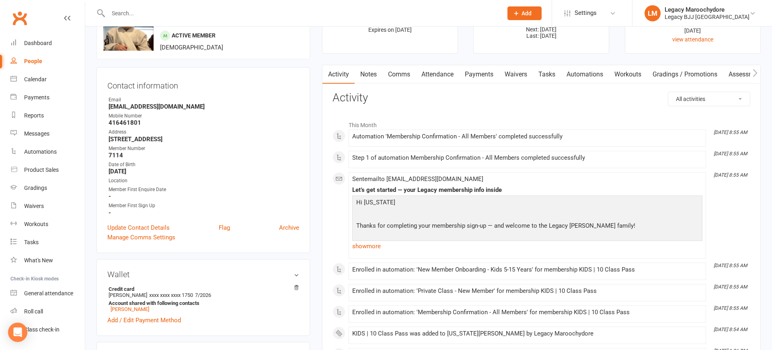
scroll to position [43, 0]
click at [450, 77] on link "Attendance" at bounding box center [437, 76] width 43 height 19
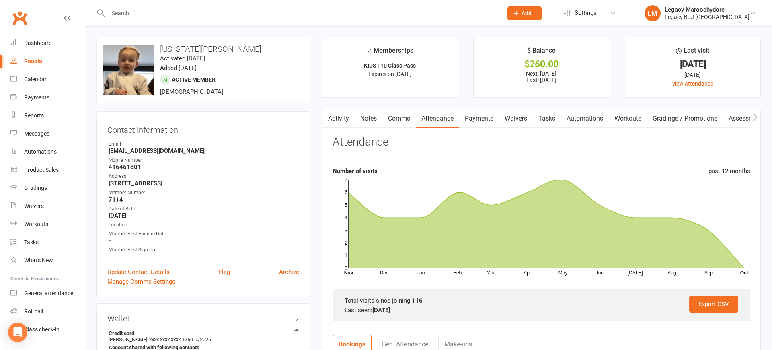
click at [128, 13] on input "text" at bounding box center [301, 13] width 391 height 11
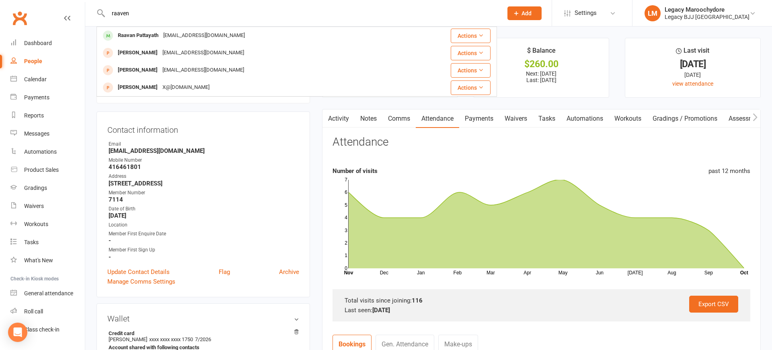
type input "raven"
drag, startPoint x: 128, startPoint y: 13, endPoint x: 152, endPoint y: 38, distance: 34.4
click at [152, 38] on div "Raavan Pattayath" at bounding box center [137, 36] width 45 height 12
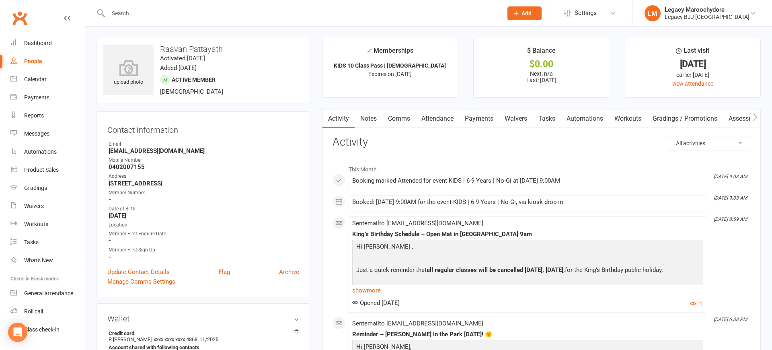
click at [438, 121] on link "Attendance" at bounding box center [437, 118] width 43 height 19
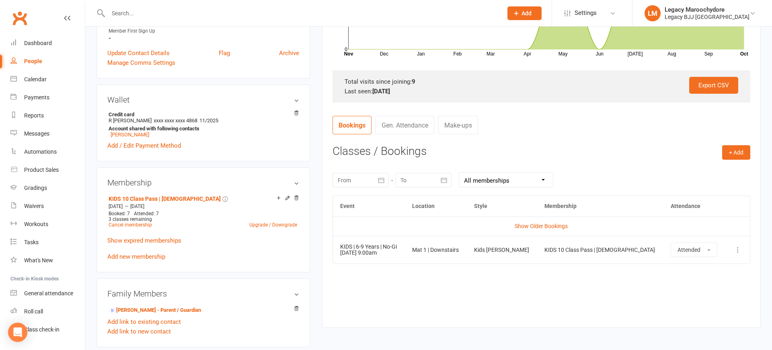
scroll to position [228, 0]
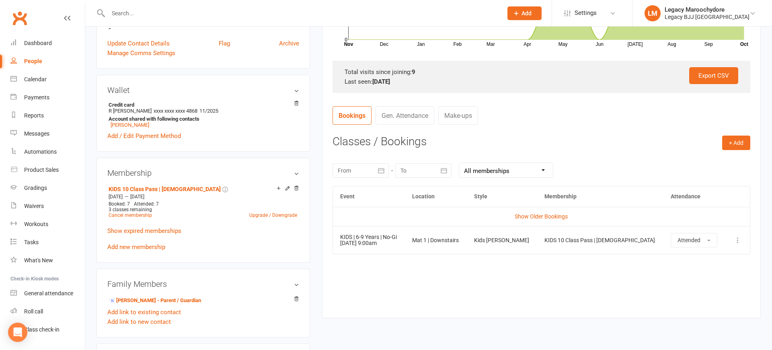
click at [141, 17] on input "text" at bounding box center [301, 13] width 391 height 11
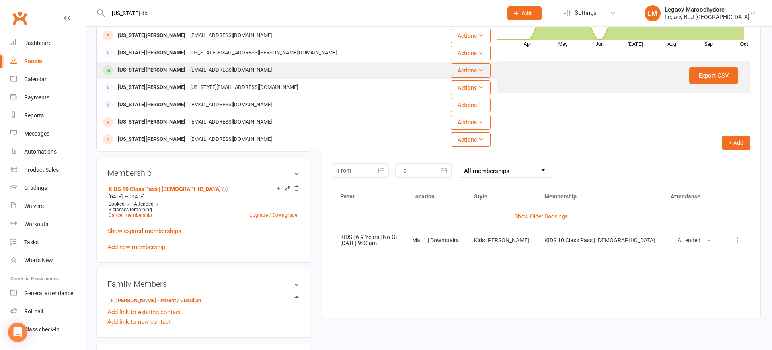
type input "Georgia dic"
click at [139, 71] on tbody "Georgia Windsor georgiacwindsor@gmail.com Actions Georgia Purser georgia.rae.pu…" at bounding box center [297, 200] width 400 height 346
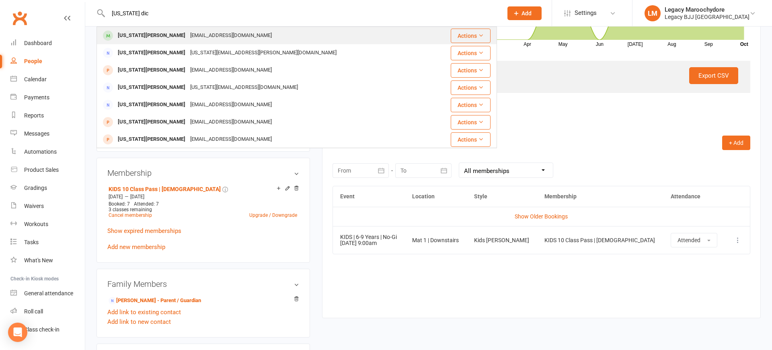
click at [137, 33] on div "Georgia Dick" at bounding box center [151, 36] width 72 height 12
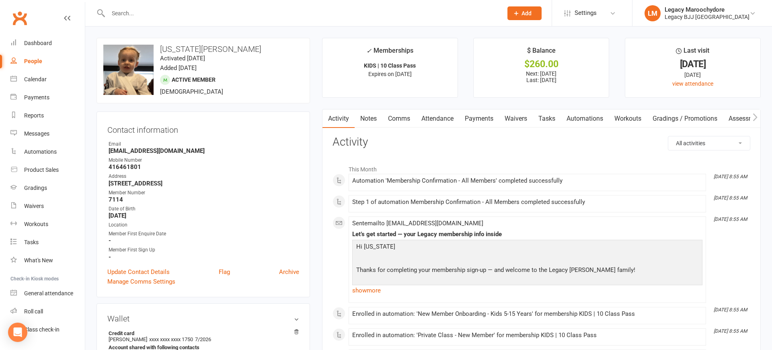
click at [463, 119] on link "Payments" at bounding box center [479, 118] width 40 height 19
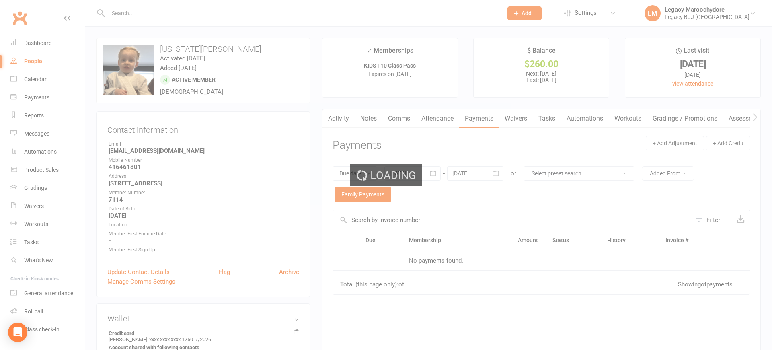
click at [428, 119] on div "Loading" at bounding box center [386, 175] width 772 height 350
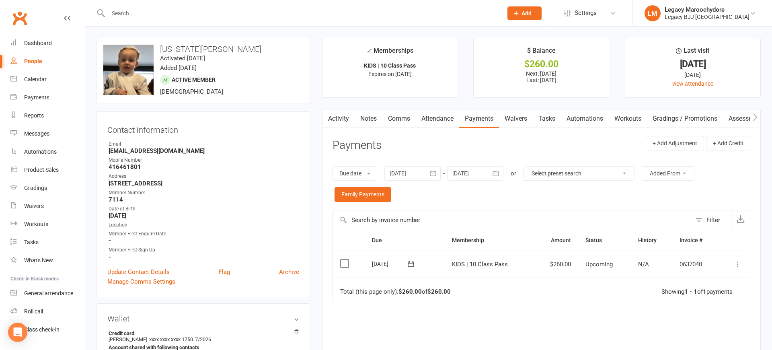
click at [434, 120] on link "Attendance" at bounding box center [437, 118] width 43 height 19
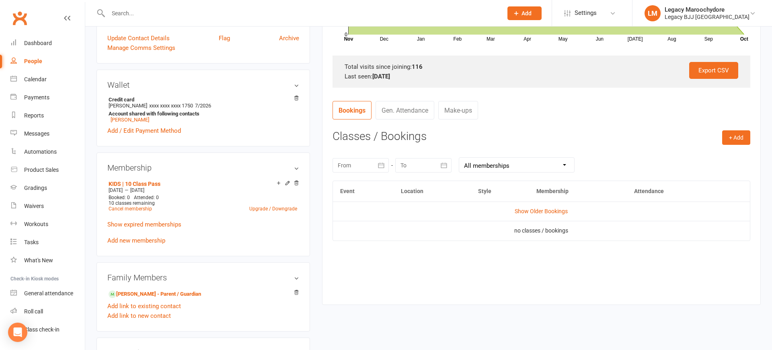
scroll to position [241, 0]
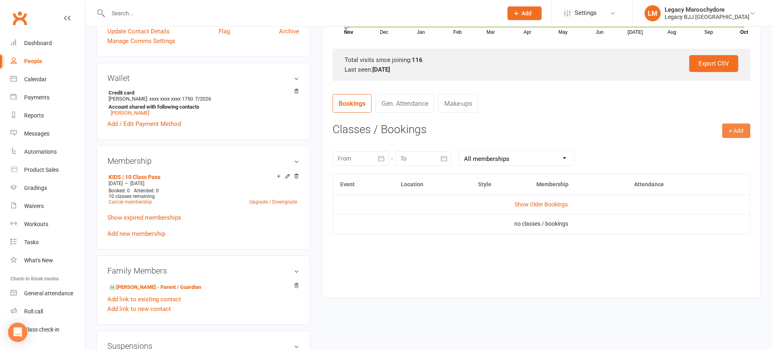
click at [731, 130] on button "+ Add" at bounding box center [736, 130] width 28 height 14
click at [695, 148] on link "Book Event" at bounding box center [711, 149] width 80 height 16
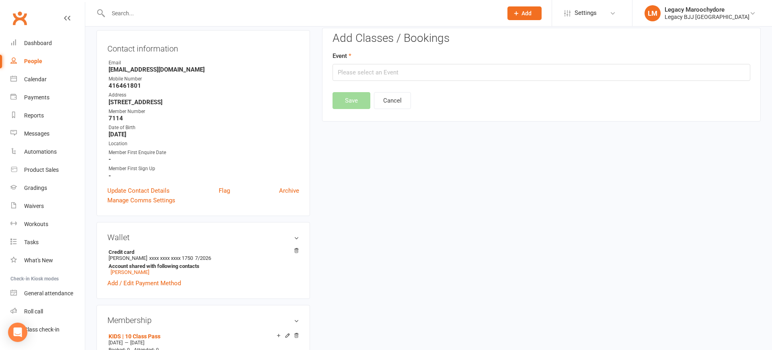
scroll to position [68, 0]
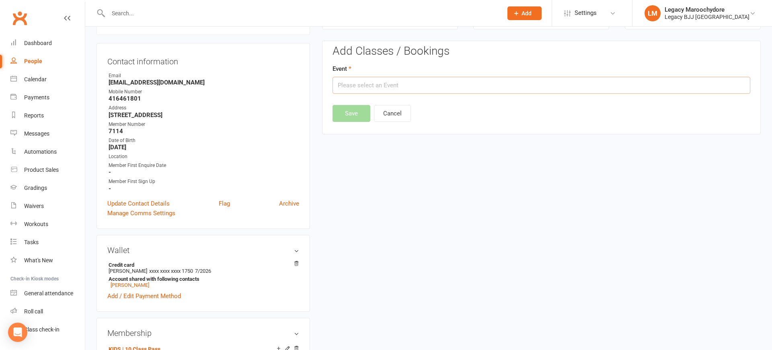
click at [361, 83] on input "text" at bounding box center [542, 85] width 418 height 17
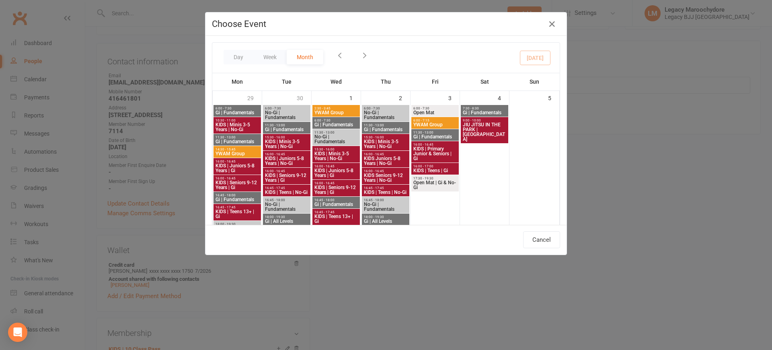
scroll to position [160, 0]
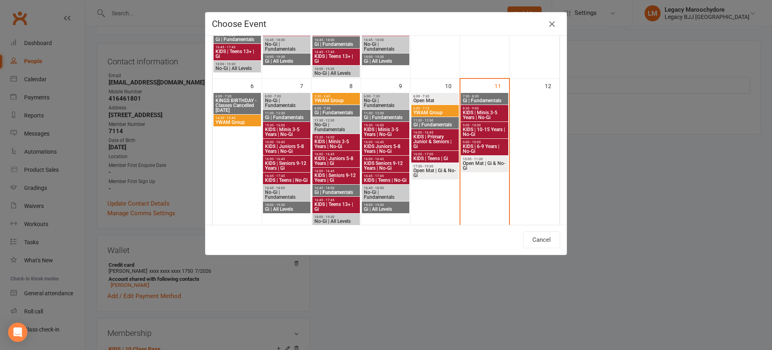
click at [484, 143] on span "9:00 - 10:00" at bounding box center [485, 142] width 44 height 4
type input "KIDS | 6-9 Years | No-Gi - Oct 11, 2025 9:00:00 AM"
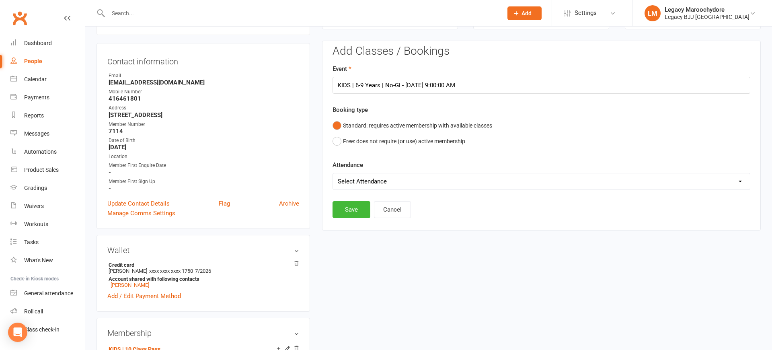
click at [382, 149] on div "Booking type Standard: requires active membership with available classes Free: …" at bounding box center [542, 127] width 418 height 44
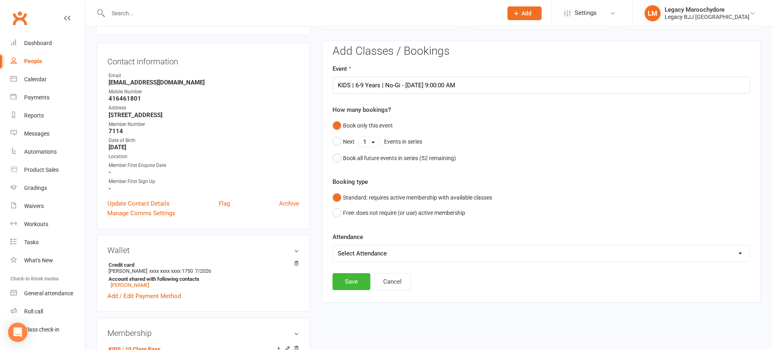
select select "0"
click at [364, 279] on button "Save" at bounding box center [352, 281] width 38 height 17
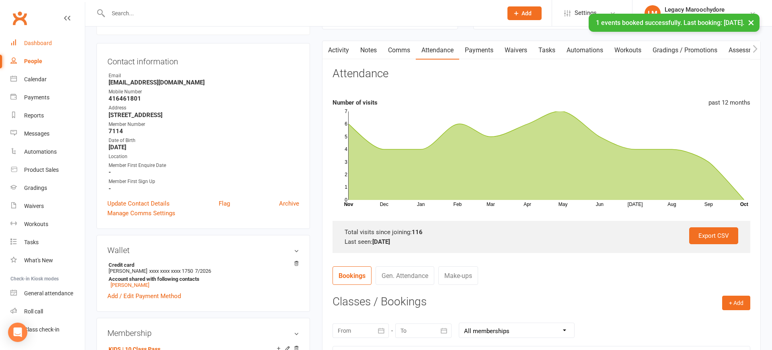
click at [27, 39] on link "Dashboard" at bounding box center [47, 43] width 74 height 18
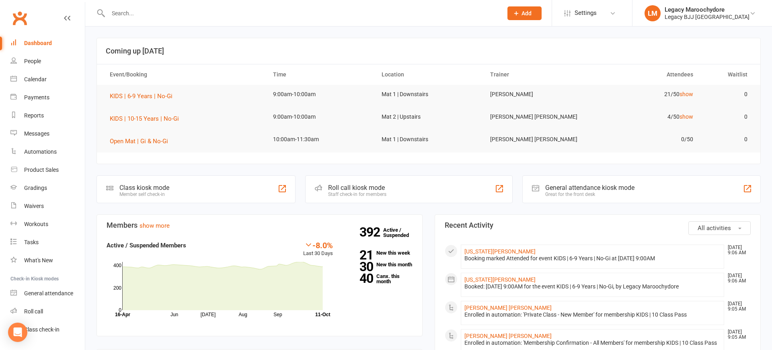
scroll to position [11, 0]
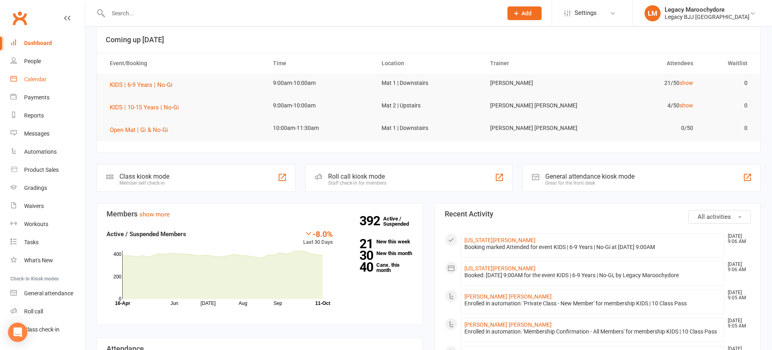
click at [40, 80] on div "Calendar" at bounding box center [35, 79] width 23 height 6
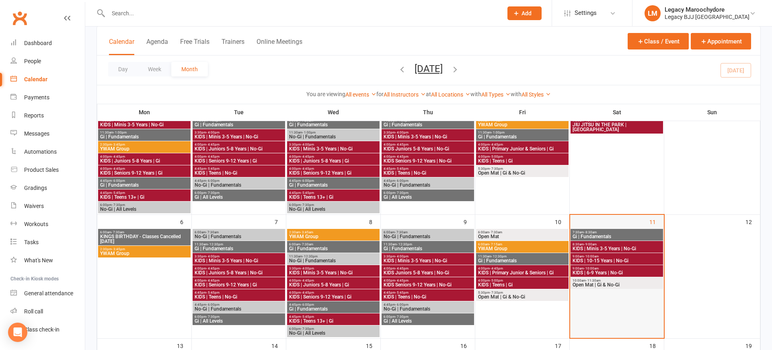
scroll to position [88, 0]
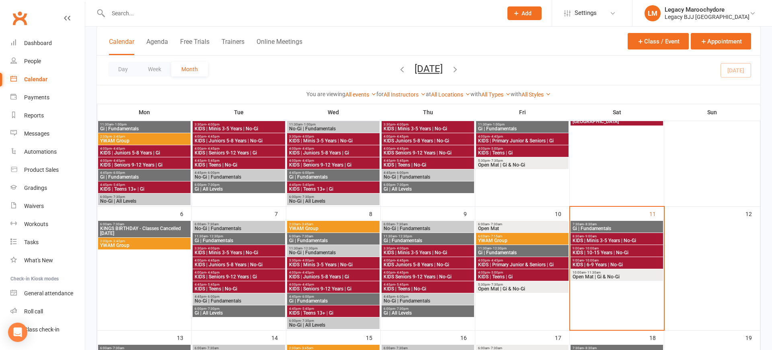
click at [614, 264] on span "KIDS | 6-9 Years | No-Gi" at bounding box center [616, 264] width 89 height 5
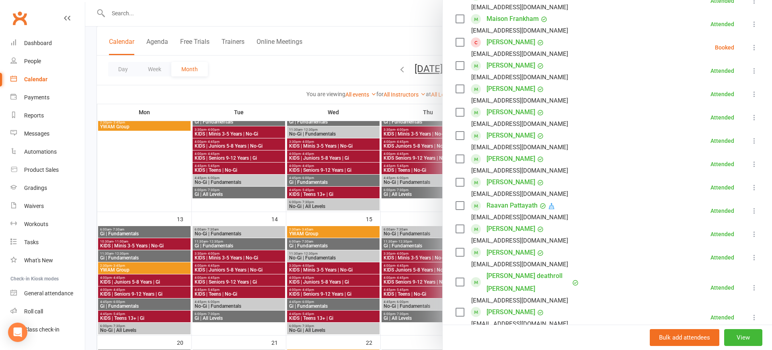
scroll to position [247, 0]
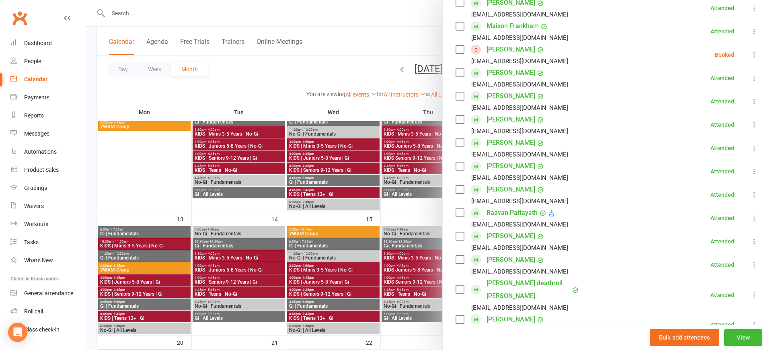
click at [756, 56] on icon at bounding box center [755, 55] width 8 height 8
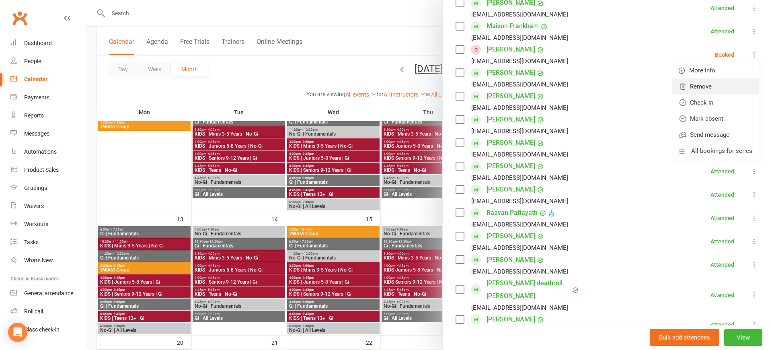
click at [726, 87] on link "Remove" at bounding box center [716, 86] width 86 height 16
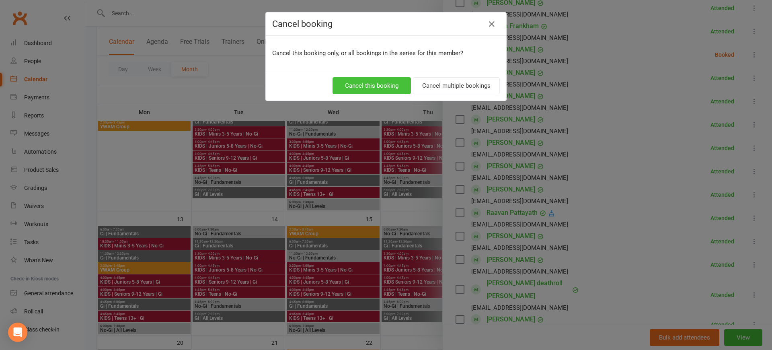
click at [367, 87] on button "Cancel this booking" at bounding box center [372, 85] width 78 height 17
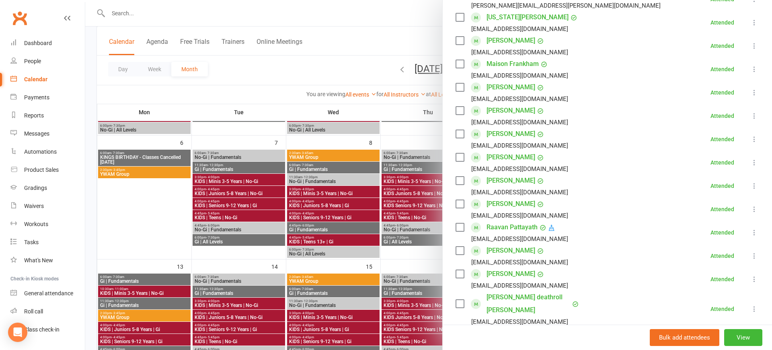
scroll to position [209, 0]
click at [393, 27] on div at bounding box center [428, 175] width 687 height 350
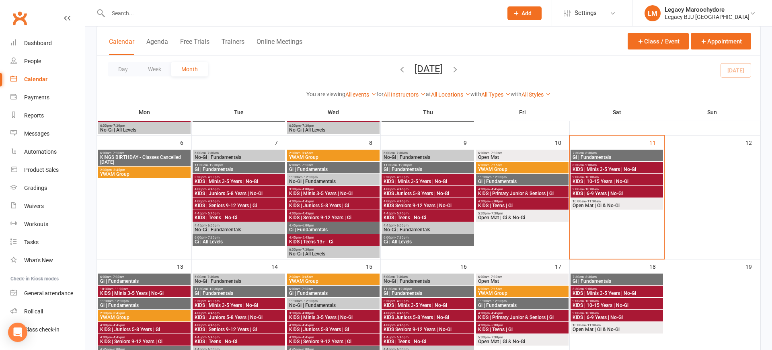
click at [625, 183] on span "KIDS | 10-15 Years | No-Gi" at bounding box center [616, 181] width 89 height 5
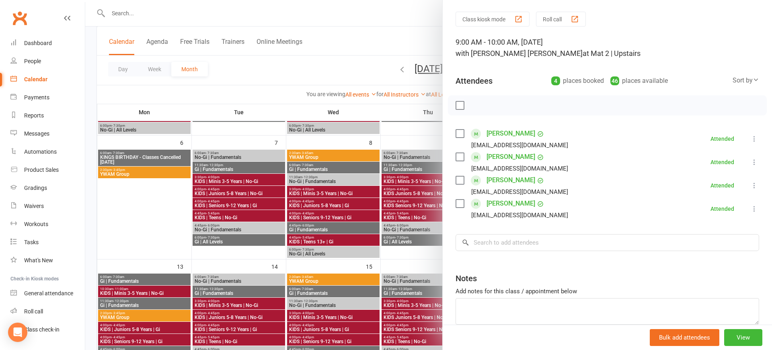
scroll to position [29, 0]
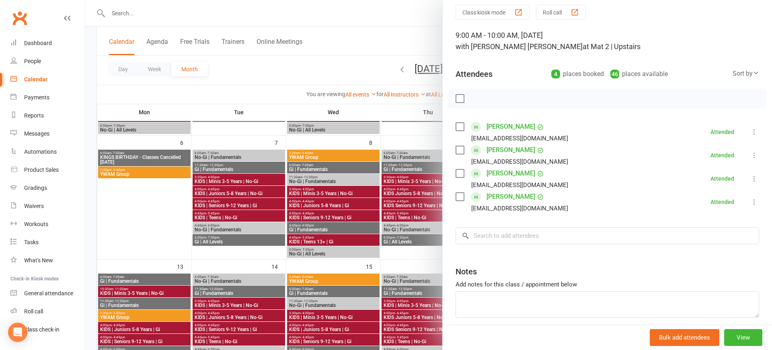
click at [506, 123] on link "[PERSON_NAME]" at bounding box center [511, 126] width 49 height 13
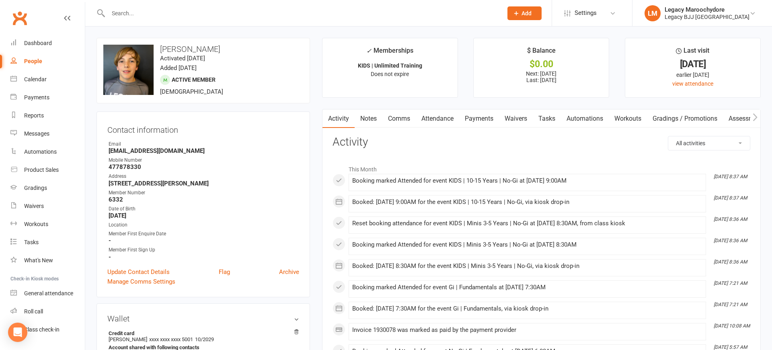
click at [436, 119] on link "Attendance" at bounding box center [437, 118] width 43 height 19
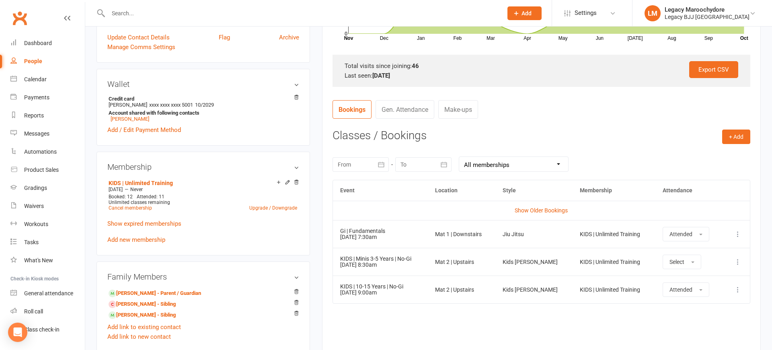
scroll to position [245, 0]
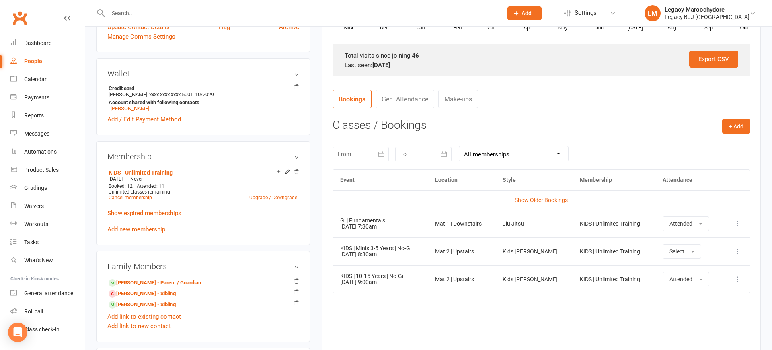
click at [740, 250] on icon at bounding box center [738, 251] width 8 height 8
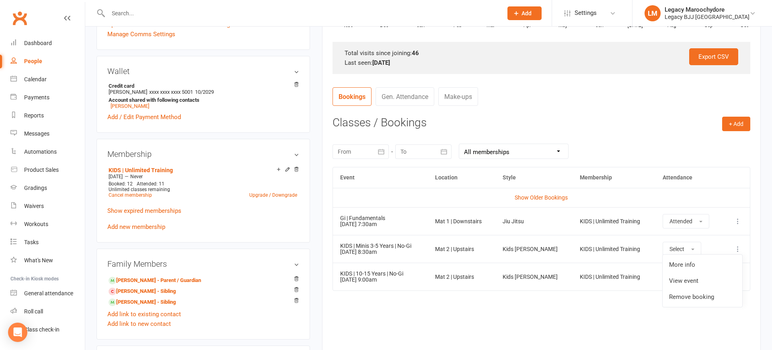
click at [507, 317] on div "Event Location Style Membership Attendance Show Older Bookings Gi | Fundamental…" at bounding box center [542, 255] width 418 height 176
click at [168, 8] on input "text" at bounding box center [301, 13] width 391 height 11
type input "s"
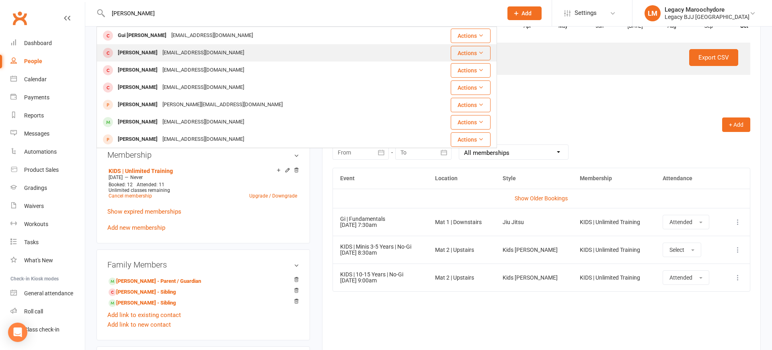
type input "ben speroni"
click at [152, 51] on div "[PERSON_NAME]" at bounding box center [137, 53] width 45 height 12
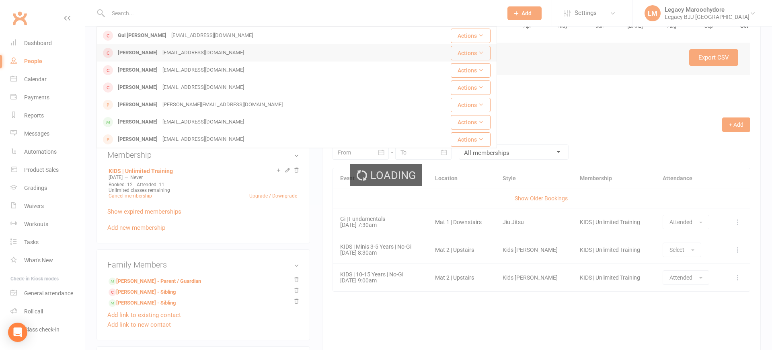
scroll to position [250, 0]
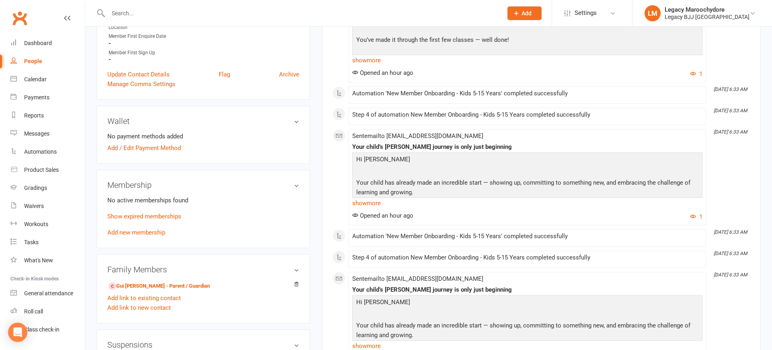
scroll to position [212, 0]
click at [150, 218] on p "Show expired memberships" at bounding box center [203, 216] width 192 height 10
click at [168, 213] on link "Show expired memberships" at bounding box center [144, 215] width 74 height 7
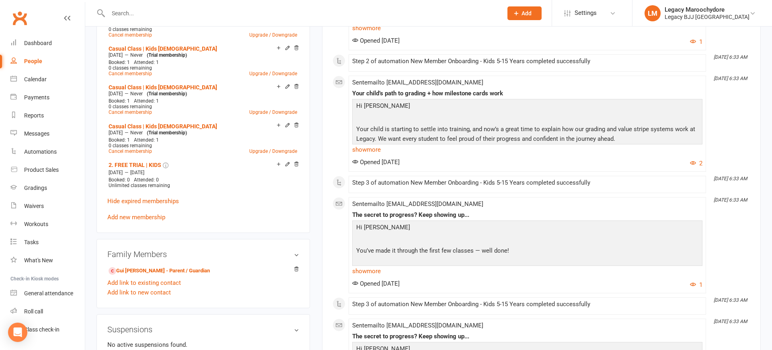
scroll to position [659, 0]
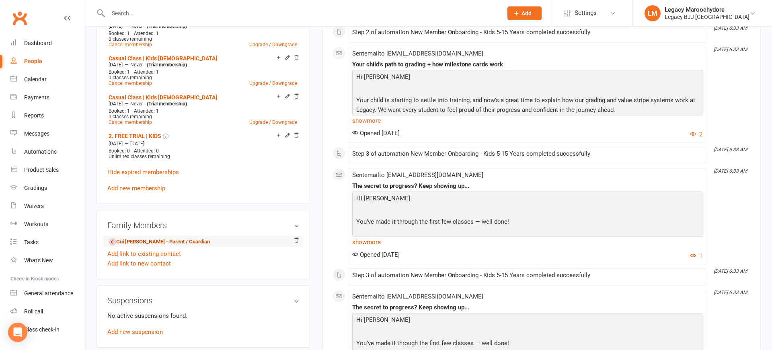
click at [132, 239] on link "Gui [PERSON_NAME] - Parent / Guardian" at bounding box center [159, 242] width 101 height 8
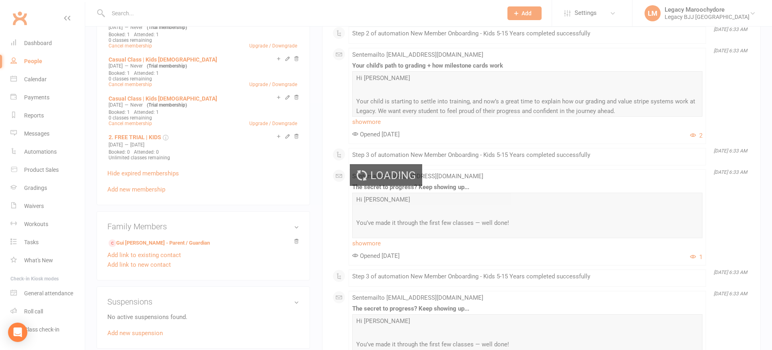
scroll to position [657, 0]
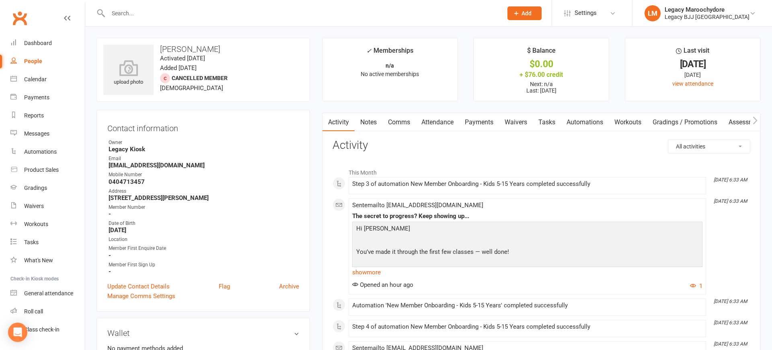
click at [125, 13] on input "text" at bounding box center [301, 13] width 391 height 11
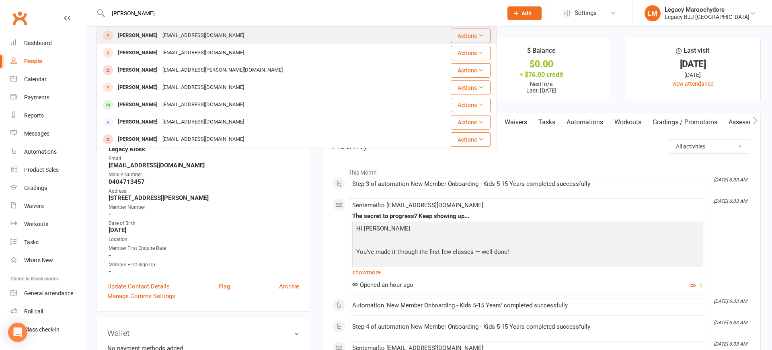
type input "Stevie"
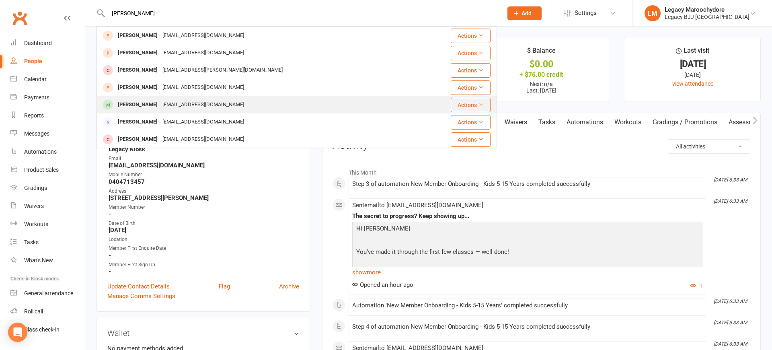
drag, startPoint x: 138, startPoint y: 35, endPoint x: 138, endPoint y: 102, distance: 66.8
click at [138, 102] on div "[PERSON_NAME]" at bounding box center [137, 105] width 45 height 12
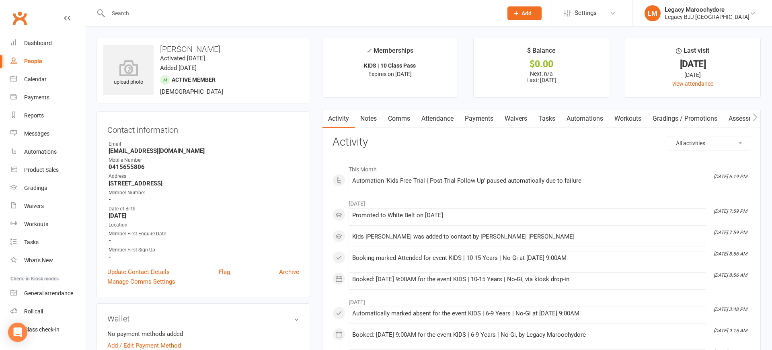
click at [453, 117] on link "Attendance" at bounding box center [437, 118] width 43 height 19
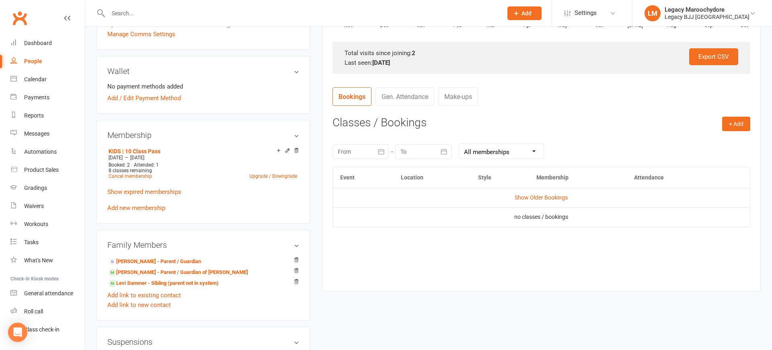
scroll to position [247, 0]
click at [738, 128] on button "+ Add" at bounding box center [736, 124] width 28 height 14
click at [698, 144] on link "Book Event" at bounding box center [711, 142] width 80 height 16
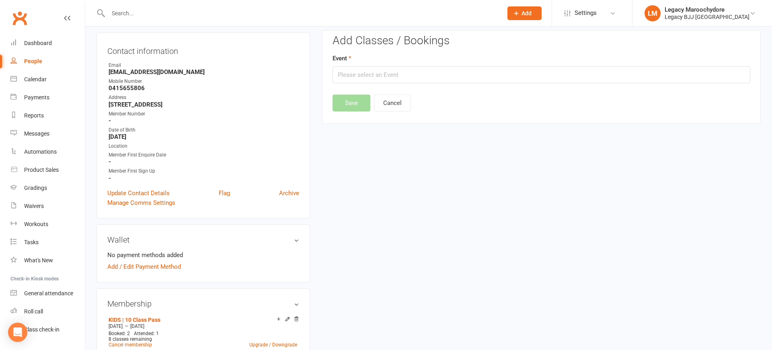
scroll to position [68, 0]
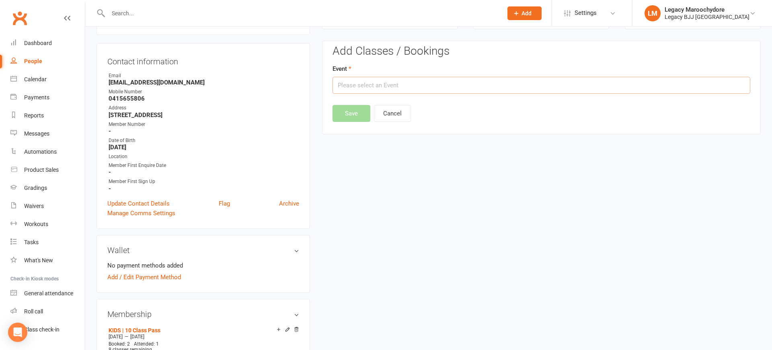
click at [359, 89] on input "text" at bounding box center [542, 85] width 418 height 17
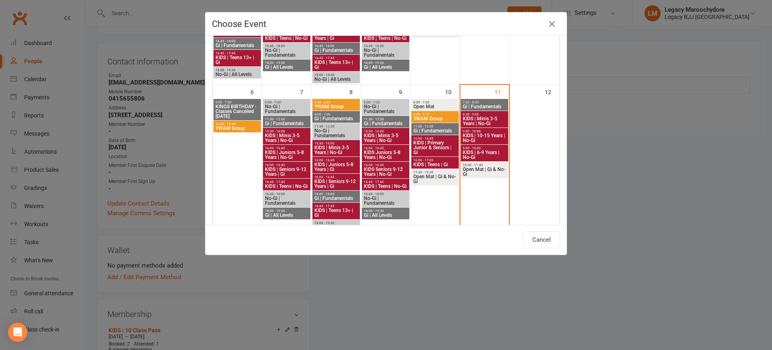
scroll to position [156, 0]
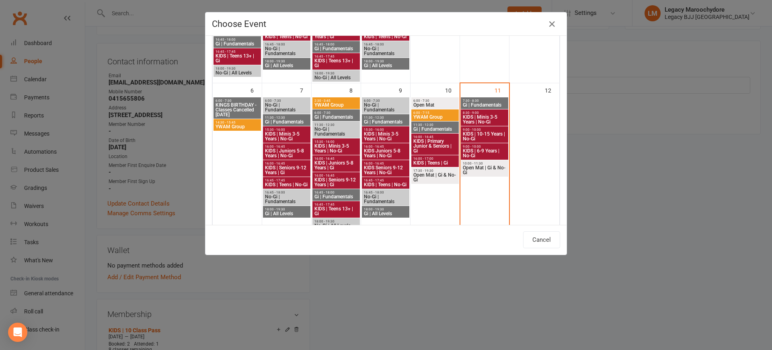
click at [488, 148] on span "KIDS | 6-9 Years | No-Gi" at bounding box center [485, 153] width 44 height 10
type input "KIDS | 6-9 Years | No-Gi - Oct 11, 2025 9:00:00 AM"
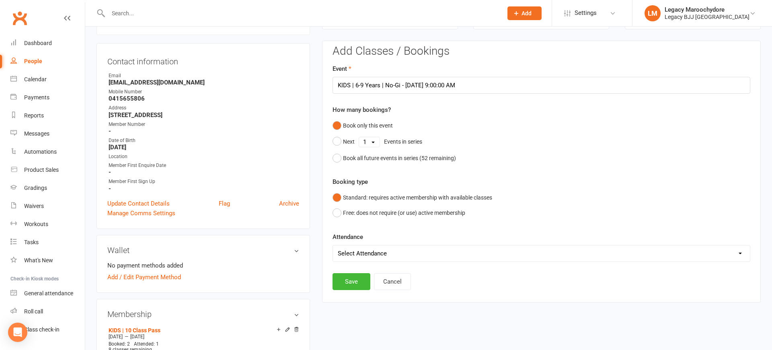
click at [376, 179] on div "Booking type Standard: requires active membership with available classes Free: …" at bounding box center [542, 199] width 418 height 44
click at [391, 260] on div "Add Classes / Bookings Event KIDS | 6-9 Years | No-Gi - Oct 11, 2025 9:00:00 AM…" at bounding box center [542, 167] width 418 height 245
select select "0"
click at [363, 280] on button "Save" at bounding box center [352, 281] width 38 height 17
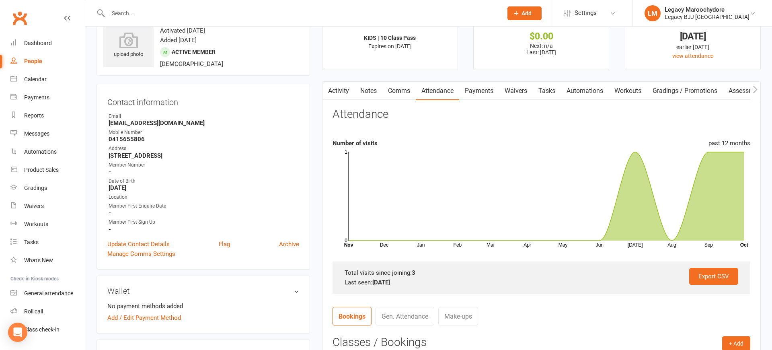
scroll to position [25, 0]
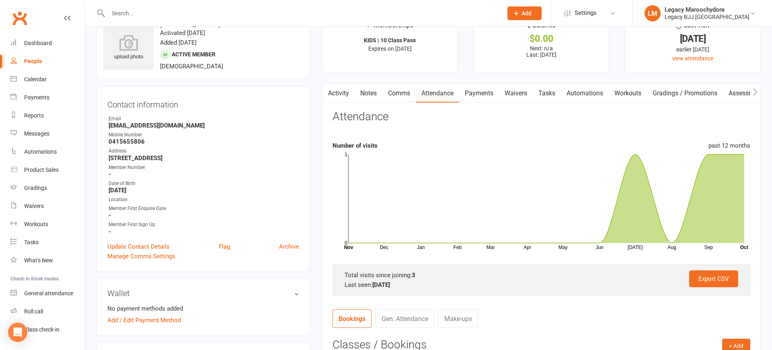
click at [126, 13] on input "text" at bounding box center [301, 13] width 391 height 11
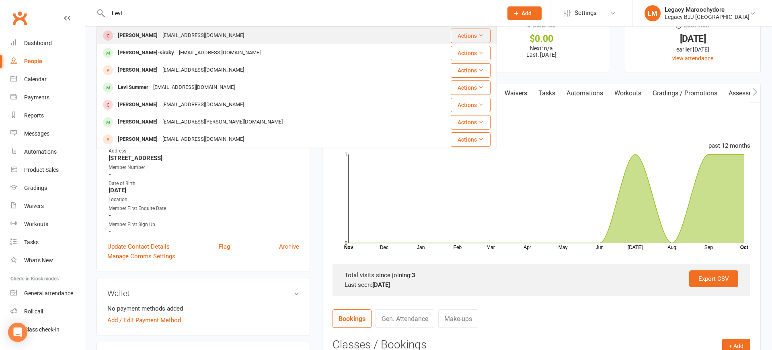
type input "Levi"
drag, startPoint x: 160, startPoint y: 42, endPoint x: 298, endPoint y: 218, distance: 223.2
click at [298, 218] on strong "-" at bounding box center [204, 215] width 191 height 7
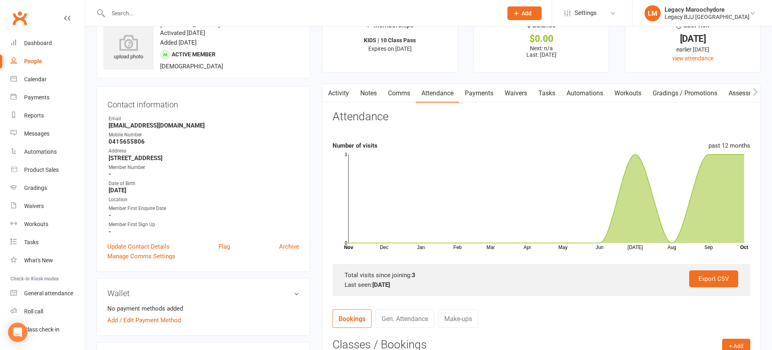
click at [133, 16] on input "text" at bounding box center [301, 13] width 391 height 11
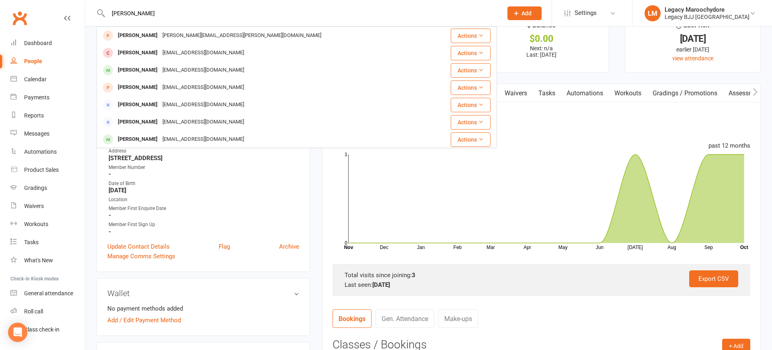
type input "Robinson"
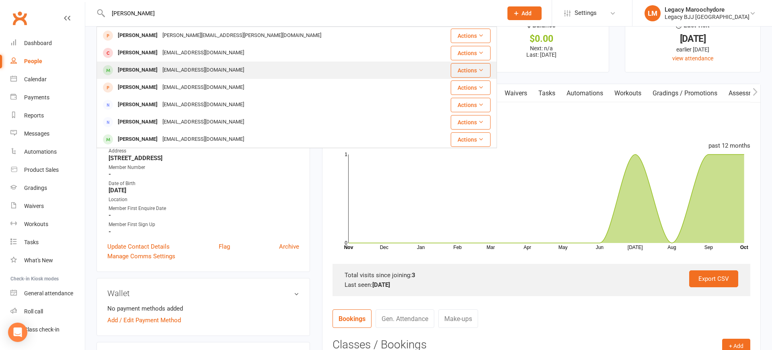
drag, startPoint x: 136, startPoint y: 7, endPoint x: 136, endPoint y: 71, distance: 64.0
click at [136, 71] on div "Keanu Robinson" at bounding box center [137, 70] width 45 height 12
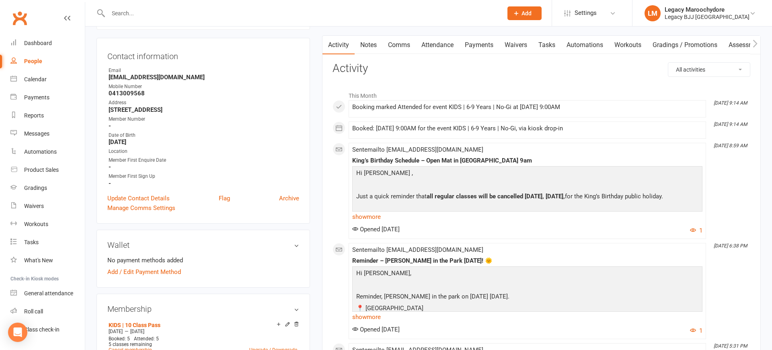
scroll to position [20, 0]
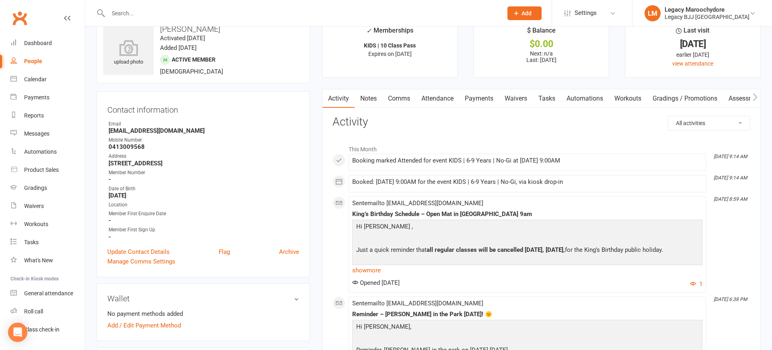
click at [440, 96] on link "Attendance" at bounding box center [437, 98] width 43 height 19
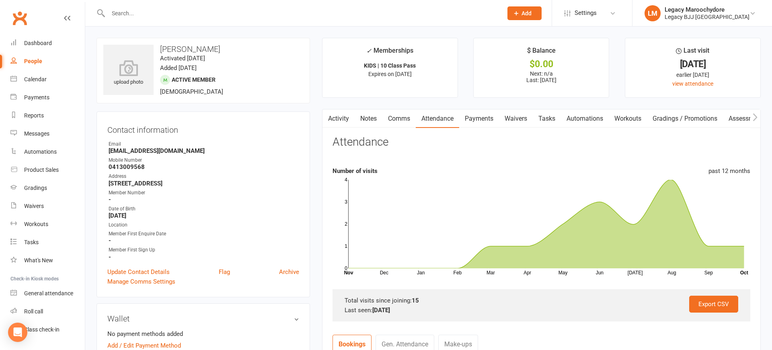
click at [129, 10] on input "text" at bounding box center [301, 13] width 391 height 11
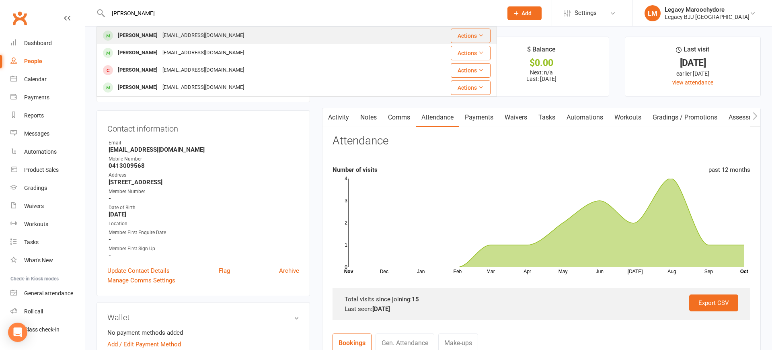
scroll to position [0, 0]
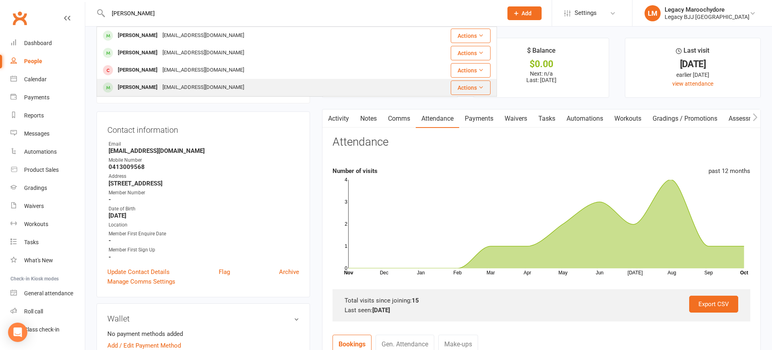
type input "faul"
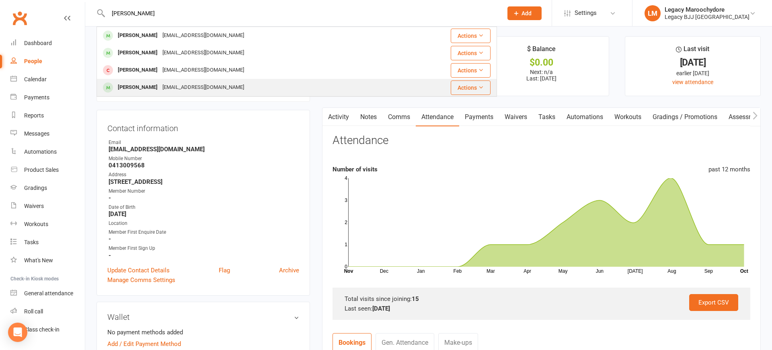
click at [147, 88] on div "[PERSON_NAME]" at bounding box center [137, 88] width 45 height 12
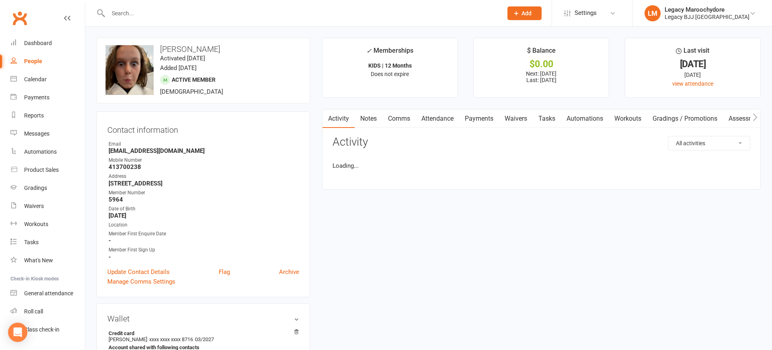
click at [450, 121] on link "Attendance" at bounding box center [437, 118] width 43 height 19
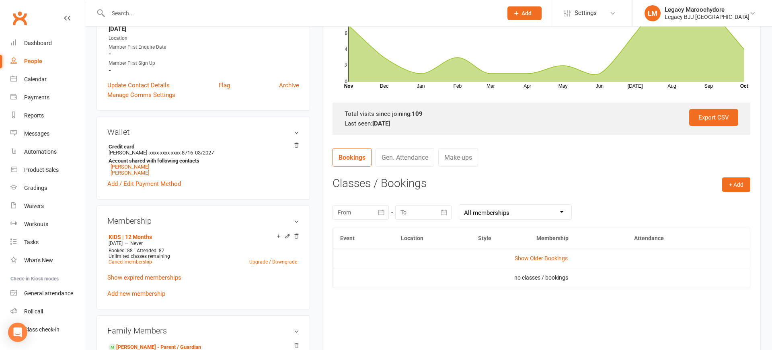
scroll to position [187, 0]
click at [737, 186] on button "+ Add" at bounding box center [736, 184] width 28 height 14
click at [679, 204] on link "Book Event" at bounding box center [711, 202] width 80 height 16
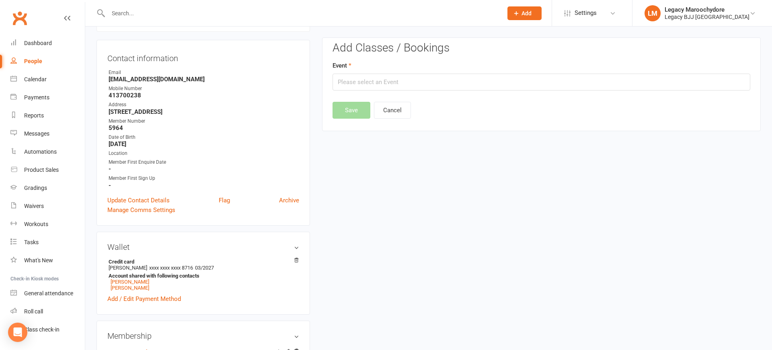
scroll to position [68, 0]
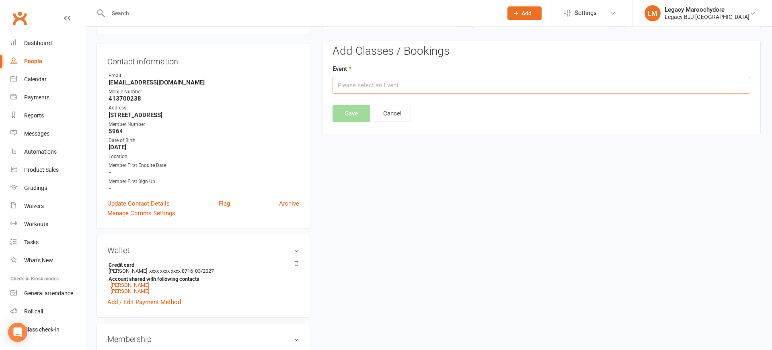
click at [355, 88] on input "text" at bounding box center [542, 85] width 418 height 17
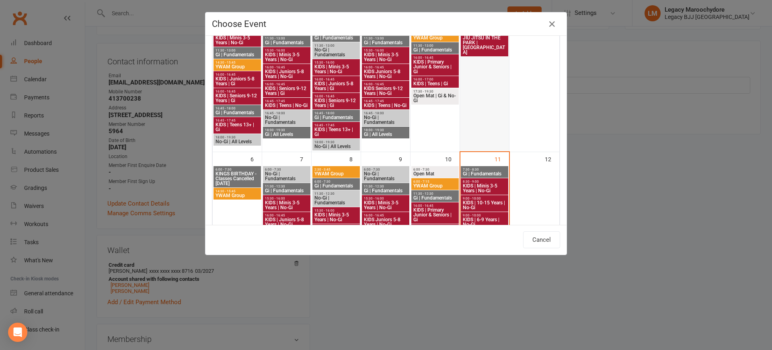
scroll to position [113, 0]
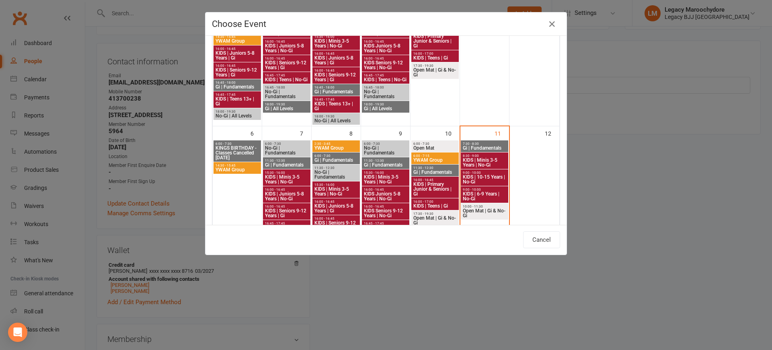
click at [490, 180] on span "KIDS | 10-15 Years | No-Gi" at bounding box center [485, 180] width 44 height 10
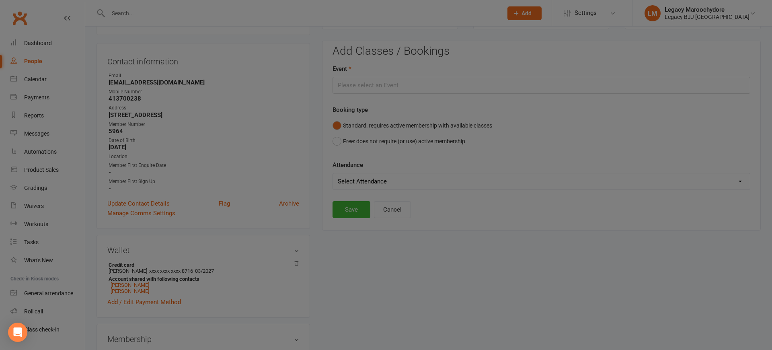
type input "KIDS | 10-15 Years | No-Gi - Oct 11, 2025 9:00:00 AM"
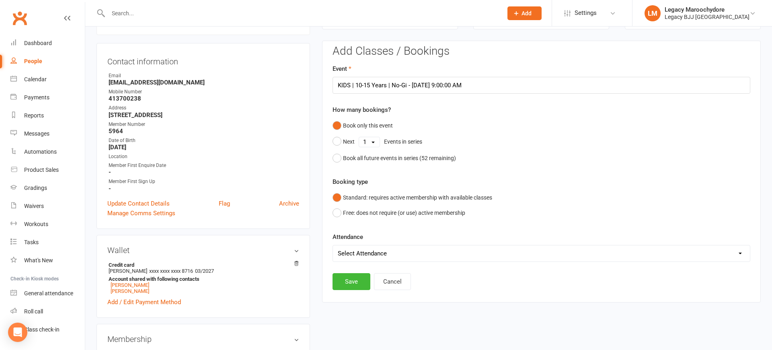
select select "0"
click at [364, 277] on button "Save" at bounding box center [352, 281] width 38 height 17
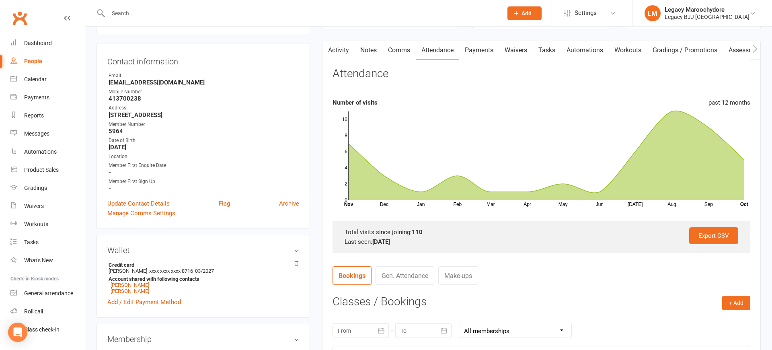
click at [134, 16] on input "text" at bounding box center [301, 13] width 391 height 11
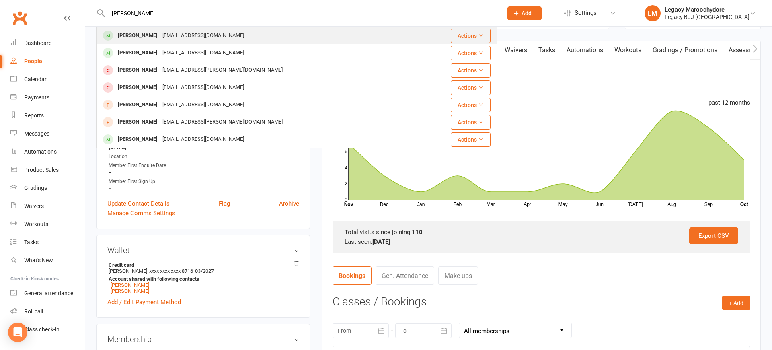
type input "Ewan peck"
click at [130, 40] on div "Ewan Peck" at bounding box center [137, 36] width 45 height 12
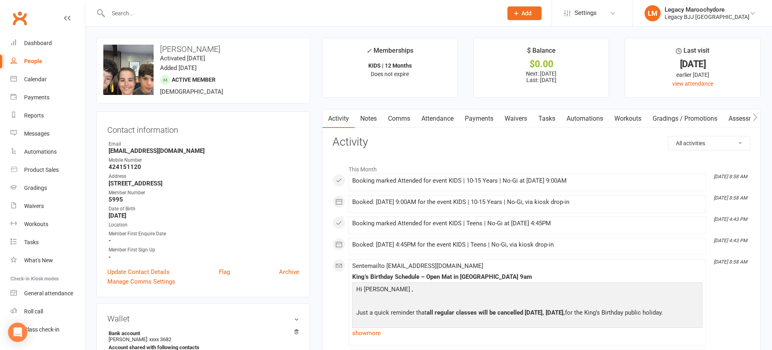
click at [450, 116] on link "Attendance" at bounding box center [437, 118] width 43 height 19
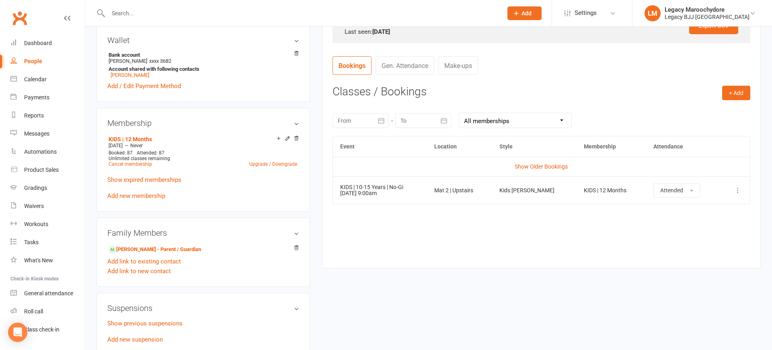
scroll to position [279, 0]
click at [121, 16] on input "text" at bounding box center [301, 13] width 391 height 11
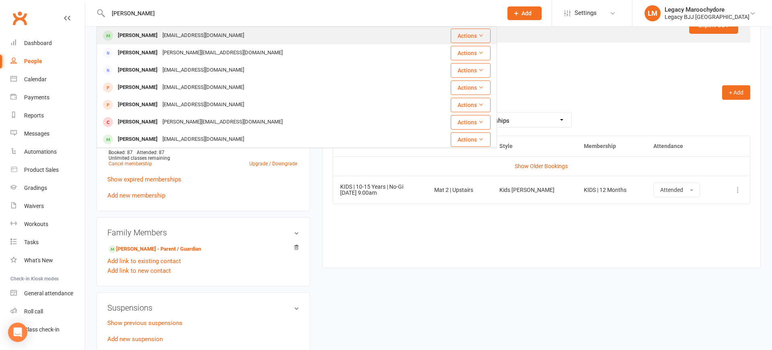
type input "Maya sand"
click at [123, 32] on div "Maya Sandberg" at bounding box center [137, 36] width 45 height 12
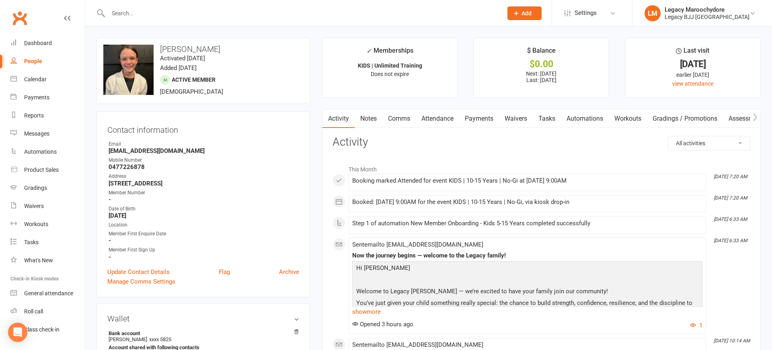
click at [443, 117] on link "Attendance" at bounding box center [437, 118] width 43 height 19
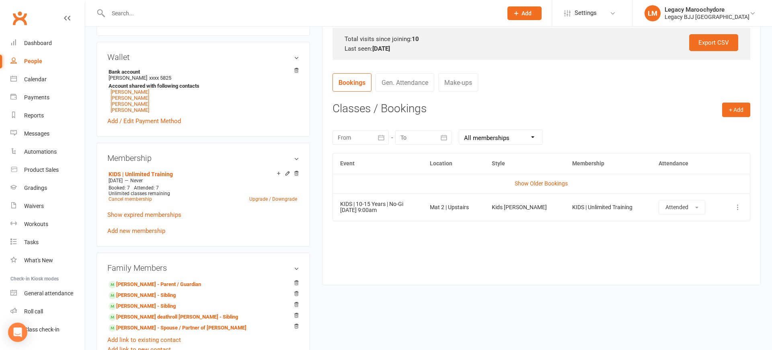
scroll to position [262, 0]
click at [146, 13] on input "text" at bounding box center [301, 13] width 391 height 11
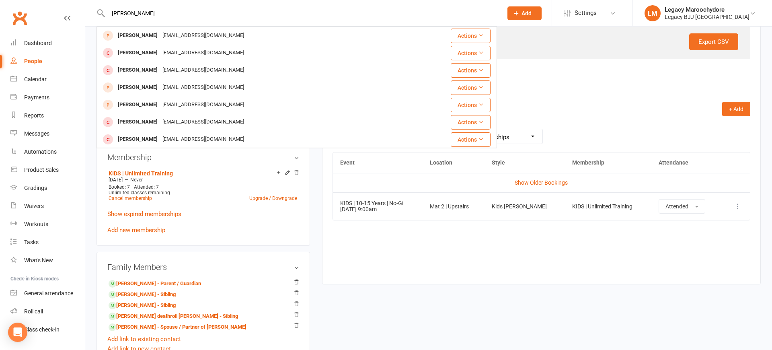
drag, startPoint x: 142, startPoint y: 15, endPoint x: 86, endPoint y: 15, distance: 56.3
click at [86, 15] on react-component "Oliver n Oliver Dell oliver_dell@outlook.com Actions Oliver Bouck Obouck@gmail.…" at bounding box center [248, 13] width 497 height 26
type input "Noonan"
drag, startPoint x: 85, startPoint y: 15, endPoint x: 135, endPoint y: 71, distance: 75.0
click at [135, 71] on div "[PERSON_NAME]" at bounding box center [137, 70] width 45 height 12
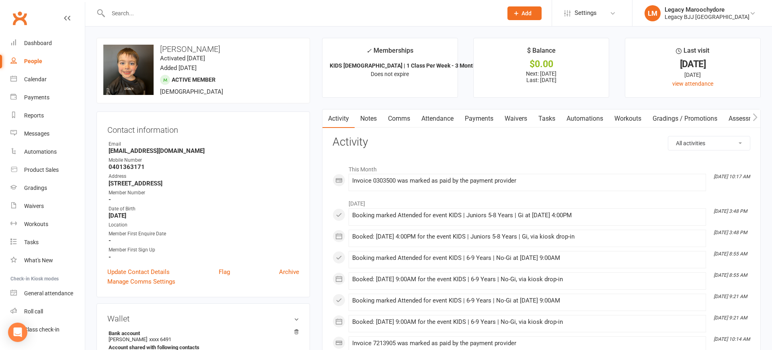
click at [447, 120] on link "Attendance" at bounding box center [437, 118] width 43 height 19
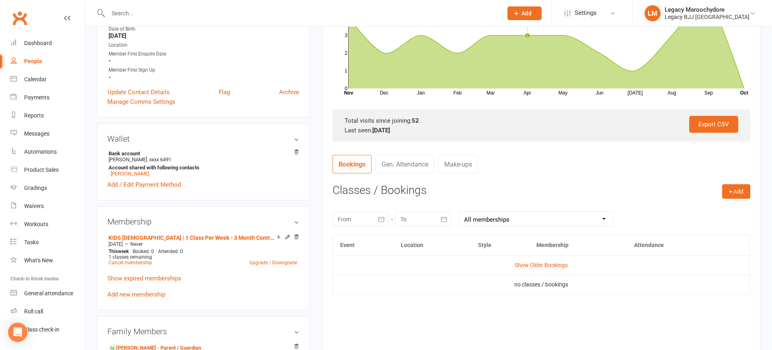
scroll to position [189, 0]
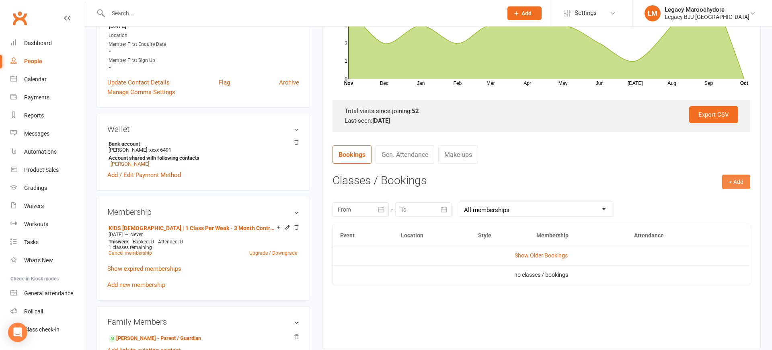
click at [736, 183] on button "+ Add" at bounding box center [736, 182] width 28 height 14
click at [716, 200] on link "Book Event" at bounding box center [711, 200] width 80 height 16
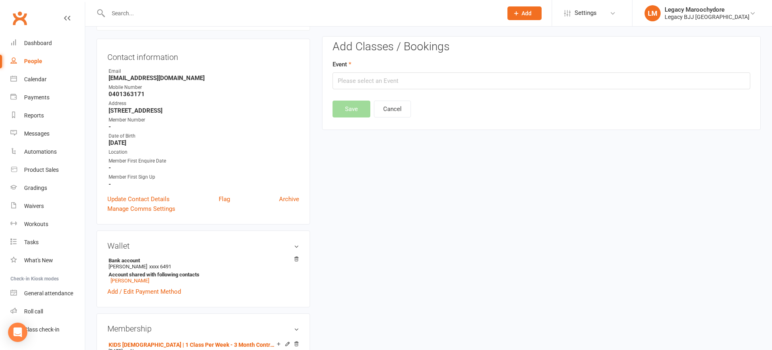
scroll to position [68, 0]
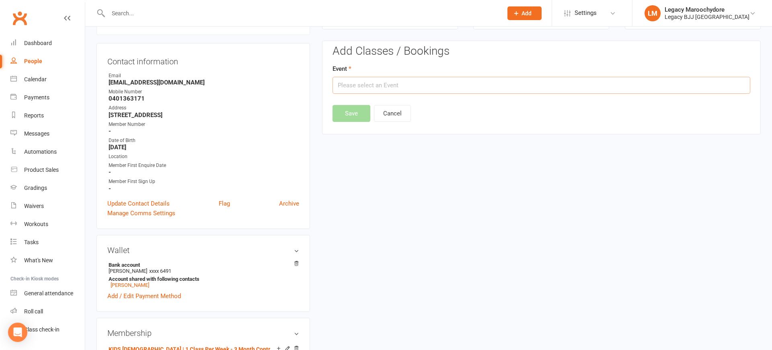
click at [385, 86] on input "text" at bounding box center [542, 85] width 418 height 17
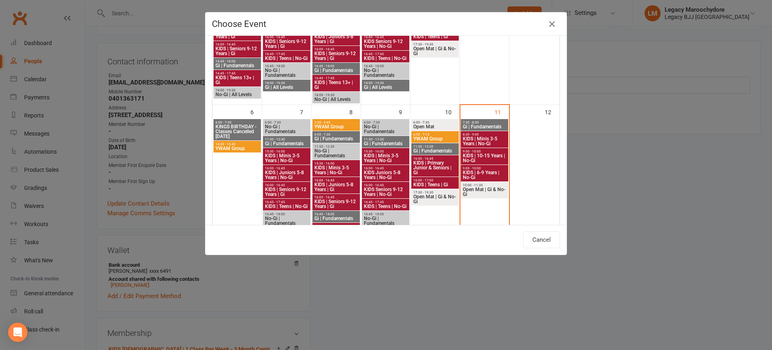
scroll to position [138, 0]
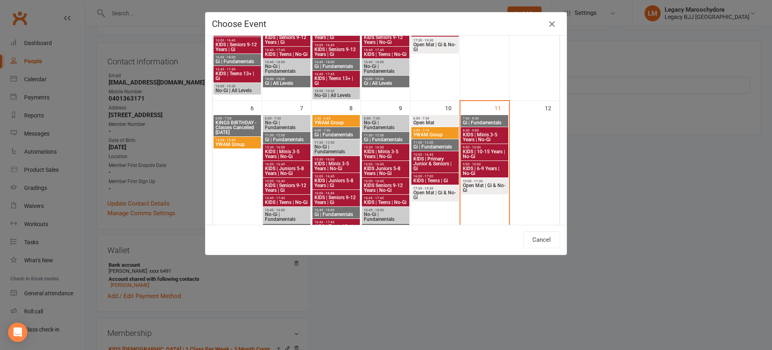
click at [496, 171] on span "KIDS | 6-9 Years | No-Gi" at bounding box center [485, 171] width 44 height 10
type input "KIDS | 6-9 Years | No-Gi - Oct 11, 2025 9:00:00 AM"
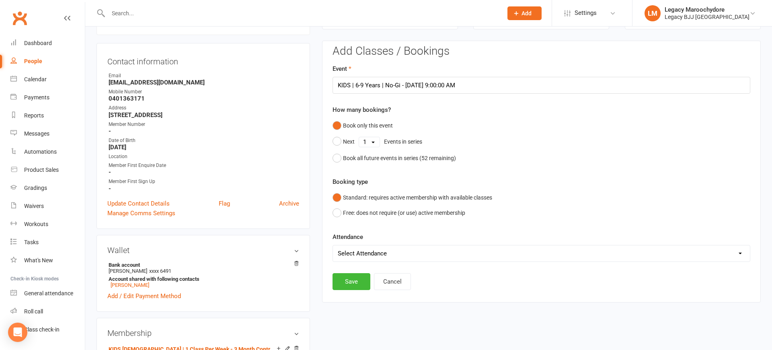
select select "0"
click at [357, 281] on button "Save" at bounding box center [352, 281] width 38 height 17
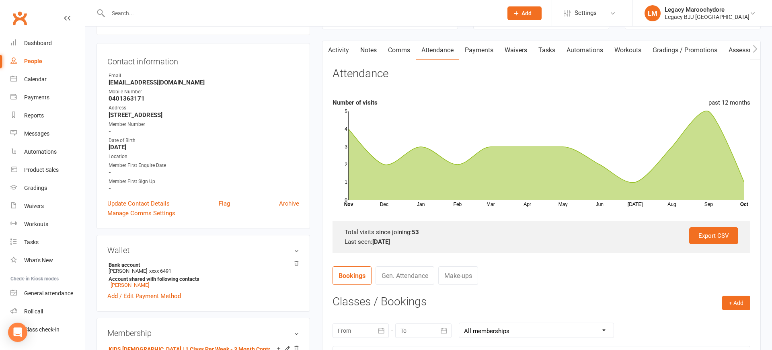
click at [132, 14] on input "text" at bounding box center [301, 13] width 391 height 11
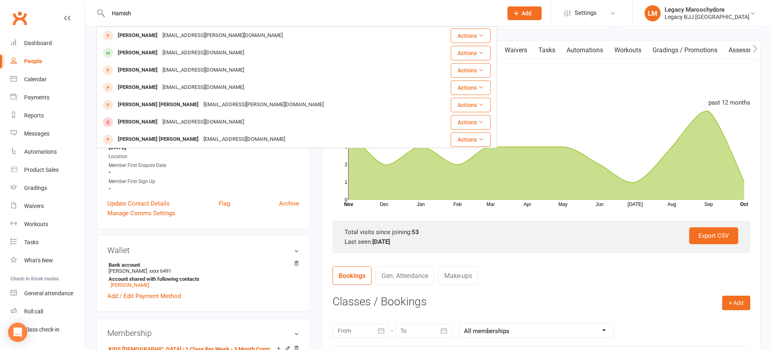
drag, startPoint x: 132, startPoint y: 14, endPoint x: 101, endPoint y: 11, distance: 31.2
click at [100, 11] on div "Hamish Hamish Teitzel hamish.teitzel@gmail.com Actions Hamish Hogan alisonjane8…" at bounding box center [297, 13] width 401 height 26
drag, startPoint x: 161, startPoint y: 16, endPoint x: 105, endPoint y: 13, distance: 55.6
click at [106, 13] on div "Hamish Hamish Teitzel hamish.teitzel@gmail.com Actions Hamish Hogan alisonjane8…" at bounding box center [297, 13] width 401 height 26
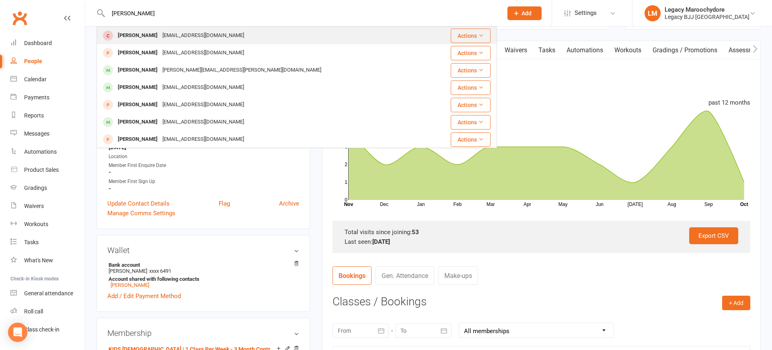
type input "Olivia hogan"
click at [135, 35] on div "[PERSON_NAME]" at bounding box center [137, 36] width 45 height 12
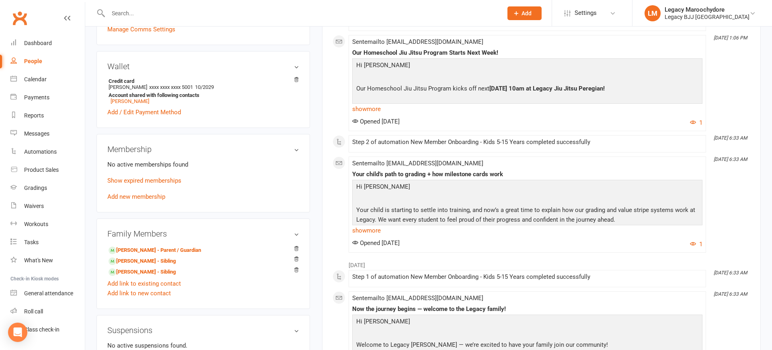
scroll to position [252, 0]
click at [148, 197] on link "Add new membership" at bounding box center [136, 195] width 58 height 7
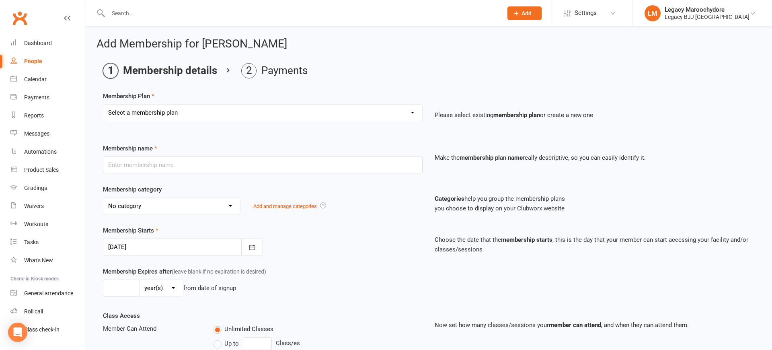
select select "12"
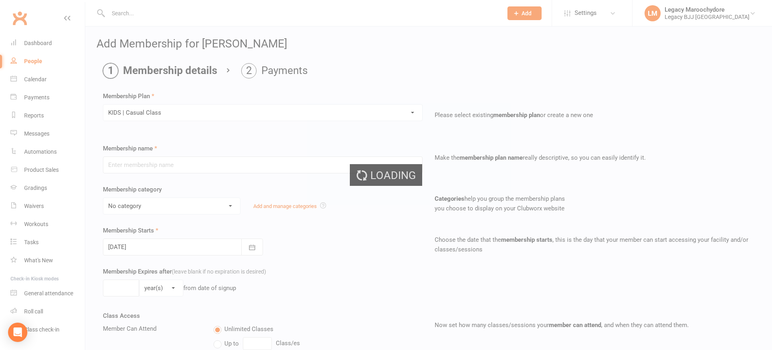
type input "KIDS | Casual Class"
select select "10"
type input "0"
type input "1"
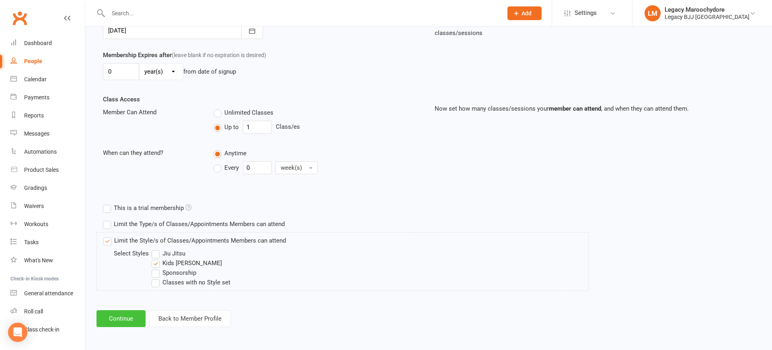
scroll to position [216, 0]
click at [134, 317] on button "Continue" at bounding box center [121, 319] width 49 height 17
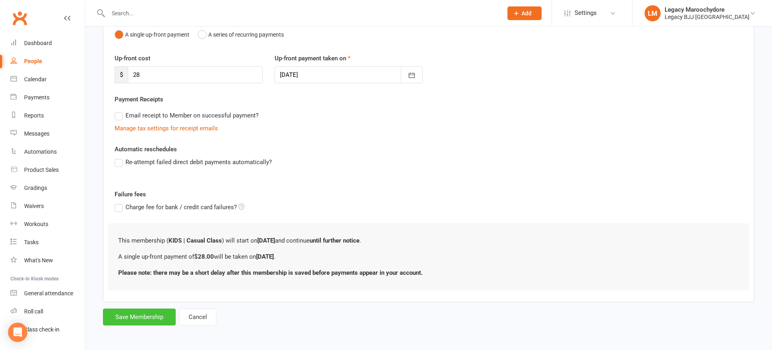
scroll to position [88, 0]
click at [142, 313] on button "Save Membership" at bounding box center [139, 317] width 73 height 17
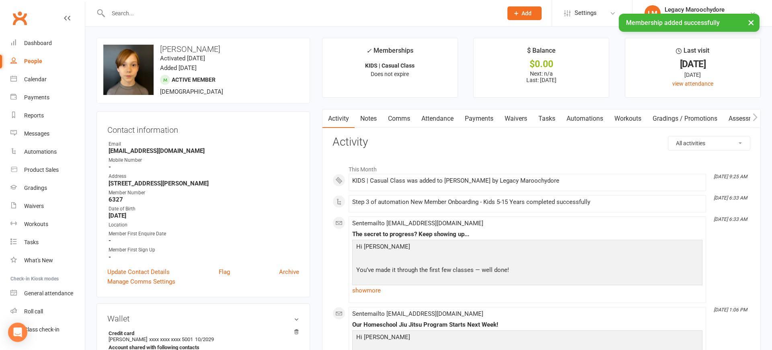
click at [469, 115] on link "Payments" at bounding box center [479, 118] width 40 height 19
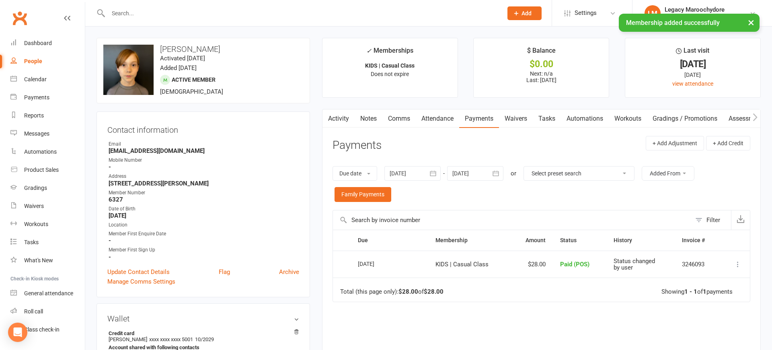
scroll to position [0, 0]
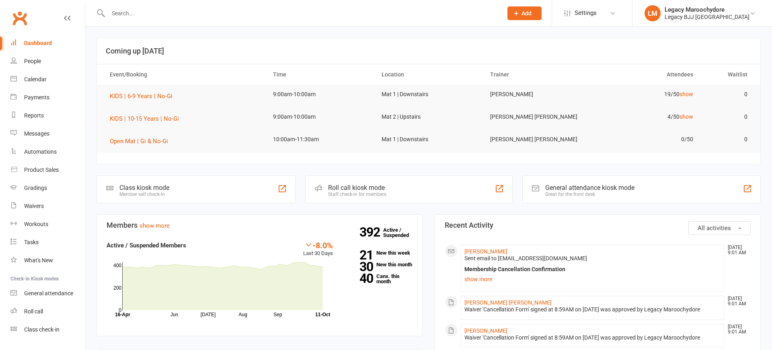
click at [155, 13] on input "text" at bounding box center [301, 13] width 391 height 11
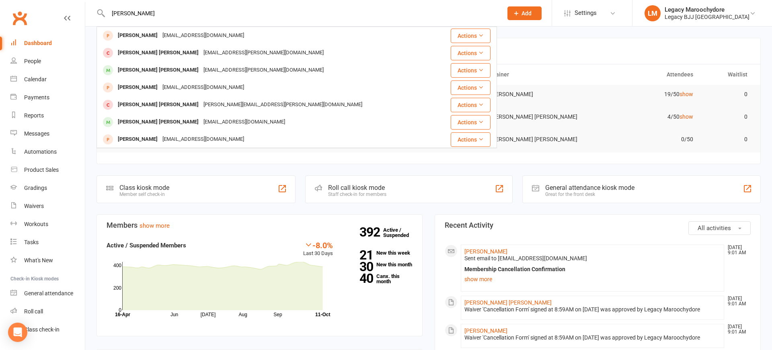
type input "flynn"
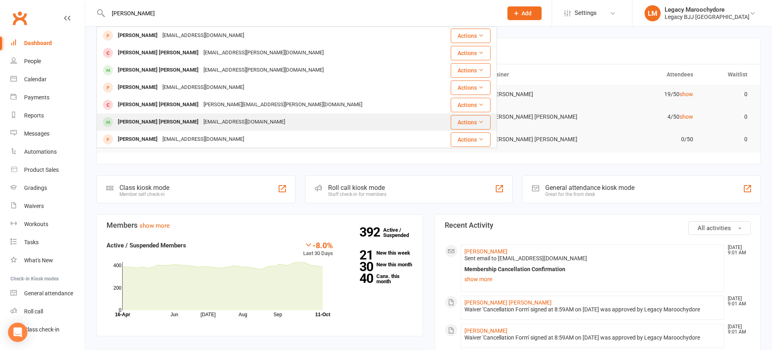
scroll to position [1, 0]
click at [145, 121] on div "[PERSON_NAME] [PERSON_NAME]" at bounding box center [158, 122] width 86 height 12
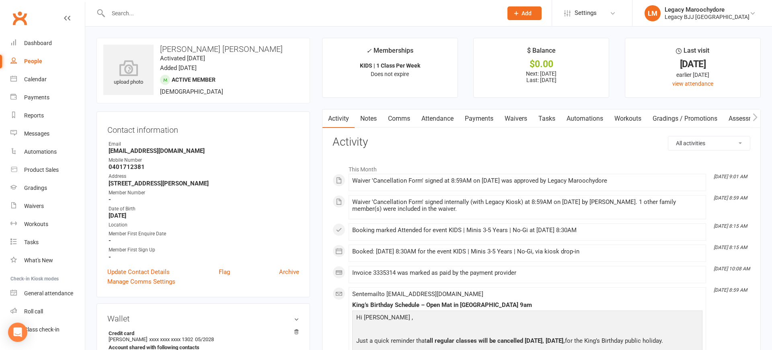
click at [480, 120] on link "Payments" at bounding box center [479, 118] width 40 height 19
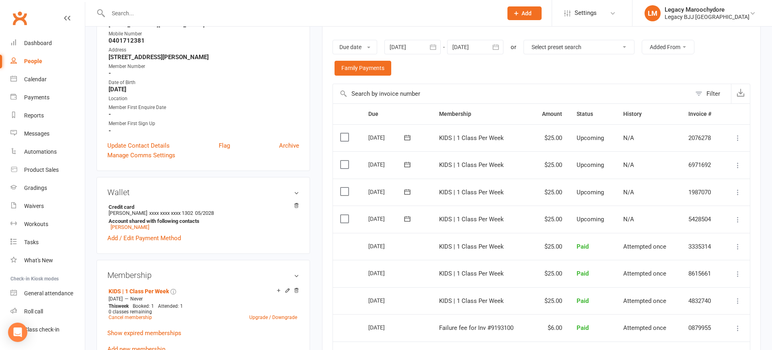
scroll to position [127, 0]
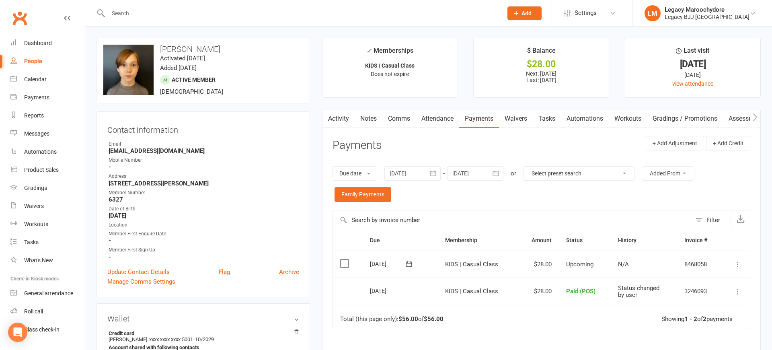
scroll to position [2, 0]
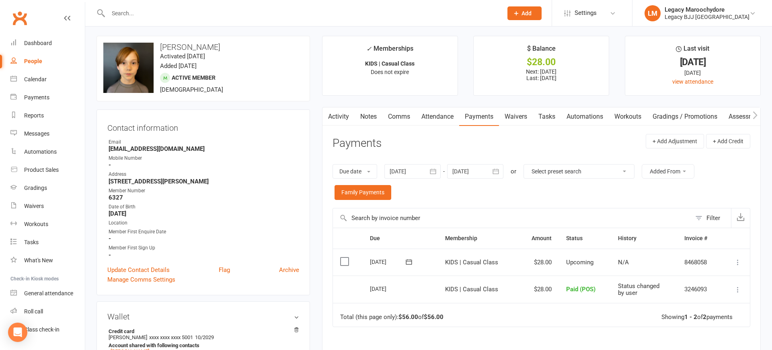
click at [735, 264] on button at bounding box center [738, 262] width 10 height 10
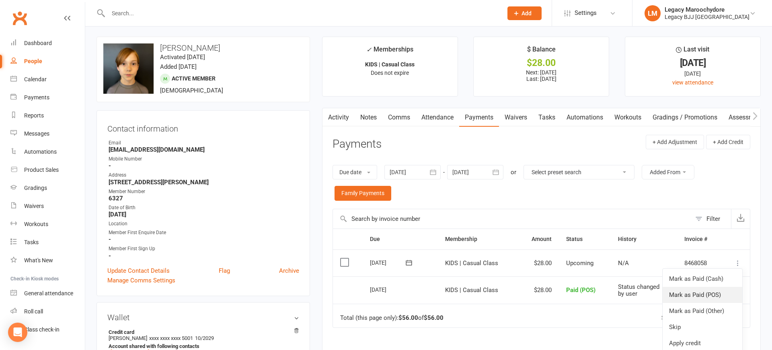
click at [716, 293] on link "Mark as Paid (POS)" at bounding box center [703, 295] width 80 height 16
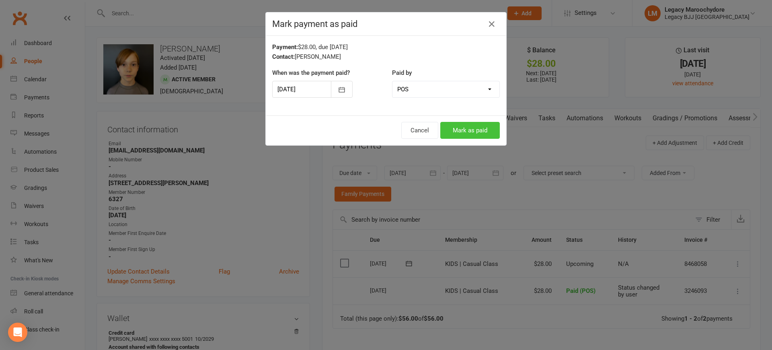
click at [465, 130] on button "Mark as paid" at bounding box center [470, 130] width 60 height 17
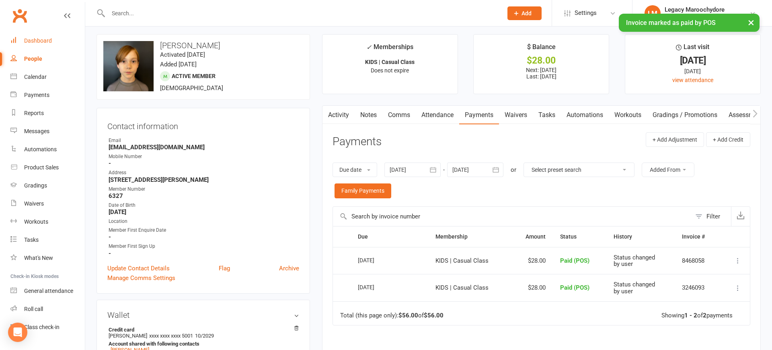
scroll to position [3, 0]
click at [137, 12] on input "text" at bounding box center [301, 13] width 391 height 11
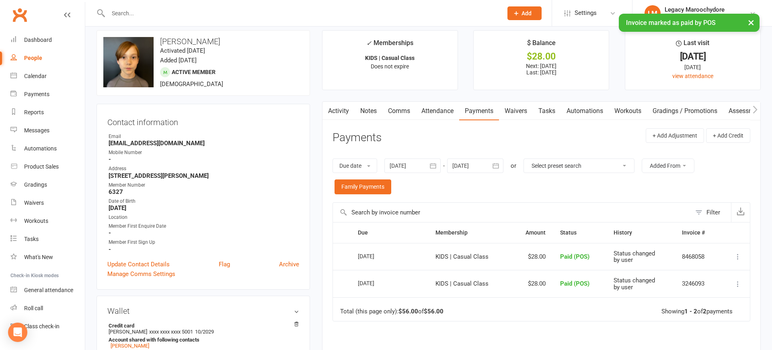
click at [129, 12] on input "text" at bounding box center [301, 13] width 391 height 11
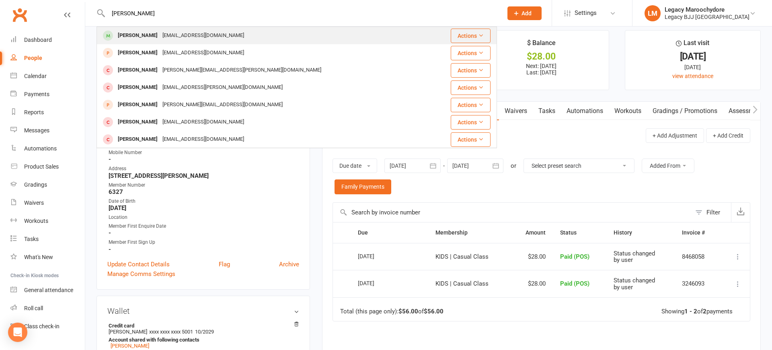
type input "jasper cul"
click at [135, 39] on div "Jasper Culph" at bounding box center [137, 36] width 45 height 12
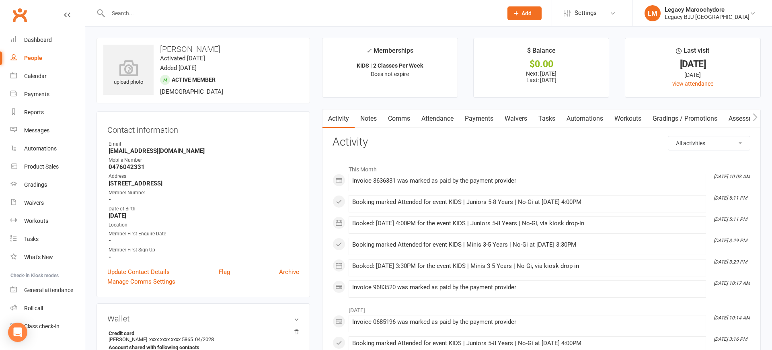
click at [445, 119] on link "Attendance" at bounding box center [437, 118] width 43 height 19
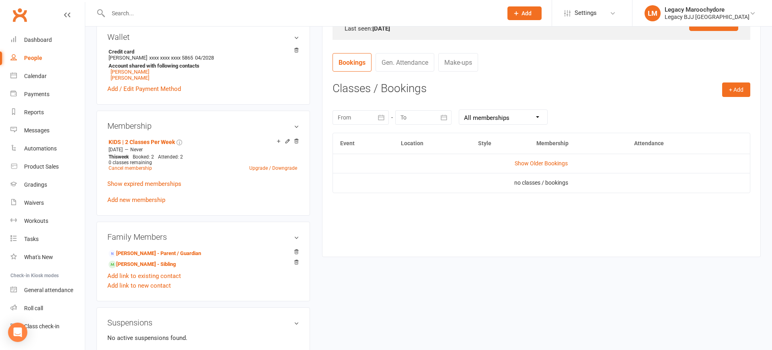
scroll to position [303, 0]
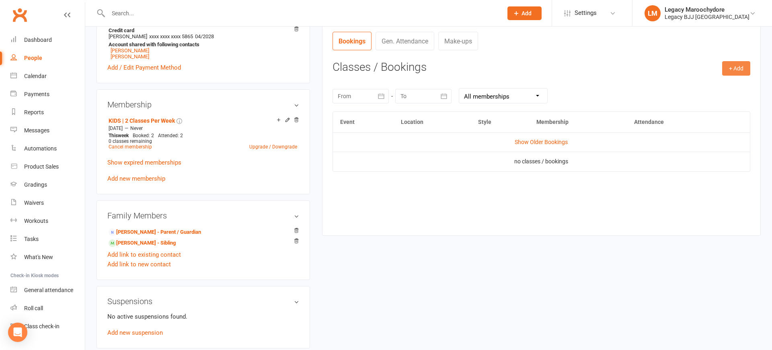
click at [733, 67] on button "+ Add" at bounding box center [736, 68] width 28 height 14
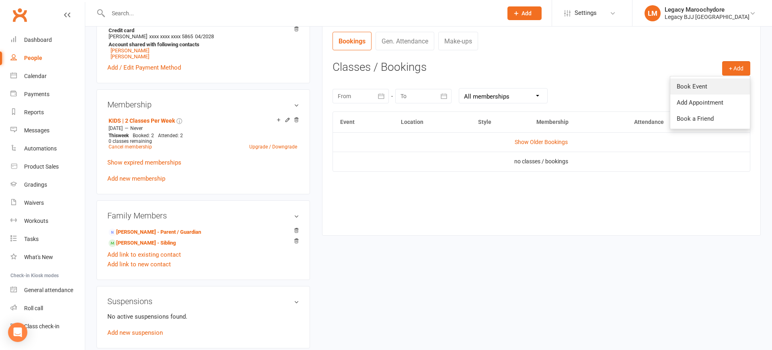
click at [704, 86] on link "Book Event" at bounding box center [711, 86] width 80 height 16
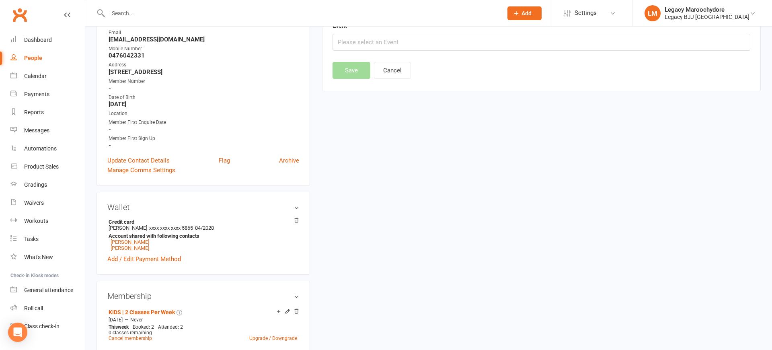
scroll to position [68, 0]
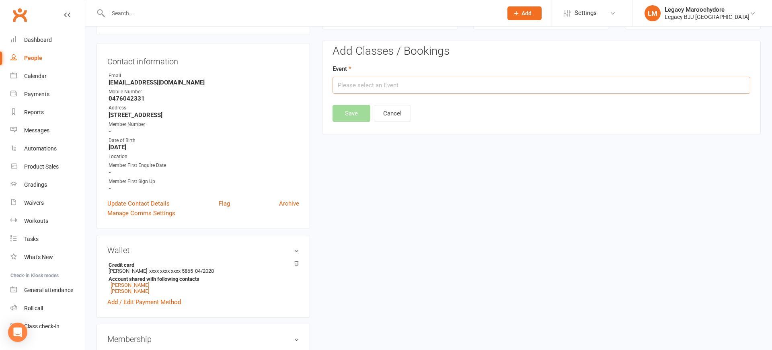
click at [361, 86] on input "text" at bounding box center [542, 85] width 418 height 17
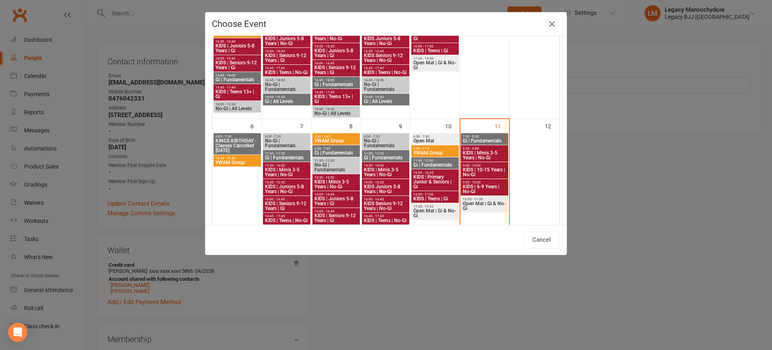
scroll to position [125, 0]
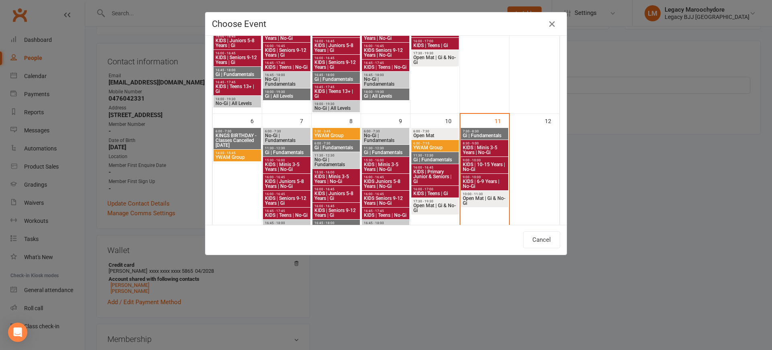
click at [491, 181] on span "KIDS | 6-9 Years | No-Gi" at bounding box center [485, 184] width 44 height 10
type input "KIDS | 6-9 Years | No-Gi - Oct 11, 2025 9:00:00 AM"
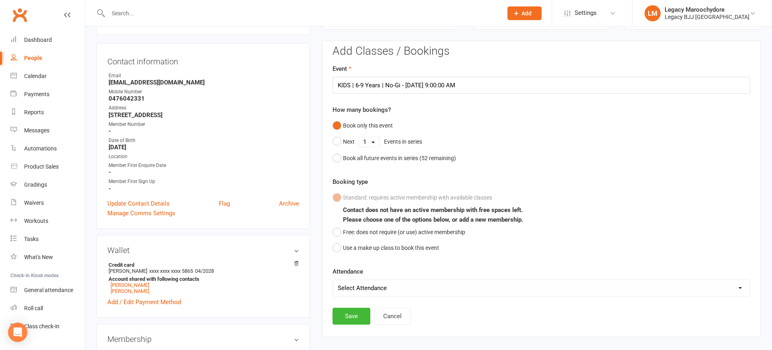
select select "0"
click at [360, 314] on button "Save" at bounding box center [352, 316] width 38 height 17
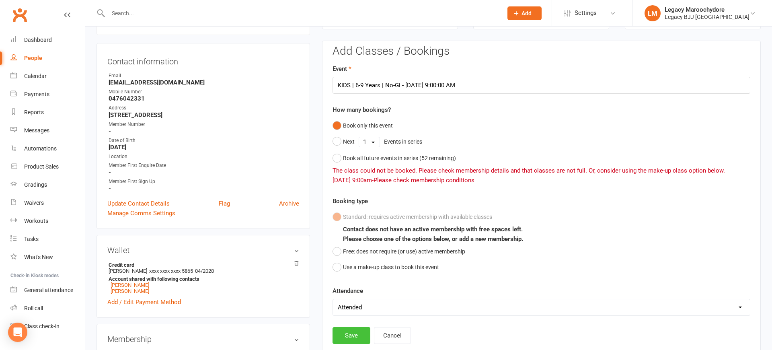
click at [353, 333] on button "Save" at bounding box center [352, 335] width 38 height 17
click at [148, 17] on input "text" at bounding box center [301, 13] width 391 height 11
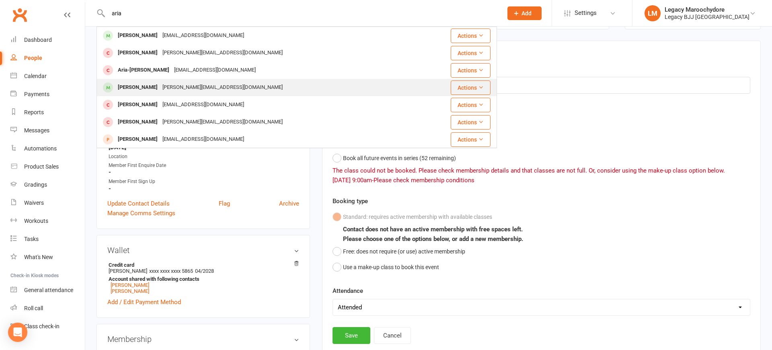
type input "aria"
click at [129, 94] on div "Aria Brady nikieshamartin@live.com.au" at bounding box center [263, 87] width 332 height 16
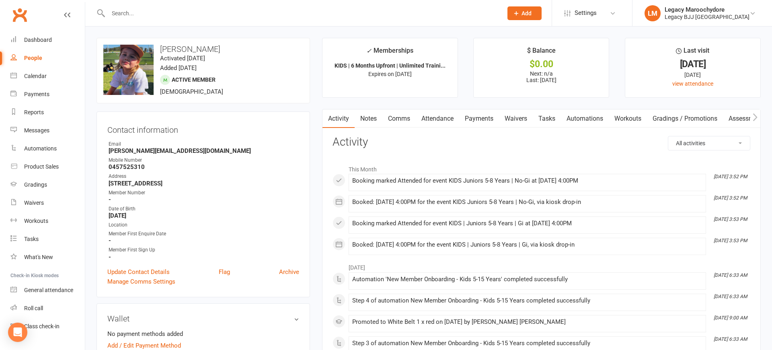
click at [453, 119] on link "Attendance" at bounding box center [437, 118] width 43 height 19
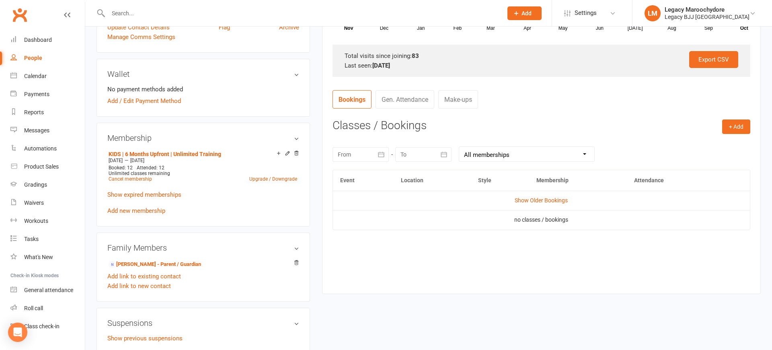
scroll to position [253, 0]
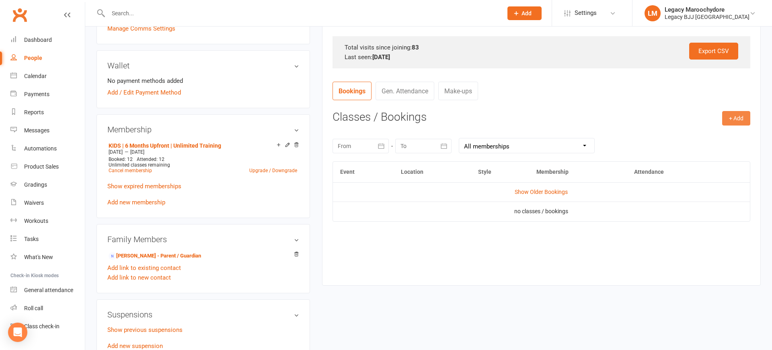
click at [741, 114] on button "+ Add" at bounding box center [736, 118] width 28 height 14
click at [709, 138] on link "Book Event" at bounding box center [711, 136] width 80 height 16
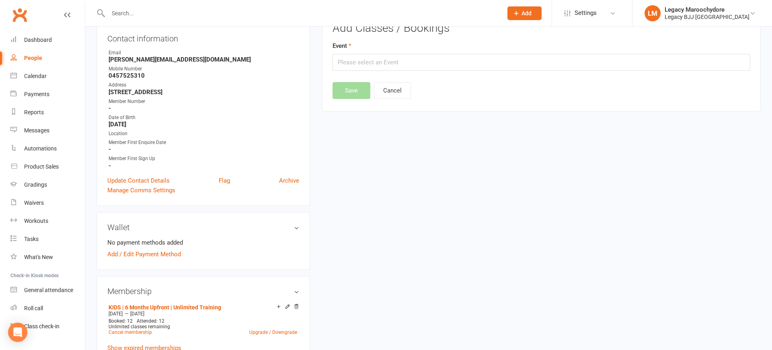
scroll to position [68, 0]
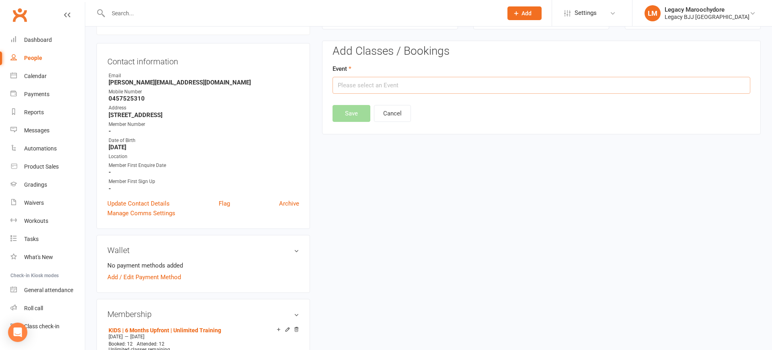
click at [371, 89] on input "text" at bounding box center [542, 85] width 418 height 17
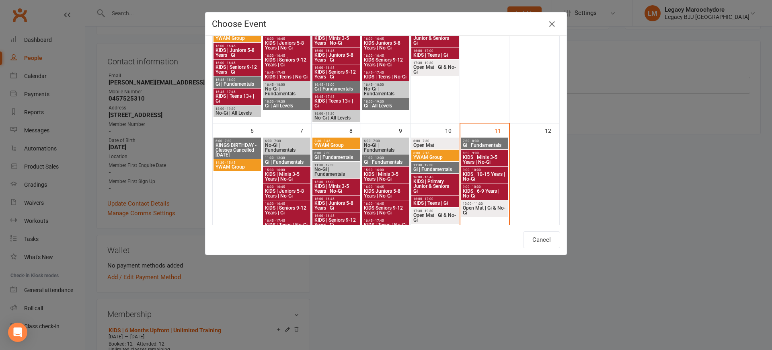
scroll to position [119, 0]
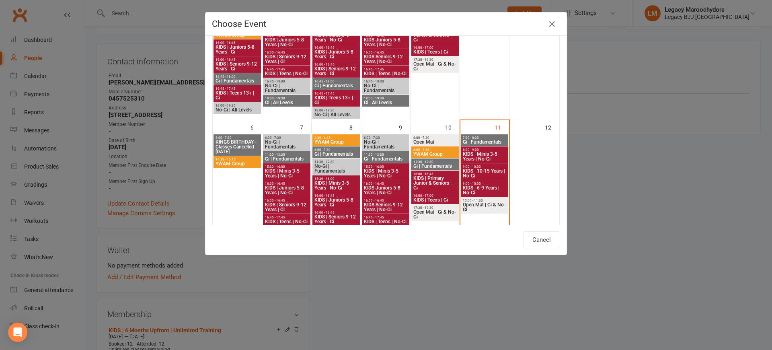
click at [494, 191] on span "KIDS | 6-9 Years | No-Gi" at bounding box center [485, 190] width 44 height 10
type input "KIDS | 6-9 Years | No-Gi - Oct 11, 2025 9:00:00 AM"
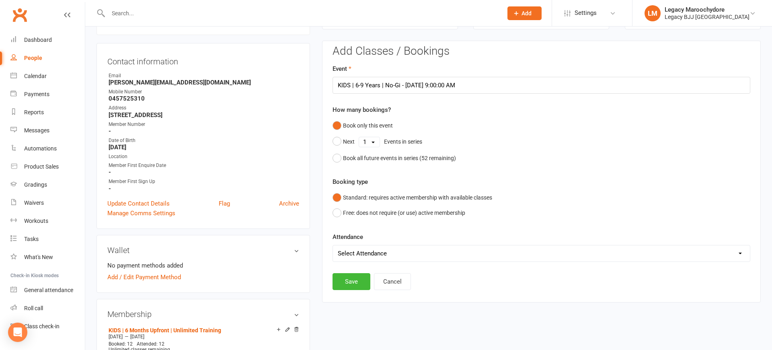
select select "0"
click at [356, 281] on button "Save" at bounding box center [352, 281] width 38 height 17
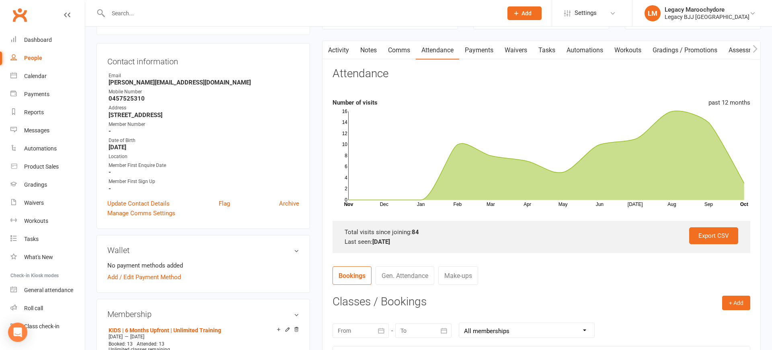
click at [119, 16] on input "text" at bounding box center [301, 13] width 391 height 11
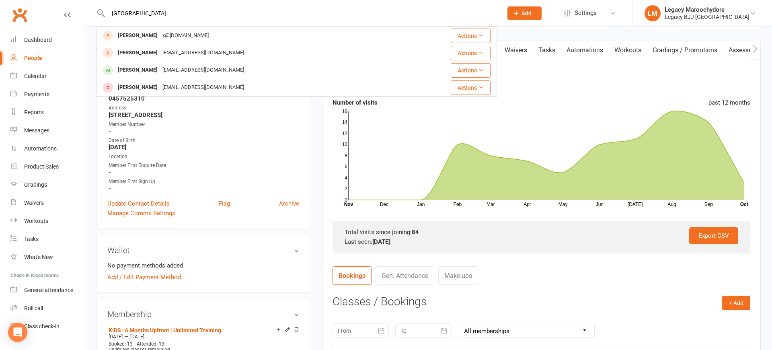
type input "Dakar"
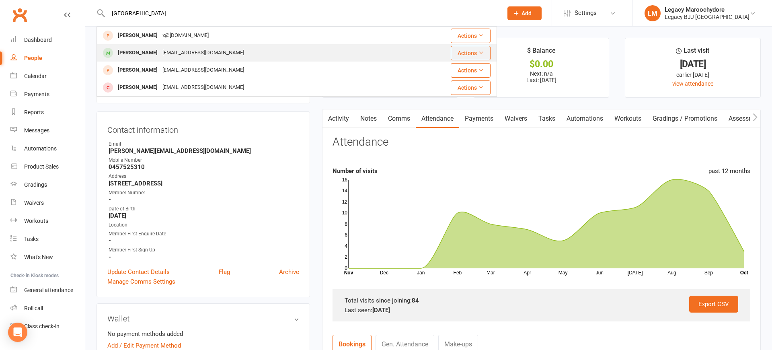
scroll to position [0, 0]
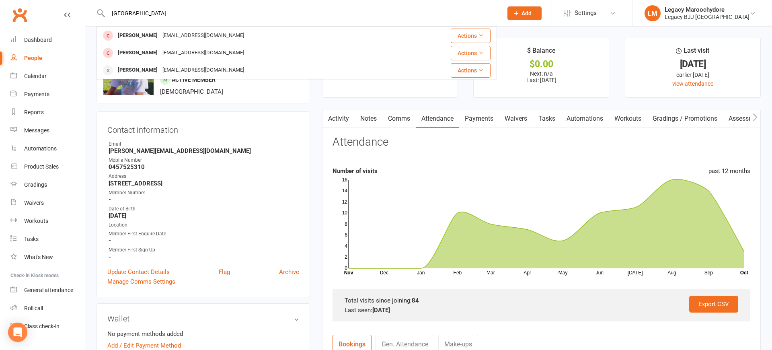
click at [125, 56] on div "Dakota Jerzyk" at bounding box center [137, 53] width 45 height 12
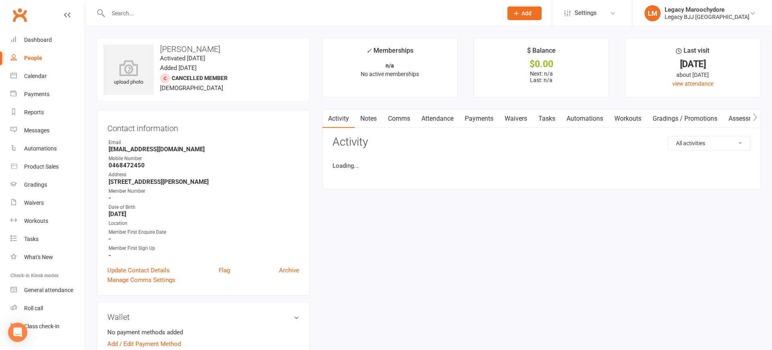
click at [136, 14] on input "text" at bounding box center [301, 13] width 391 height 11
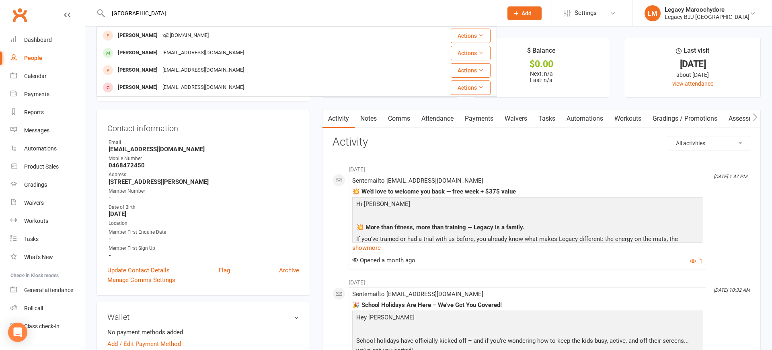
type input "Dakar"
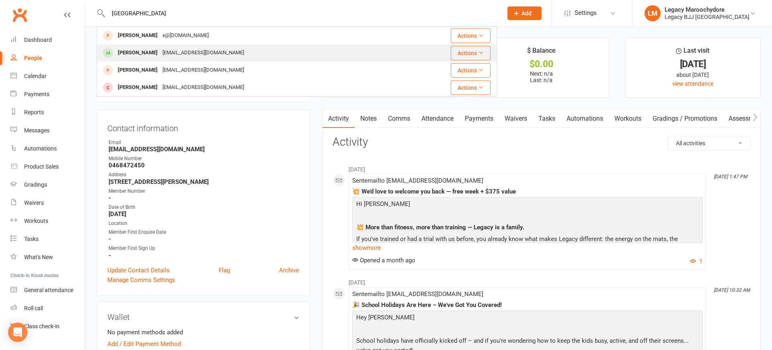
drag, startPoint x: 134, startPoint y: 14, endPoint x: 124, endPoint y: 52, distance: 38.6
click at [124, 52] on div "[PERSON_NAME]" at bounding box center [137, 53] width 45 height 12
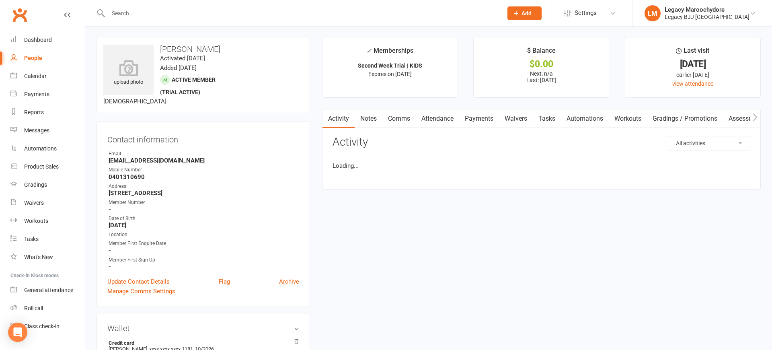
scroll to position [0, 0]
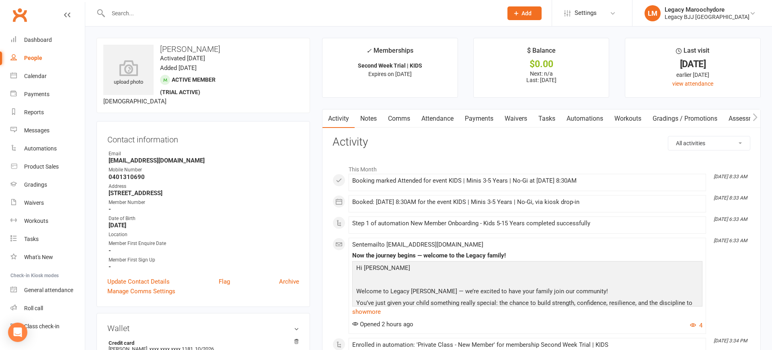
click at [448, 119] on link "Attendance" at bounding box center [437, 118] width 43 height 19
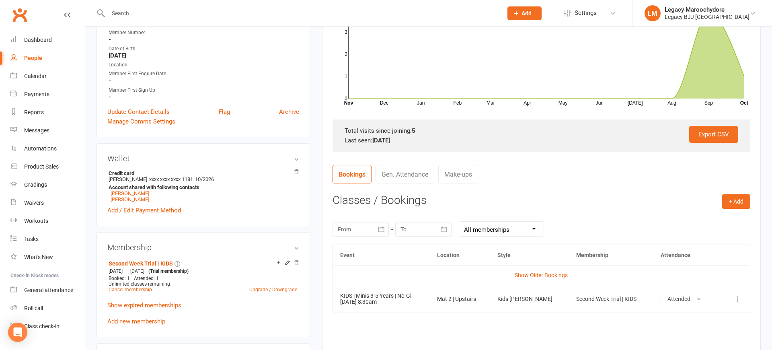
scroll to position [170, 0]
click at [196, 21] on div at bounding box center [297, 13] width 401 height 26
click at [195, 12] on input "text" at bounding box center [301, 13] width 391 height 11
type input "zephyr"
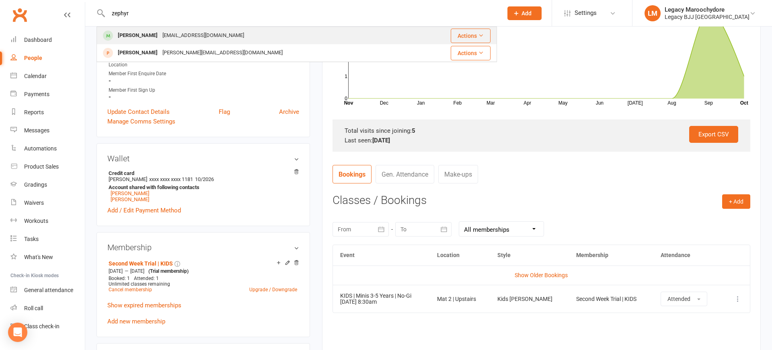
scroll to position [170, 0]
click at [142, 32] on div "[PERSON_NAME]" at bounding box center [137, 36] width 45 height 12
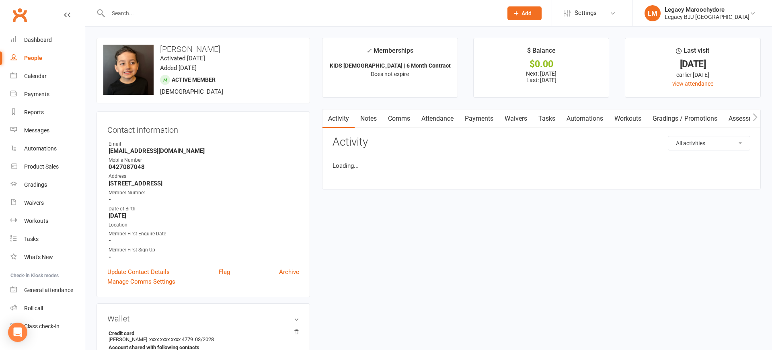
scroll to position [-1, 0]
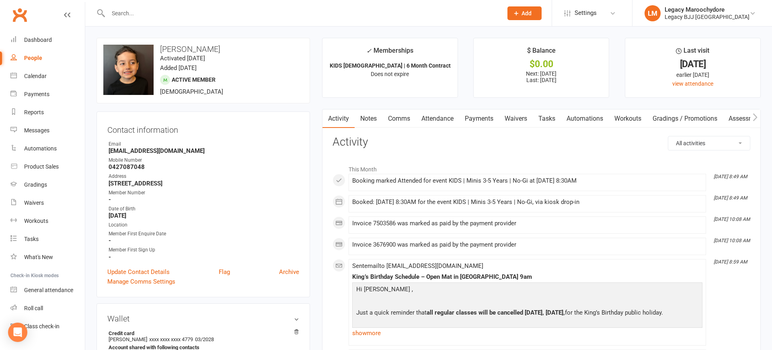
click at [437, 116] on link "Attendance" at bounding box center [437, 118] width 43 height 19
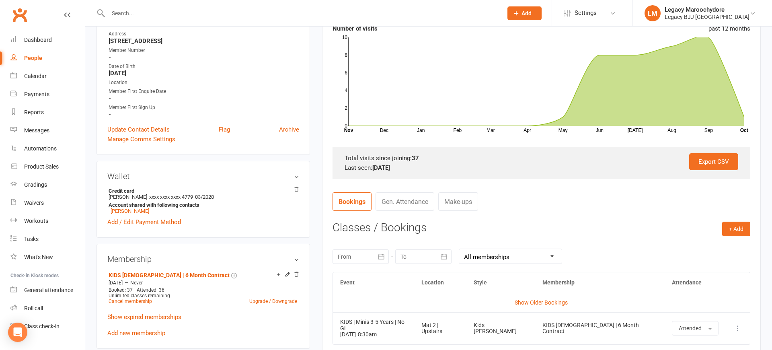
scroll to position [144, 0]
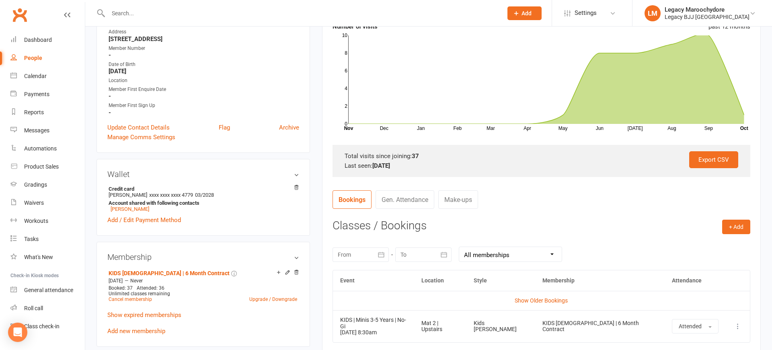
click at [128, 18] on input "text" at bounding box center [301, 13] width 391 height 11
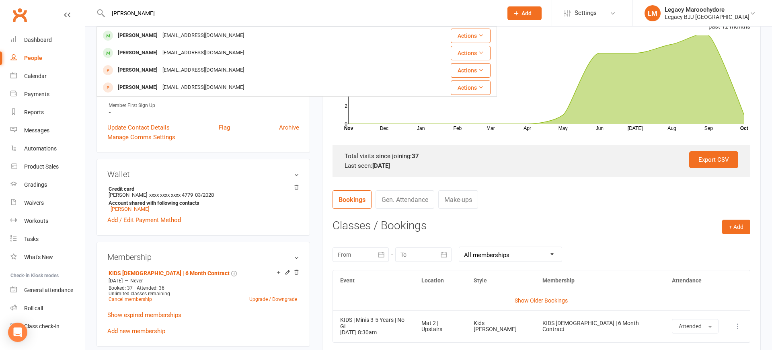
type input "Noah"
drag, startPoint x: 138, startPoint y: 22, endPoint x: 137, endPoint y: 37, distance: 14.9
click at [137, 37] on div "[PERSON_NAME]" at bounding box center [137, 36] width 45 height 12
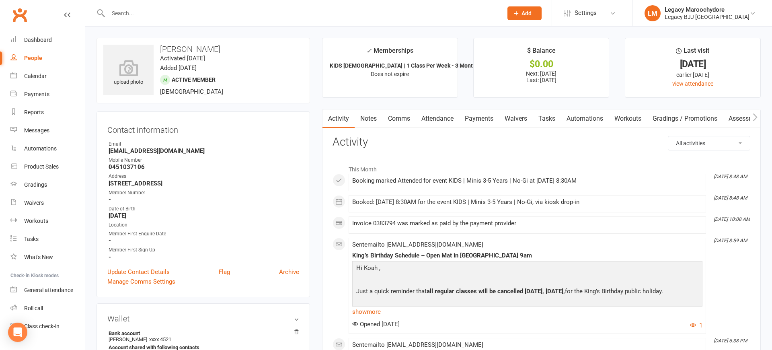
click at [447, 118] on link "Attendance" at bounding box center [437, 118] width 43 height 19
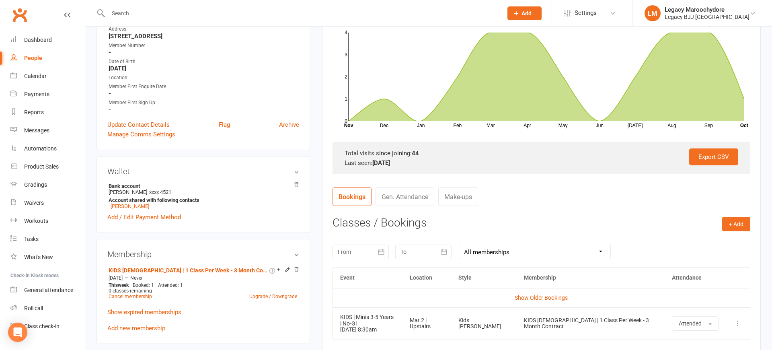
scroll to position [148, 0]
click at [192, 14] on input "text" at bounding box center [301, 13] width 391 height 11
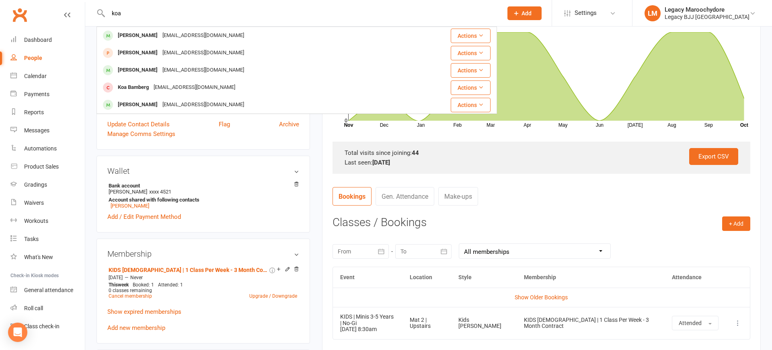
type input "koa"
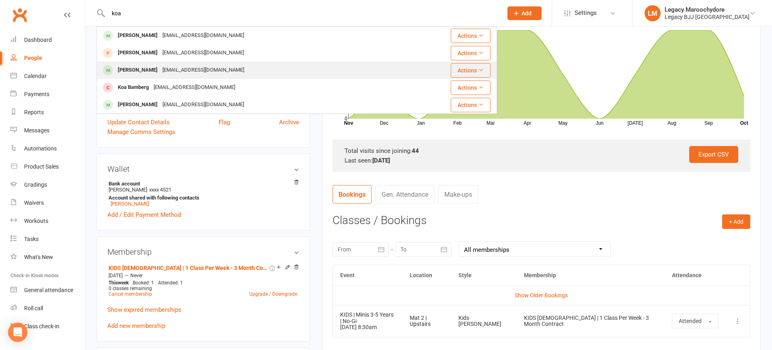
click at [148, 67] on div "[PERSON_NAME]" at bounding box center [137, 70] width 45 height 12
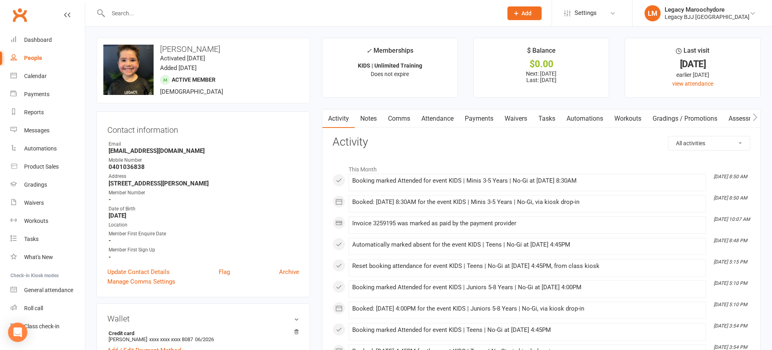
click at [444, 118] on link "Attendance" at bounding box center [437, 118] width 43 height 19
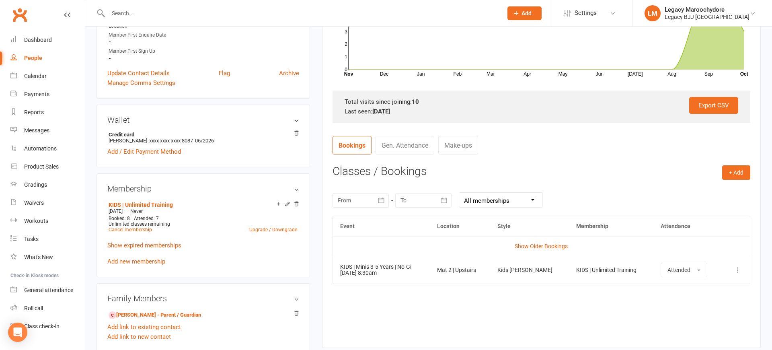
scroll to position [200, 0]
click at [130, 13] on input "text" at bounding box center [301, 13] width 391 height 11
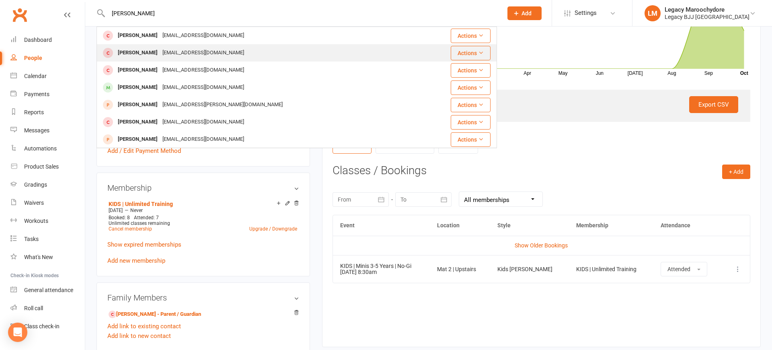
scroll to position [199, 0]
type input "ben sper"
click at [157, 55] on div "[PERSON_NAME]" at bounding box center [137, 53] width 45 height 12
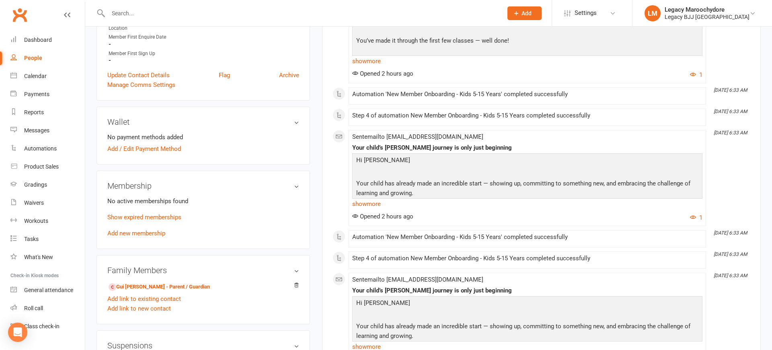
scroll to position [215, 0]
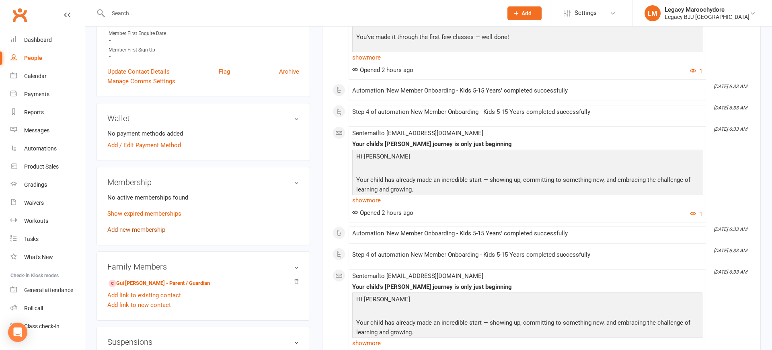
click at [152, 230] on link "Add new membership" at bounding box center [136, 229] width 58 height 7
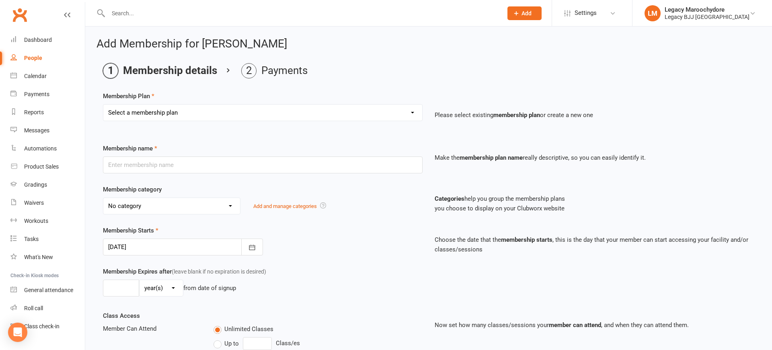
select select "12"
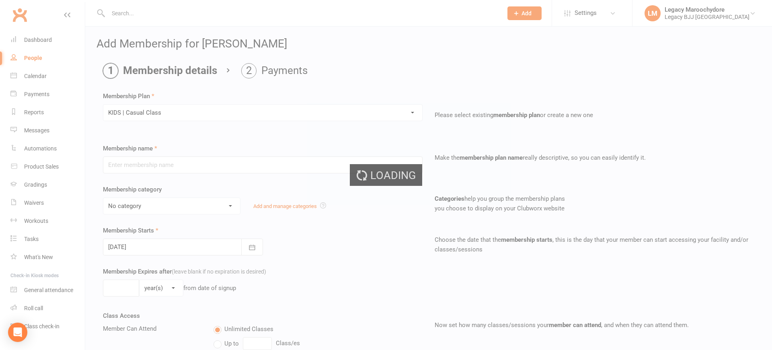
type input "KIDS | Casual Class"
select select "10"
type input "0"
type input "1"
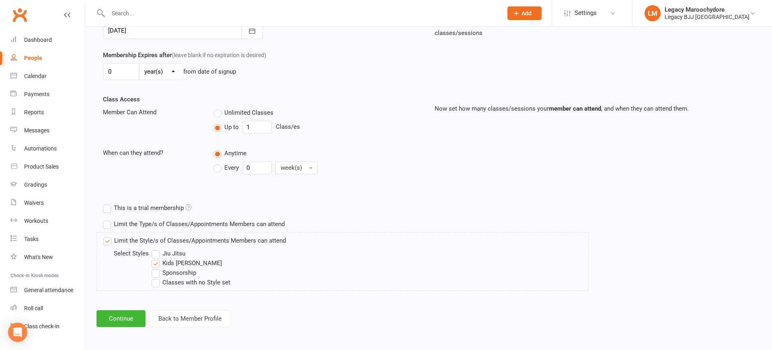
scroll to position [216, 0]
click at [132, 312] on button "Continue" at bounding box center [121, 319] width 49 height 17
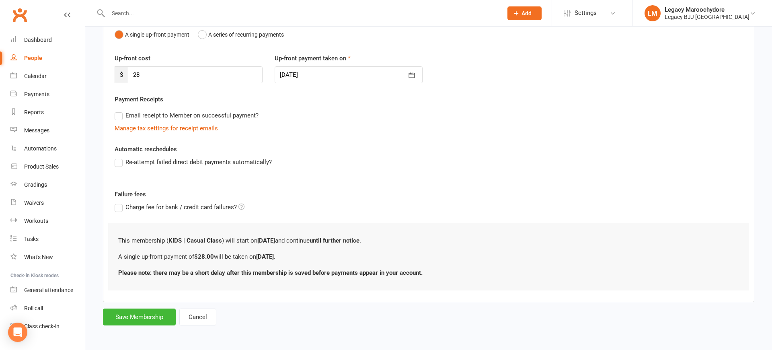
scroll to position [88, 0]
click at [161, 315] on button "Save Membership" at bounding box center [139, 317] width 73 height 17
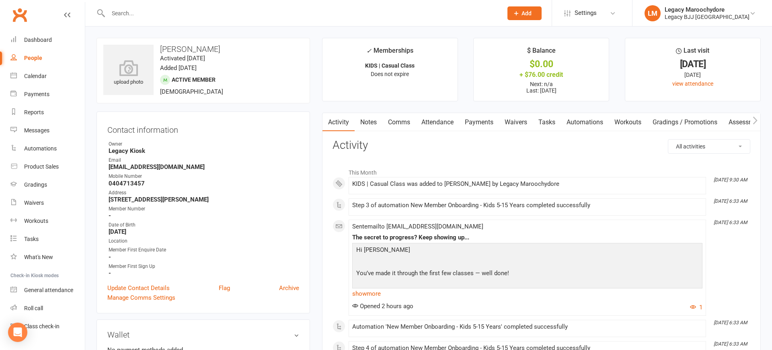
click at [473, 121] on link "Payments" at bounding box center [479, 122] width 40 height 19
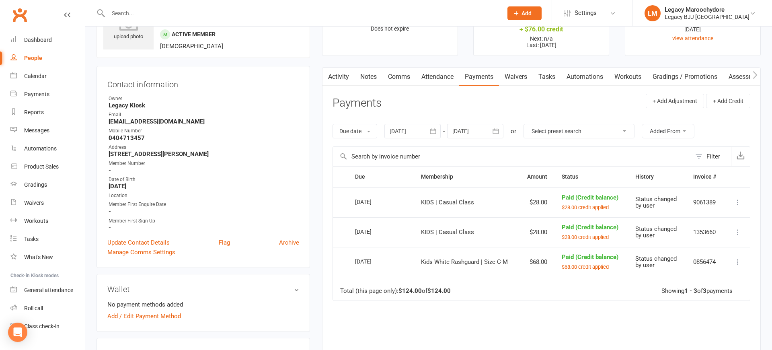
scroll to position [51, 0]
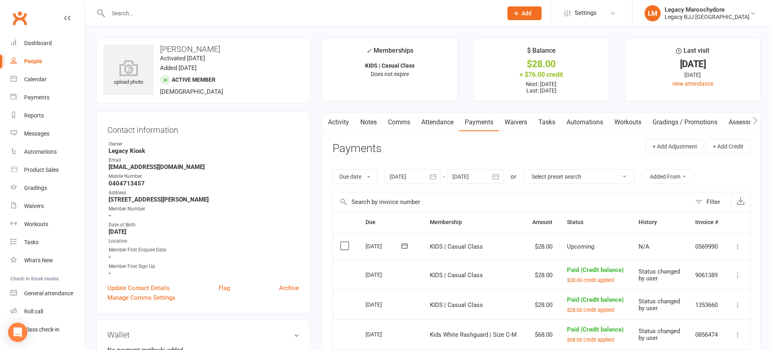
click at [736, 244] on icon at bounding box center [738, 247] width 8 height 8
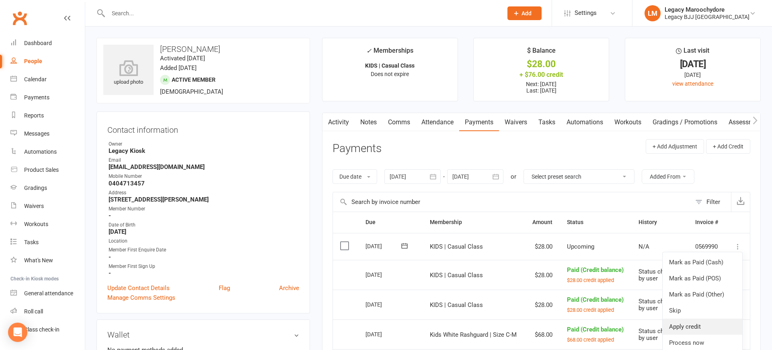
click at [696, 322] on link "Apply credit" at bounding box center [703, 327] width 80 height 16
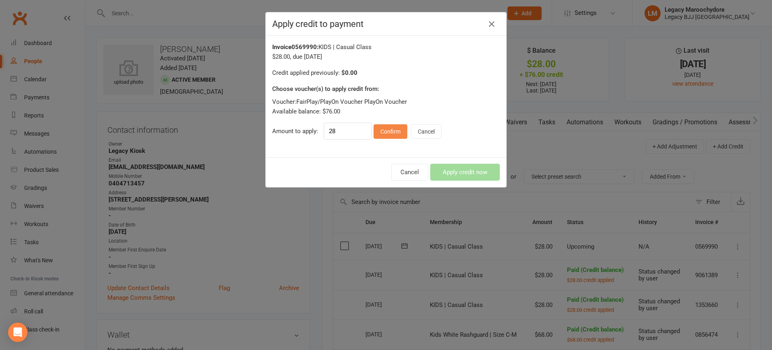
click at [390, 136] on button "Confirm" at bounding box center [391, 131] width 34 height 14
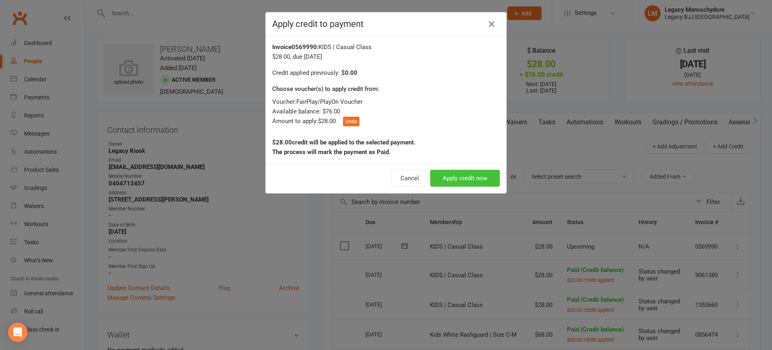
click at [458, 175] on button "Apply credit now" at bounding box center [465, 178] width 70 height 17
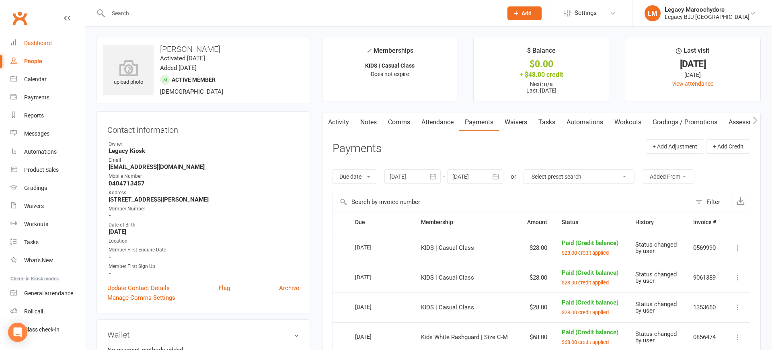
click at [31, 45] on div "Dashboard" at bounding box center [38, 43] width 28 height 6
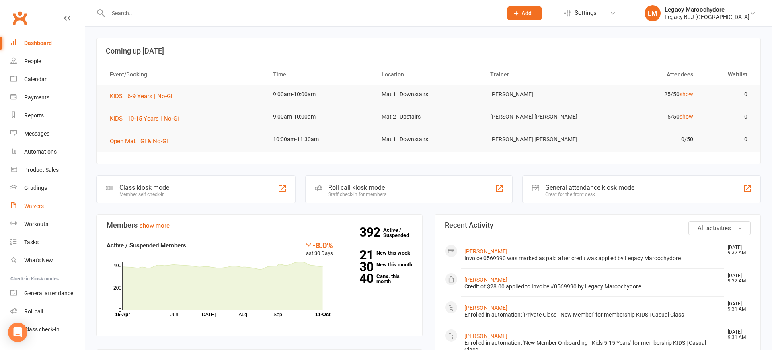
click at [29, 205] on div "Waivers" at bounding box center [34, 206] width 20 height 6
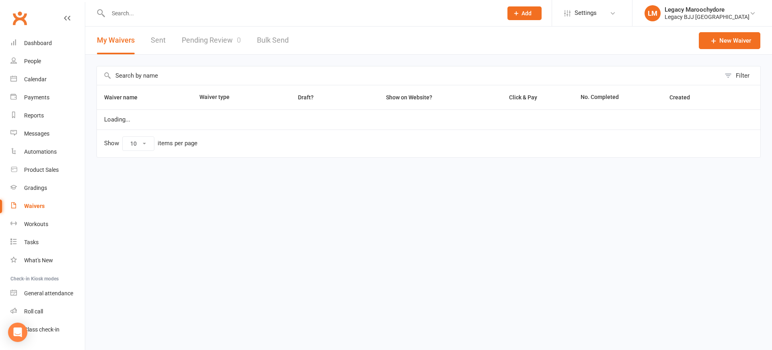
select select "25"
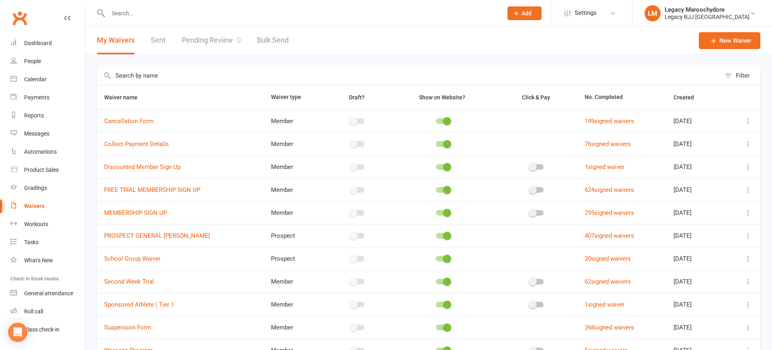
click at [223, 42] on link "Pending Review 0" at bounding box center [211, 41] width 59 height 28
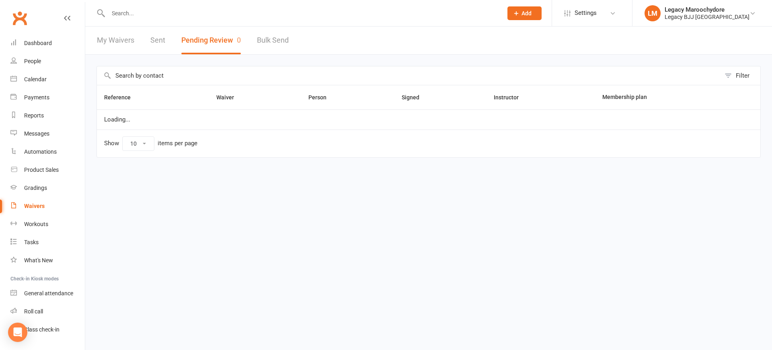
select select "100"
click at [35, 245] on div "Tasks" at bounding box center [31, 242] width 14 height 6
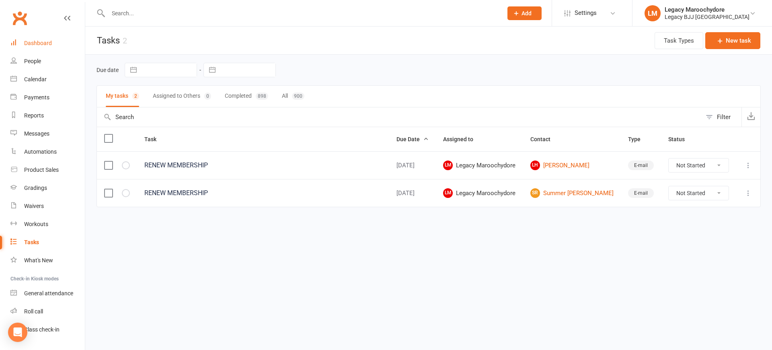
click at [43, 41] on div "Dashboard" at bounding box center [38, 43] width 28 height 6
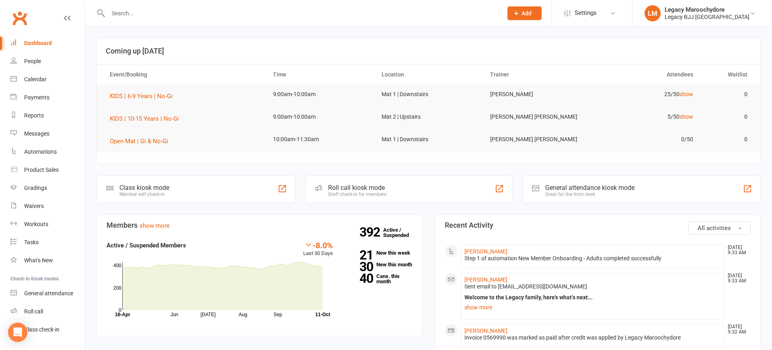
click at [28, 43] on div "Dashboard" at bounding box center [38, 43] width 28 height 6
click at [44, 207] on div "Waivers" at bounding box center [34, 206] width 20 height 6
select select "25"
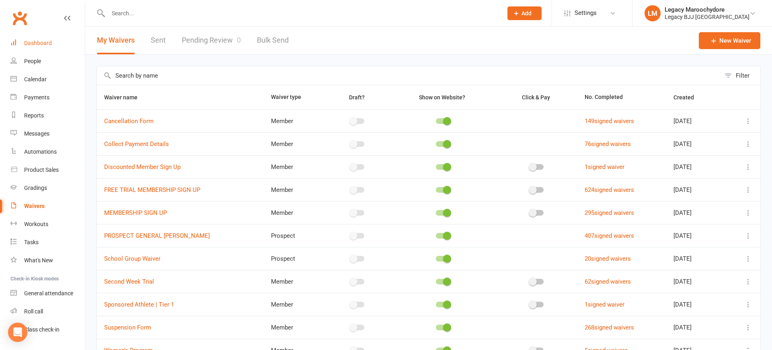
click at [34, 45] on div "Dashboard" at bounding box center [38, 43] width 28 height 6
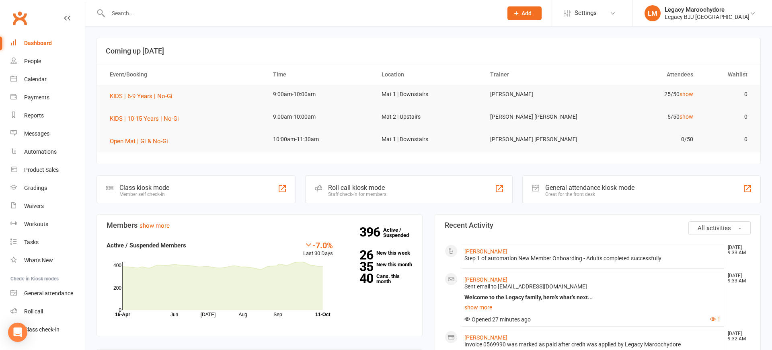
click at [180, 4] on div at bounding box center [297, 13] width 401 height 26
click at [179, 12] on input "text" at bounding box center [301, 13] width 391 height 11
type input "f"
click at [38, 85] on link "Calendar" at bounding box center [47, 79] width 74 height 18
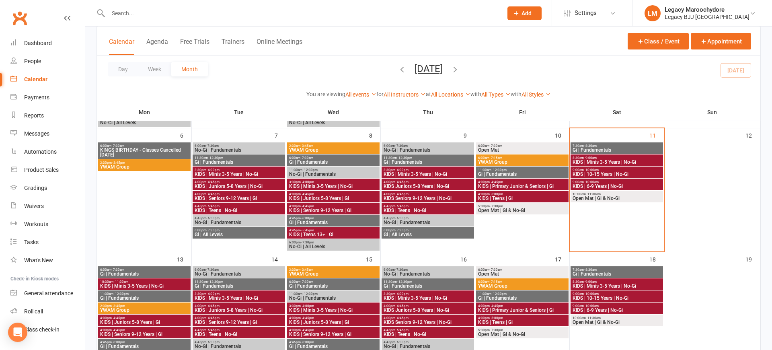
scroll to position [170, 0]
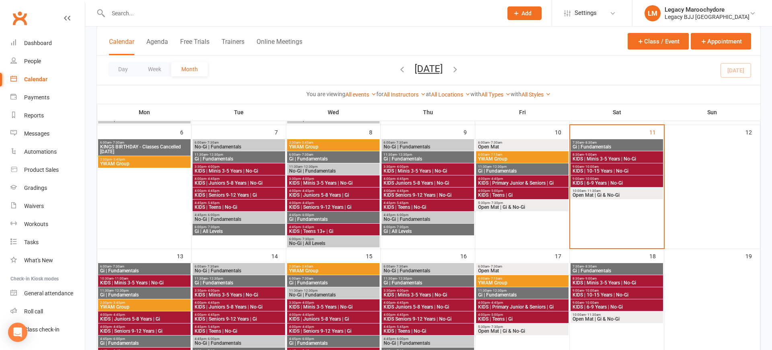
click at [630, 161] on span "KIDS | Minis 3-5 Years | No-Gi" at bounding box center [616, 158] width 89 height 5
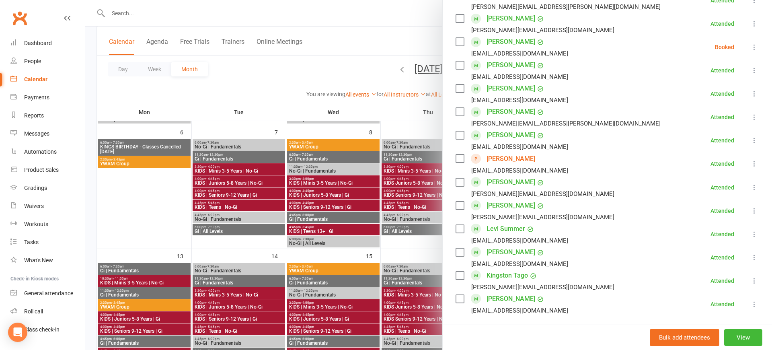
scroll to position [420, 0]
click at [755, 152] on li "[PERSON_NAME] [EMAIL_ADDRESS][DOMAIN_NAME] Attended More info Remove [PERSON_NA…" at bounding box center [608, 163] width 304 height 23
click at [757, 159] on icon at bounding box center [755, 163] width 8 height 8
click at [622, 152] on li "[PERSON_NAME] [EMAIL_ADDRESS][DOMAIN_NAME] Attended More info Remove [PERSON_NA…" at bounding box center [608, 163] width 304 height 23
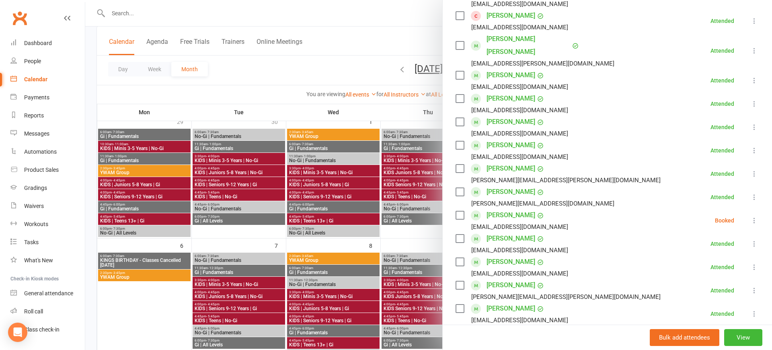
scroll to position [236, 0]
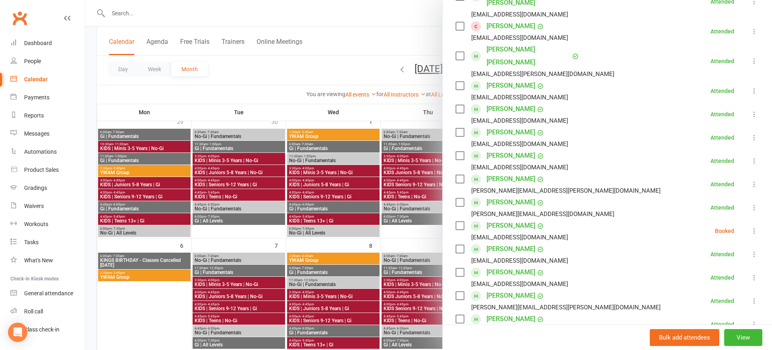
click at [279, 9] on div at bounding box center [428, 175] width 687 height 350
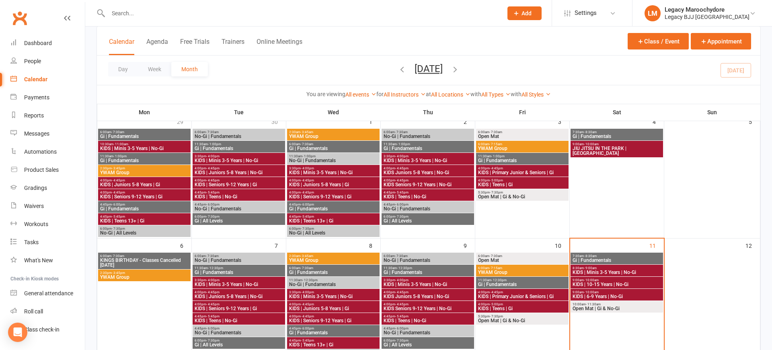
click at [248, 11] on input "text" at bounding box center [301, 13] width 391 height 11
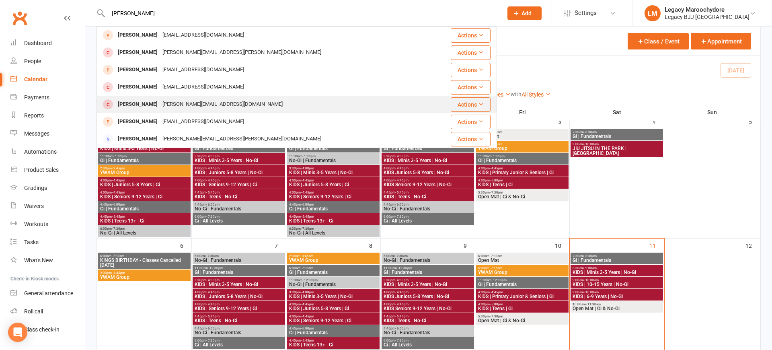
scroll to position [156, 0]
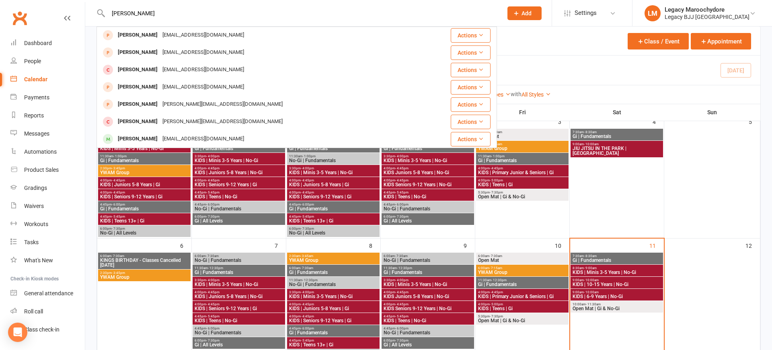
click at [139, 16] on input "[PERSON_NAME]" at bounding box center [301, 13] width 391 height 11
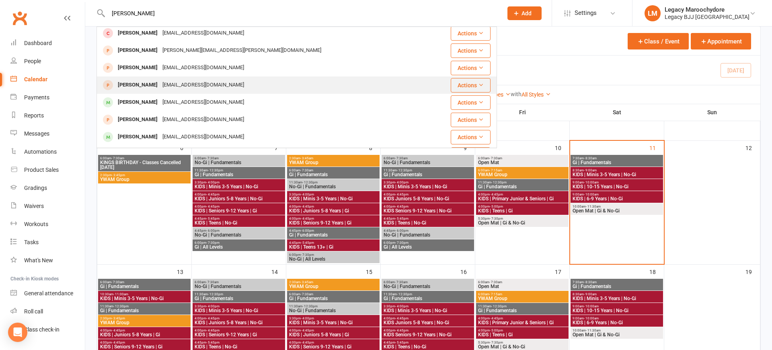
scroll to position [107, 0]
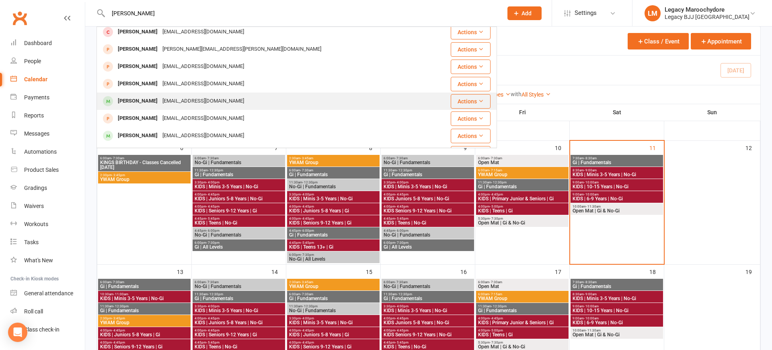
type input "[PERSON_NAME]"
click at [142, 103] on div "[PERSON_NAME]" at bounding box center [137, 101] width 45 height 12
